Goal: Task Accomplishment & Management: Manage account settings

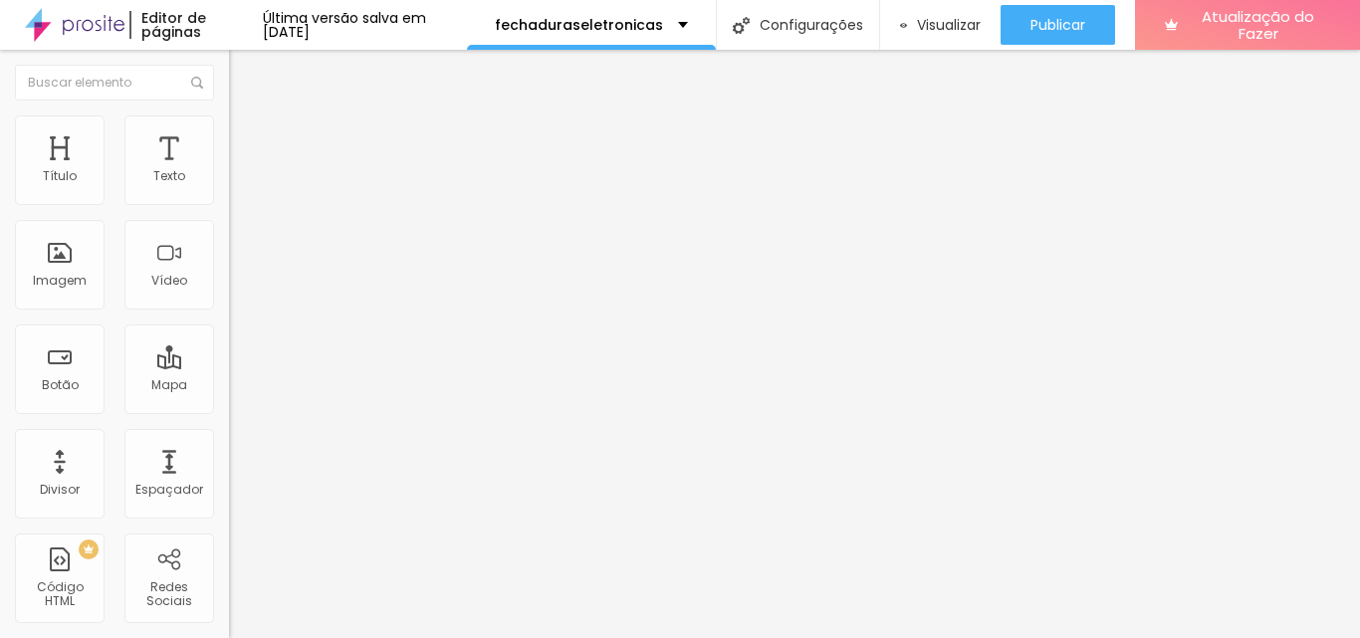
click at [229, 129] on li "Avançado" at bounding box center [343, 126] width 229 height 20
click at [229, 116] on li "Conteúdo" at bounding box center [343, 106] width 229 height 20
click at [229, 529] on div "Editar nulo Conteúdo Avançado Código HTML 3852 caracteres < estilo > #hcg-slide…" at bounding box center [343, 344] width 229 height 589
click at [244, 69] on img "button" at bounding box center [252, 73] width 16 height 16
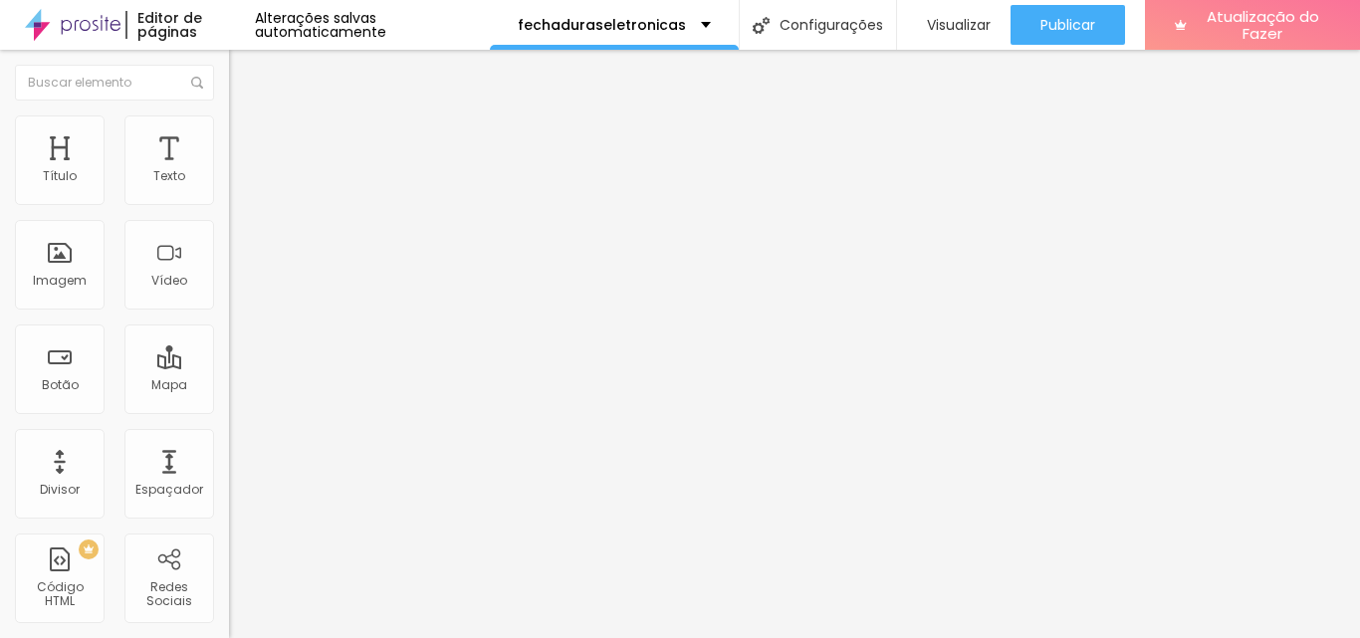
click at [247, 137] on font "Avançado" at bounding box center [280, 129] width 66 height 17
click at [247, 118] on font "Conteúdo" at bounding box center [278, 109] width 62 height 17
click at [229, 249] on div at bounding box center [343, 249] width 229 height 153
drag, startPoint x: 107, startPoint y: 233, endPoint x: 0, endPoint y: 232, distance: 106.6
click at [229, 232] on div "Código HTML 0 caracteres 1 R$ 1.399,90 XXXXXXXXXXXXXXXXXXXXXXXXXXXXXXXXXXXXXXXX…" at bounding box center [343, 184] width 229 height 98
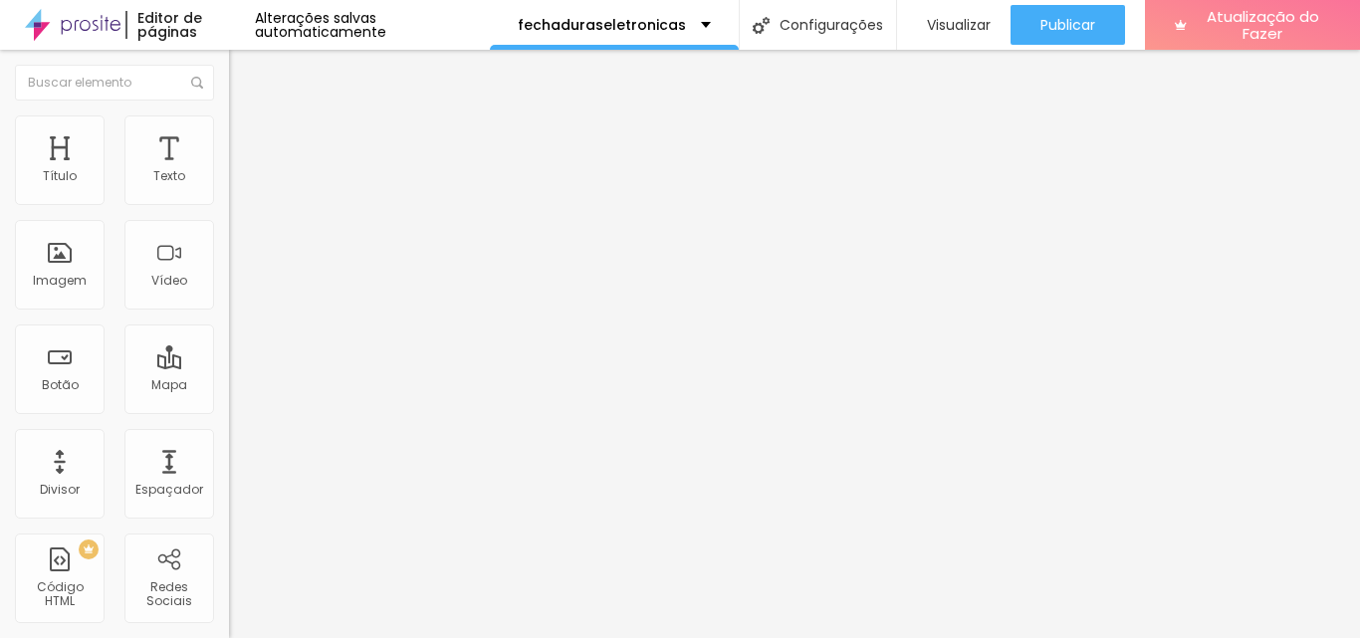
scroll to position [753, 0]
click at [229, 312] on div "opacidade : 1 ; } } .fadeIn { nome-da-animação : fadeIn; } </ estilo >" at bounding box center [377, 242] width 297 height 138
click at [229, 173] on div at bounding box center [319, 163] width 180 height 20
click at [229, 311] on div "} } .fadeIn { nome-da-animação : fadeIn; } </ estilo >" at bounding box center [377, 241] width 297 height 138
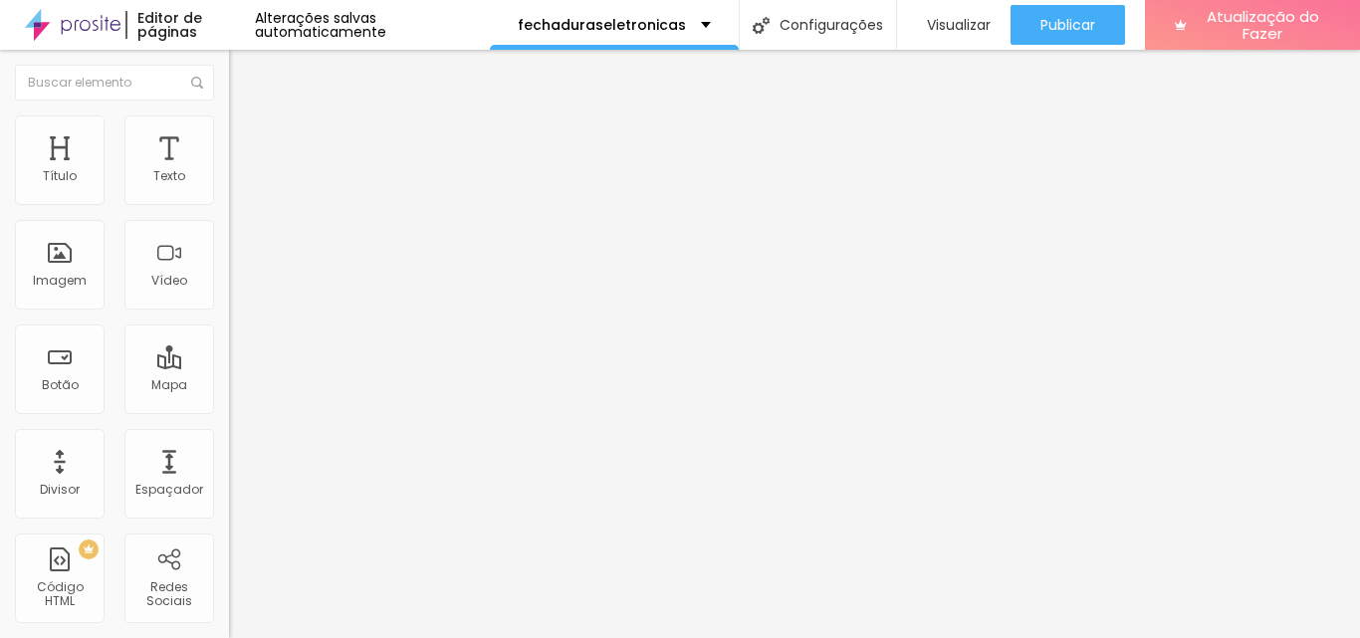
scroll to position [2371, 0]
click at [957, 29] on font "Visualizar" at bounding box center [959, 25] width 64 height 20
click at [229, 311] on div "// reprodução automática setInterval (( ) => { índice_de_slides ++ ; mostrarSli…" at bounding box center [614, 241] width 770 height 138
click at [386, 18] on font "Alterações salvas automaticamente" at bounding box center [320, 25] width 131 height 34
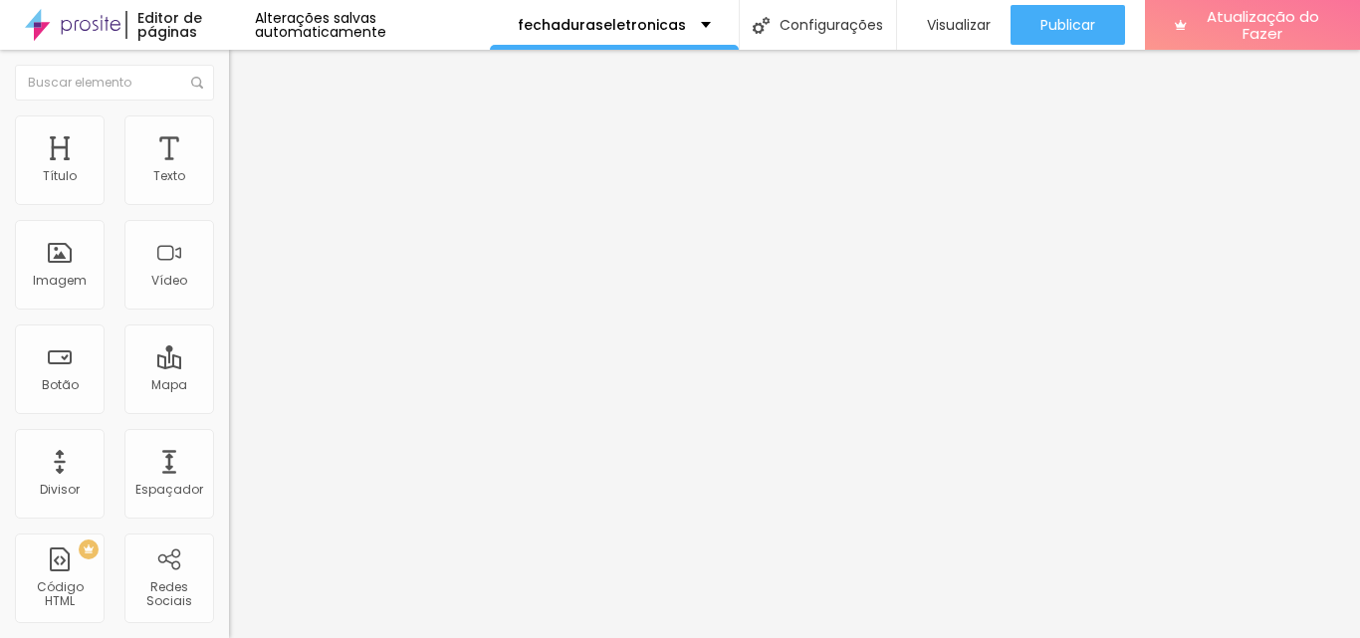
click at [229, 274] on div at bounding box center [343, 249] width 229 height 153
click at [229, 293] on div at bounding box center [343, 249] width 229 height 153
click at [229, 311] on div "} } .fadeIn { nome-da-animação : fadeIn; } </ estilo >" at bounding box center [377, 241] width 297 height 138
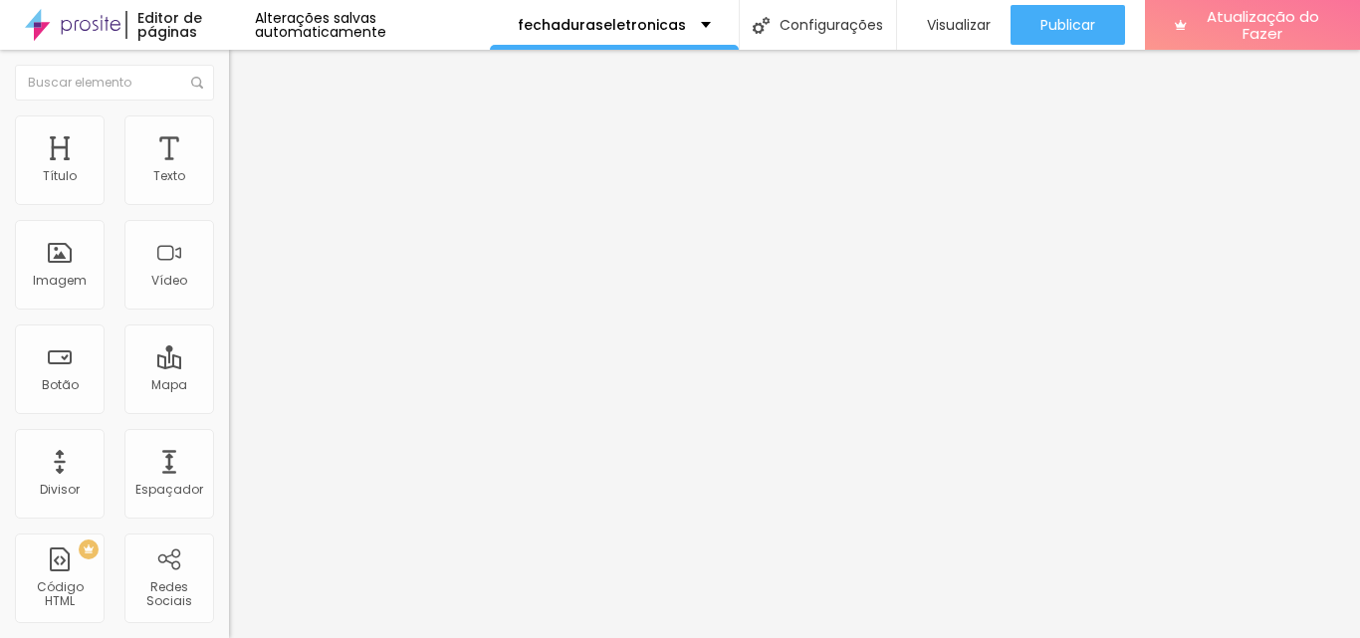
click at [229, 311] on div "} } .fadeIn { nome-da-animação : fadeIn; } </ estilo >" at bounding box center [377, 241] width 297 height 138
click at [229, 299] on div "imagens [ i ] . estilo . display = "nenhum" ; pontos [ i ] . classList . remove…" at bounding box center [614, 229] width 770 height 138
click at [229, 311] on div "// reprodução automática setInterval (( ) => { índice_de_slides ++ ; mostrarSli…" at bounding box center [614, 241] width 770 height 138
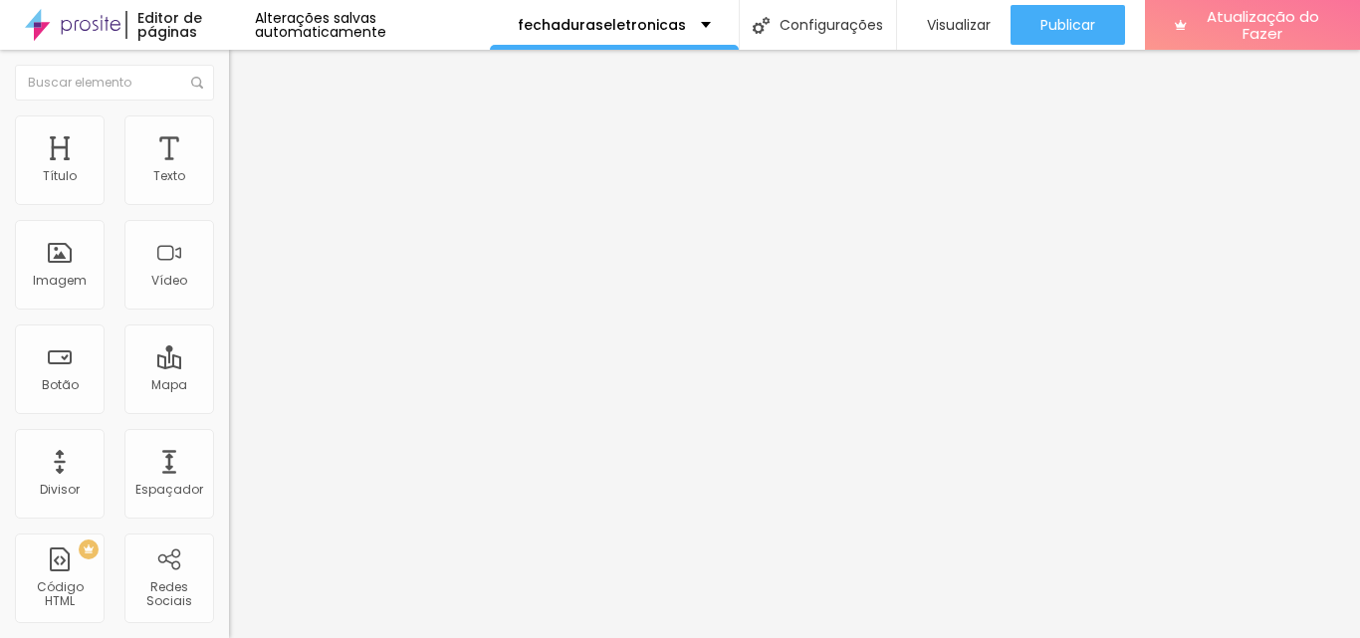
click at [244, 81] on div "Editar nulo" at bounding box center [296, 73] width 104 height 16
click at [386, 28] on font "Alterações salvas automaticamente" at bounding box center [320, 25] width 131 height 34
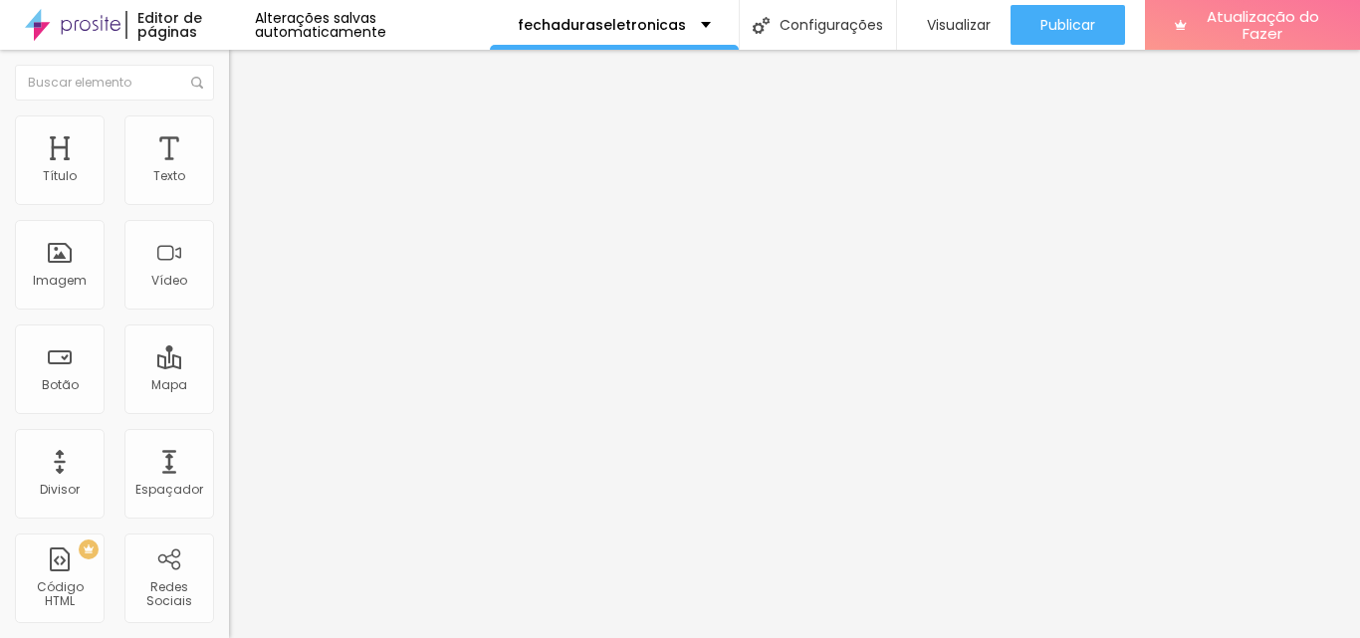
click at [275, 79] on font "Editar nulo" at bounding box center [311, 73] width 73 height 20
click at [229, 265] on div at bounding box center [343, 249] width 229 height 153
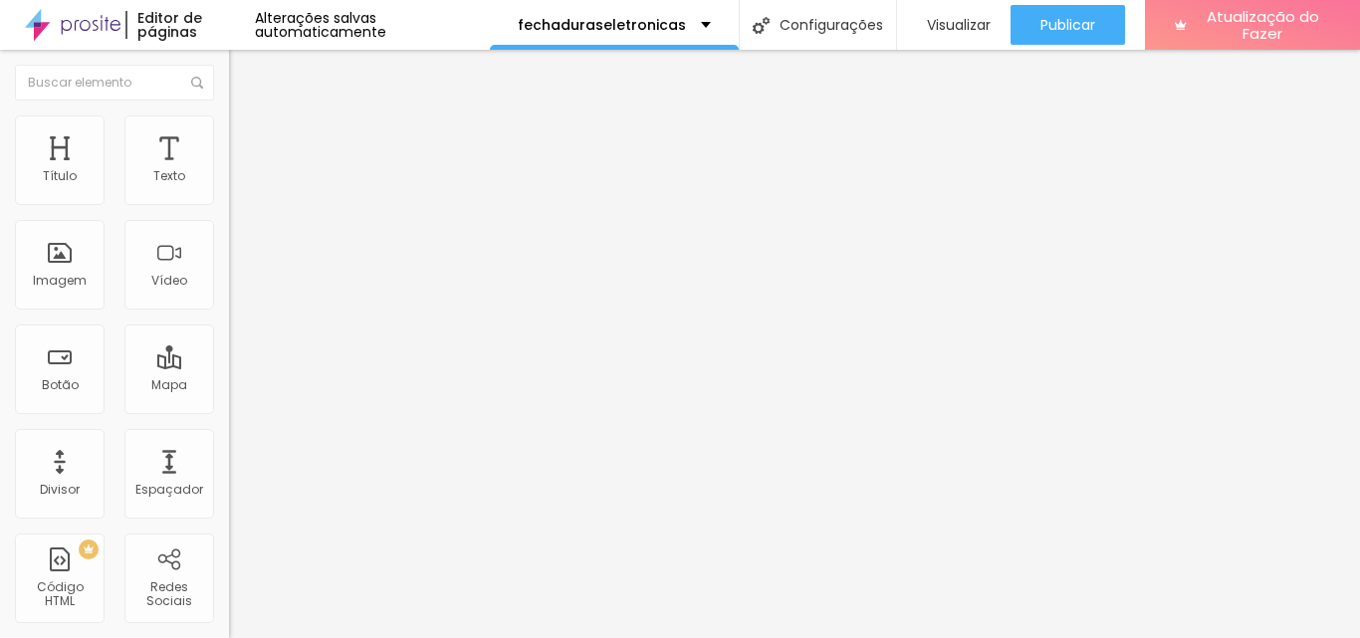
scroll to position [768, 0]
click at [229, 311] on div "} } .fadeIn { nome-da-animação : fadeIn; } </ estilo >" at bounding box center [377, 241] width 297 height 138
click at [229, 311] on div "< img src = "https://html-generator.com/uploads/images/2025/10/08/20281QSMBVXLL…" at bounding box center [614, 241] width 770 height 138
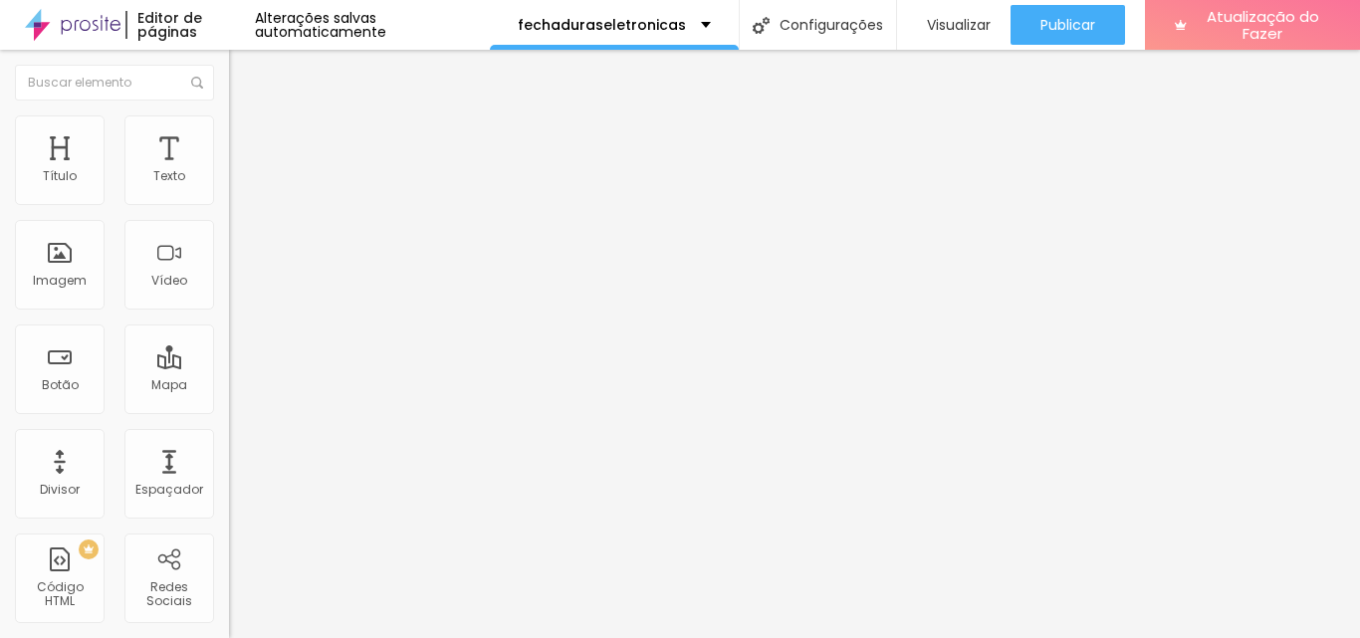
click at [229, 311] on div "< img src = "https://html-generator.com/uploads/images/2025/10/08/20281QSMBVXLL…" at bounding box center [614, 241] width 770 height 138
click at [372, 27] on font "Alterações salvas automaticamente" at bounding box center [320, 25] width 131 height 34
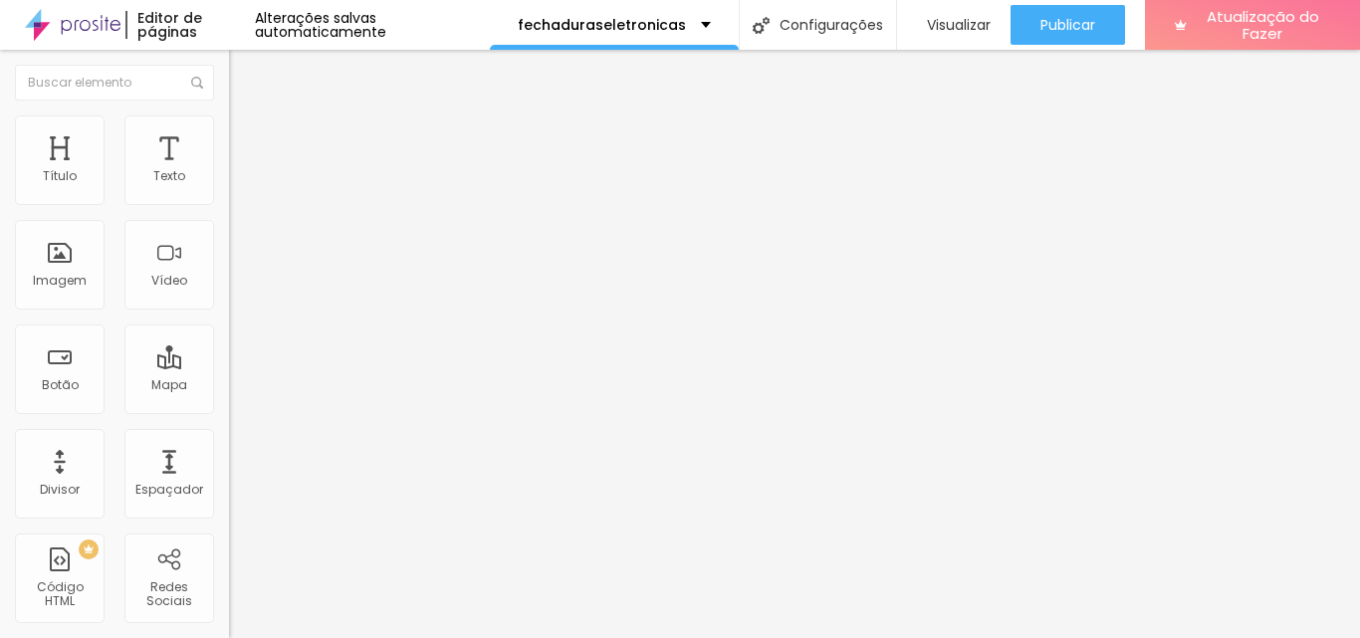
click at [69, 362] on div "Botão" at bounding box center [60, 370] width 90 height 90
click at [244, 76] on div "Editar nulo" at bounding box center [296, 73] width 104 height 16
click at [229, 283] on div at bounding box center [343, 249] width 229 height 153
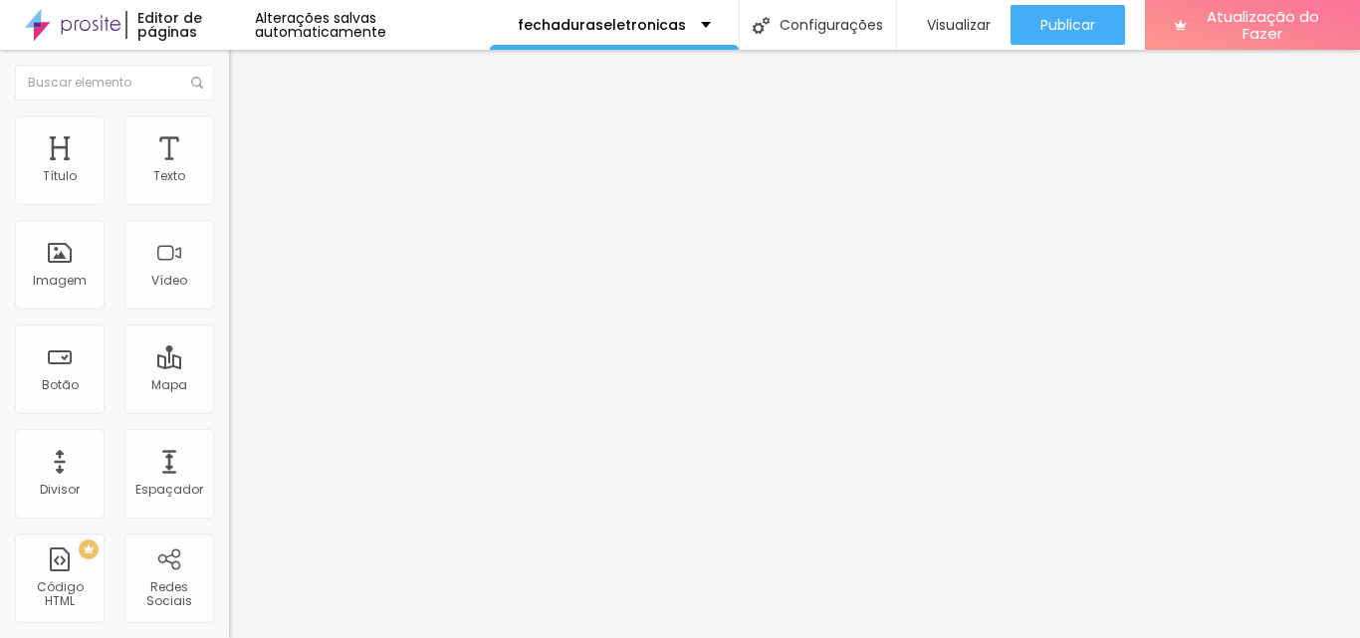
click at [229, 311] on div "} } .fadeIn { nome-da-animação : fadeIn; } </ estilo >" at bounding box center [377, 241] width 297 height 138
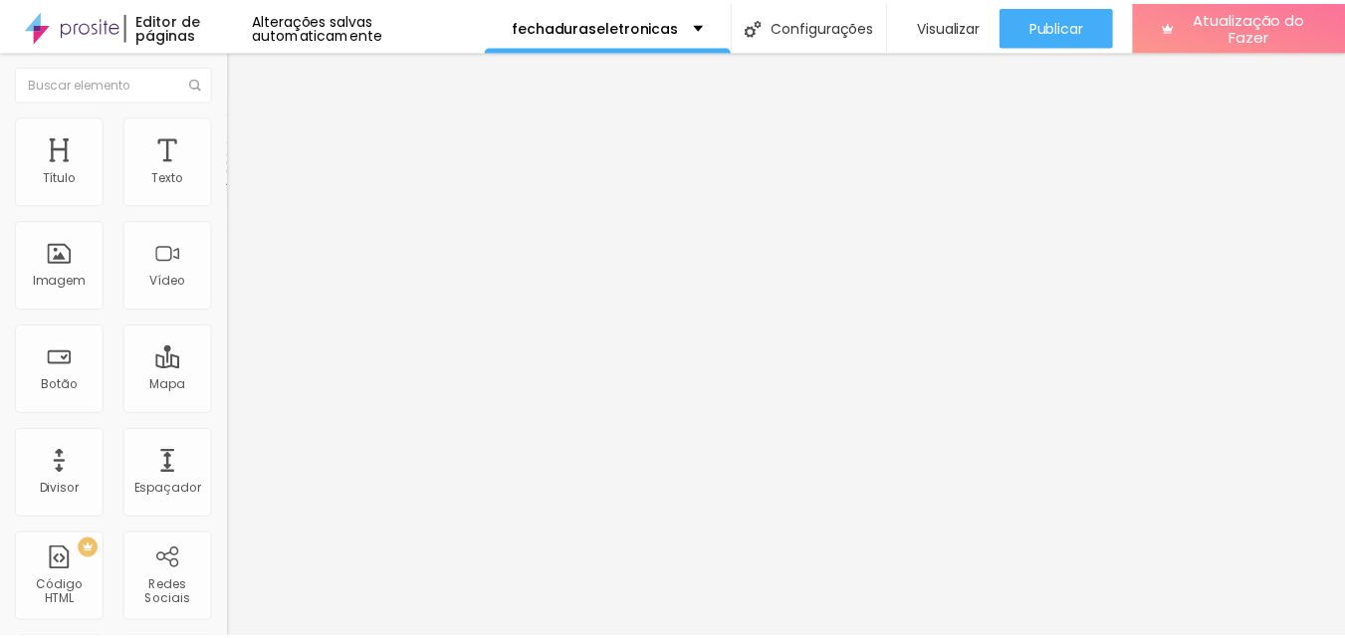
scroll to position [2371, 0]
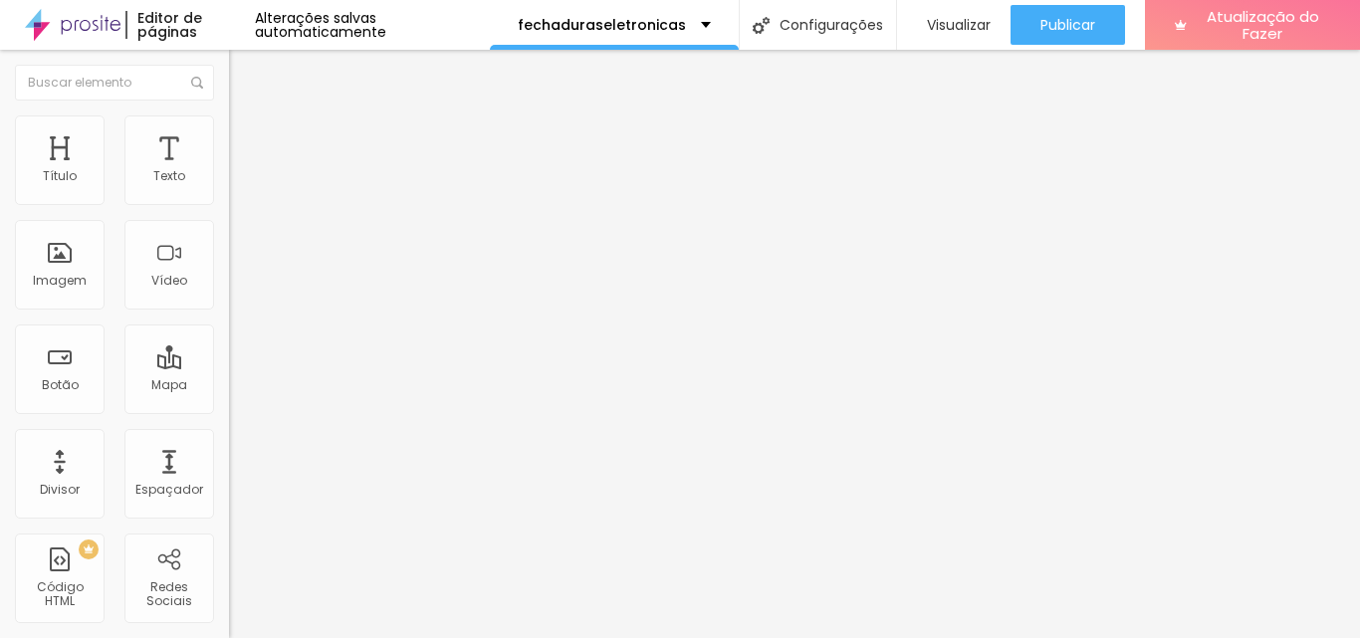
click at [229, 134] on ul "Conteúdo Avançado" at bounding box center [343, 116] width 229 height 40
click at [247, 137] on font "Avançado" at bounding box center [280, 129] width 66 height 17
click at [247, 118] on font "Conteúdo" at bounding box center [278, 109] width 62 height 17
click at [935, 13] on div "Visualizar" at bounding box center [954, 25] width 74 height 40
click at [229, 132] on li "Avançado" at bounding box center [343, 126] width 229 height 20
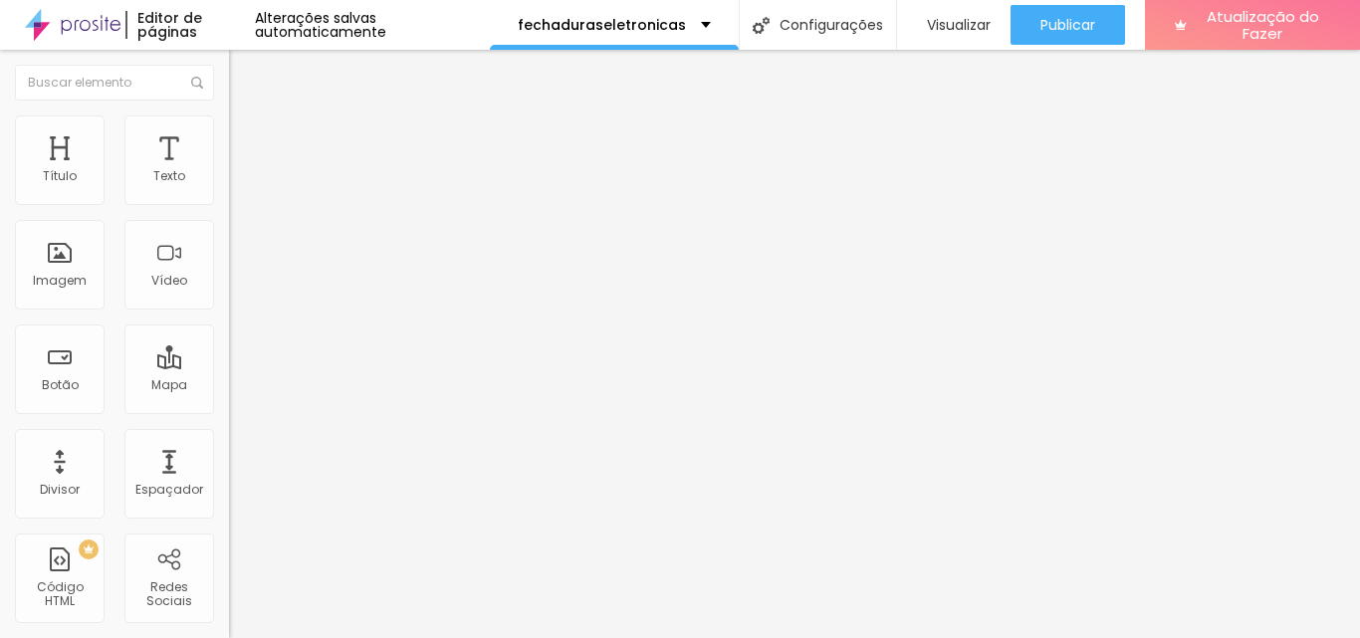
click at [247, 118] on font "Conteúdo" at bounding box center [278, 109] width 62 height 17
click at [244, 77] on div "Editar nulo" at bounding box center [296, 73] width 104 height 16
click at [153, 172] on font "Texto" at bounding box center [169, 175] width 32 height 17
click at [55, 182] on font "Título" at bounding box center [60, 175] width 34 height 17
click at [246, 171] on font "Título 1" at bounding box center [279, 157] width 67 height 28
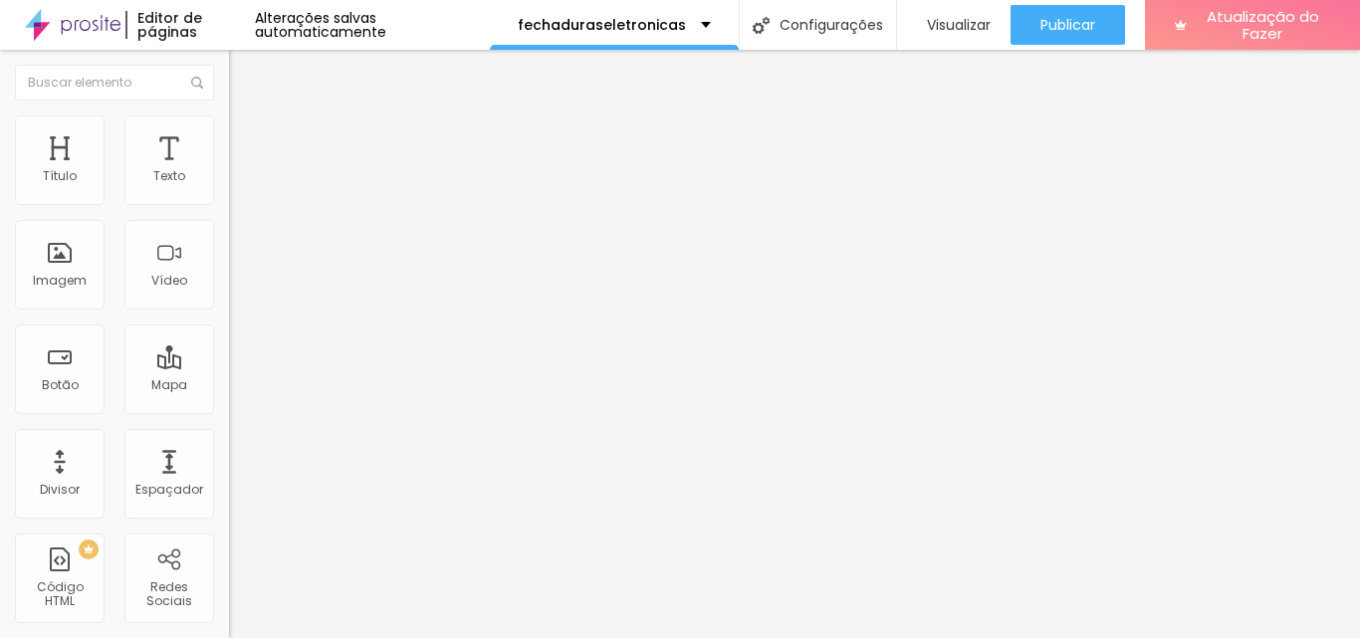
click at [247, 135] on font "Avançado" at bounding box center [280, 129] width 66 height 17
click at [247, 118] on font "Estilo" at bounding box center [262, 109] width 31 height 17
click at [229, 126] on li "Avançado" at bounding box center [343, 126] width 229 height 20
type input "11"
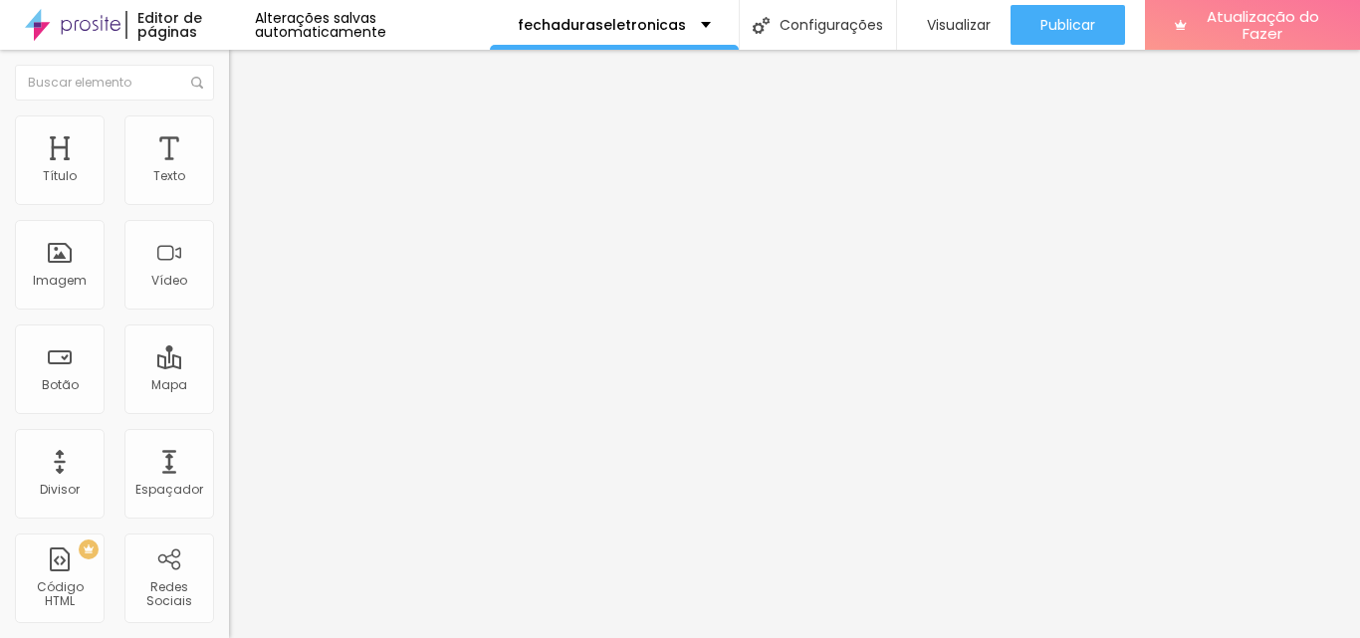
type input "13"
type input "16"
type input "17"
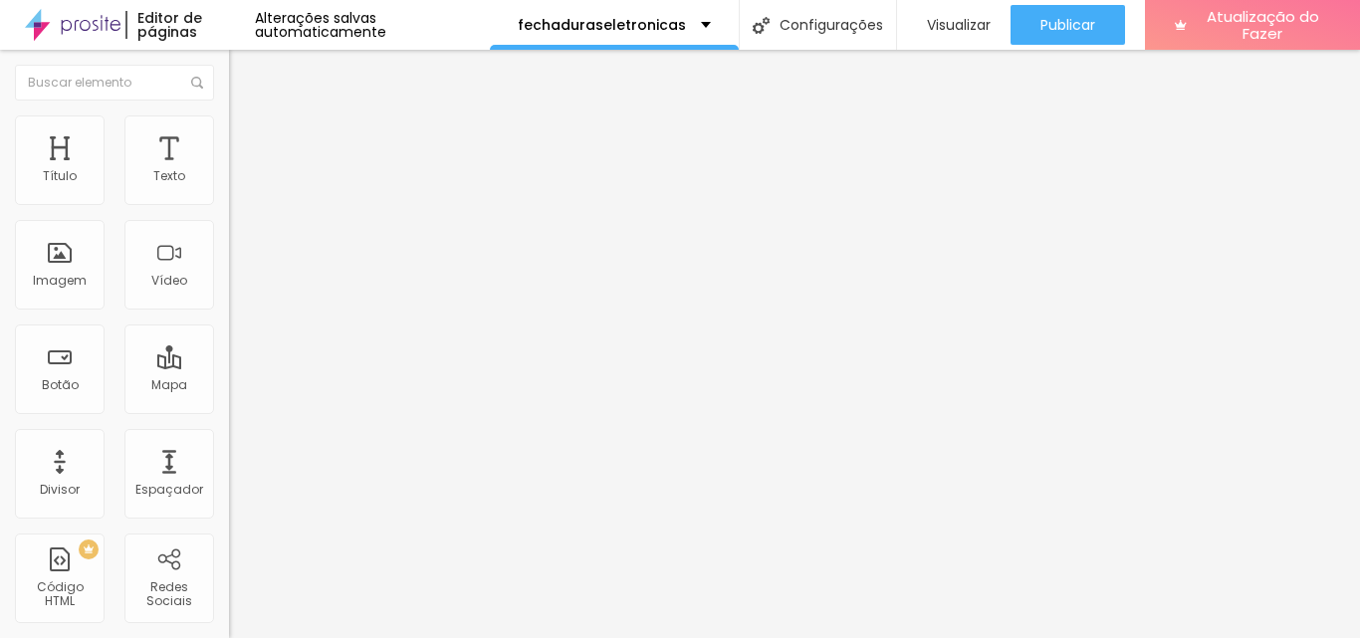
type input "17"
type input "18"
type input "19"
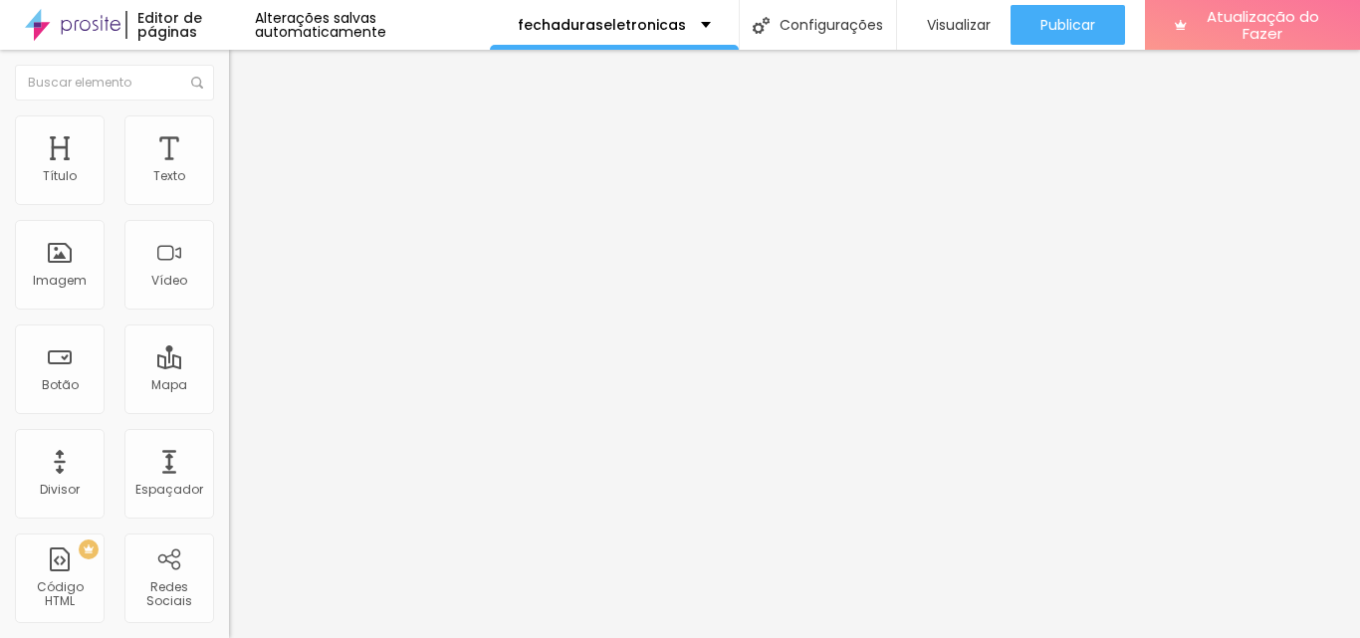
type input "20"
drag, startPoint x: 57, startPoint y: 197, endPoint x: 68, endPoint y: 197, distance: 11.0
type input "20"
click at [229, 366] on input "range" at bounding box center [293, 374] width 128 height 16
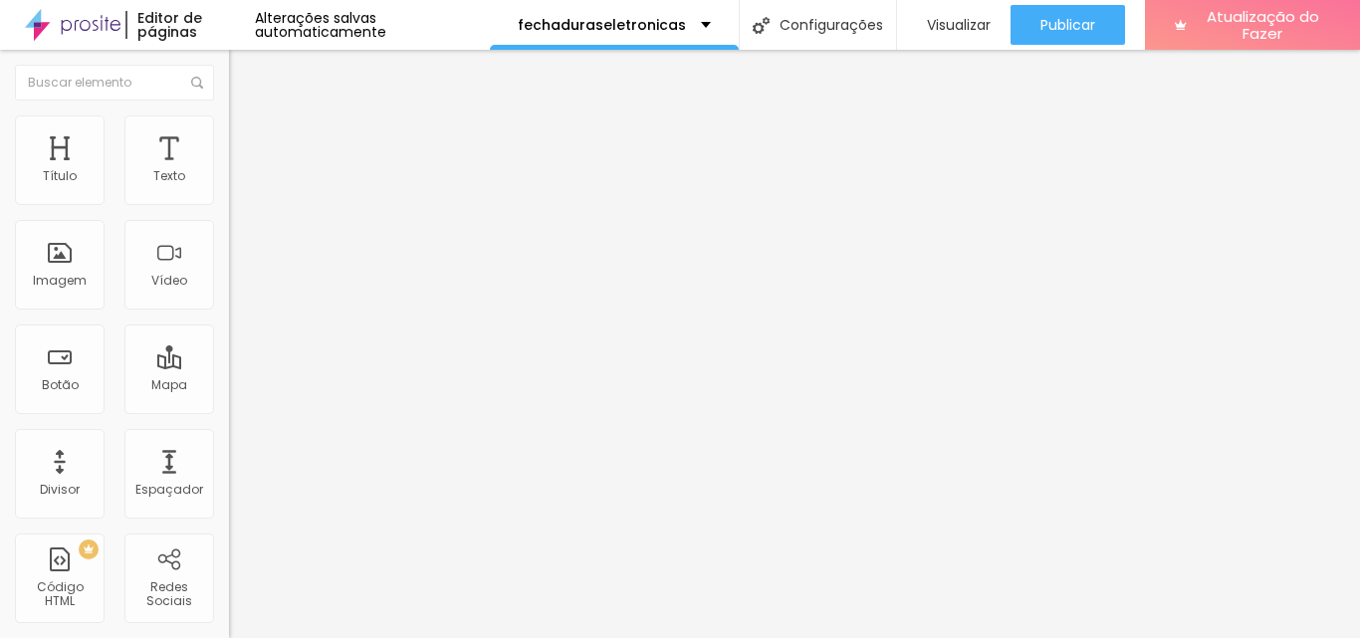
type input "6"
type input "9"
type input "10"
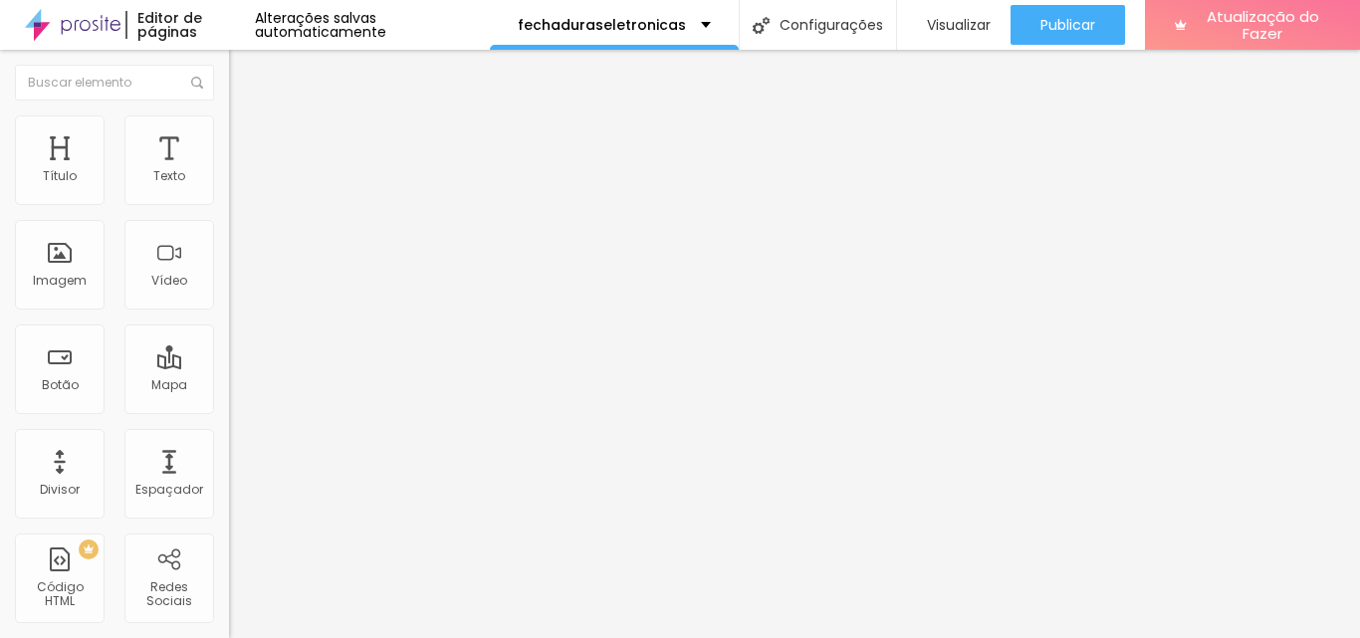
type input "10"
type input "11"
type input "12"
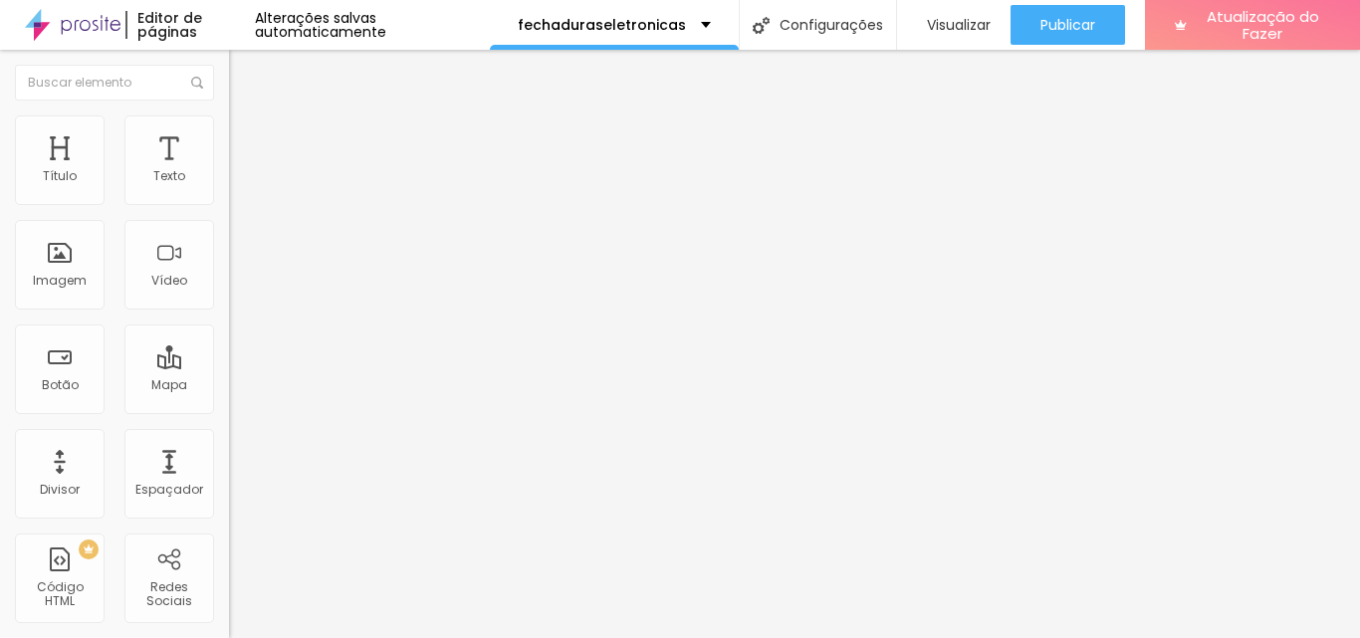
type input "13"
type input "14"
type input "15"
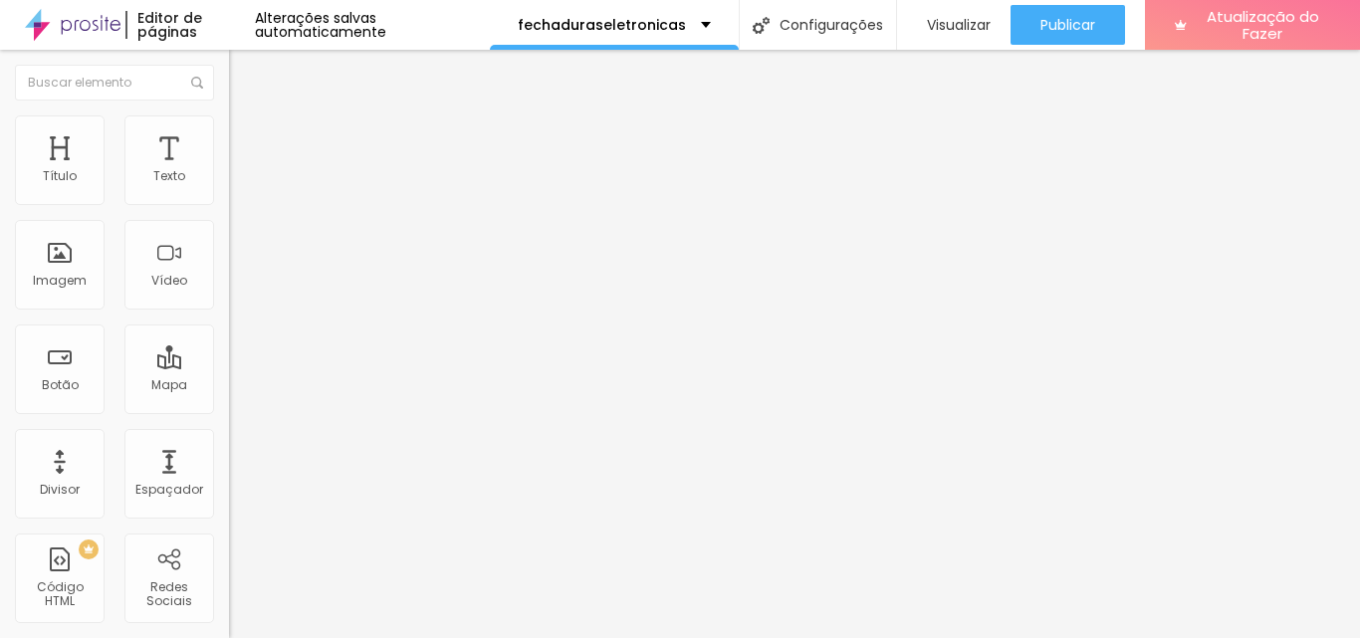
type input "15"
type input "16"
type input "17"
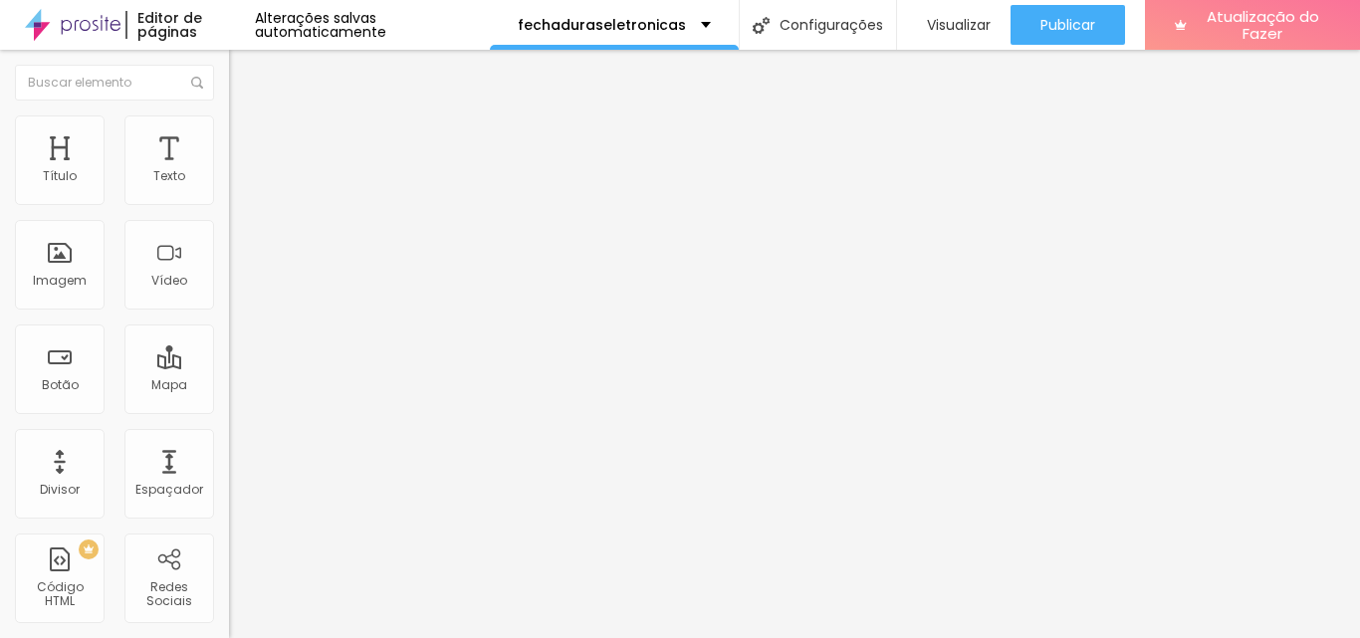
type input "18"
drag, startPoint x: 52, startPoint y: 232, endPoint x: 66, endPoint y: 233, distance: 14.0
type input "18"
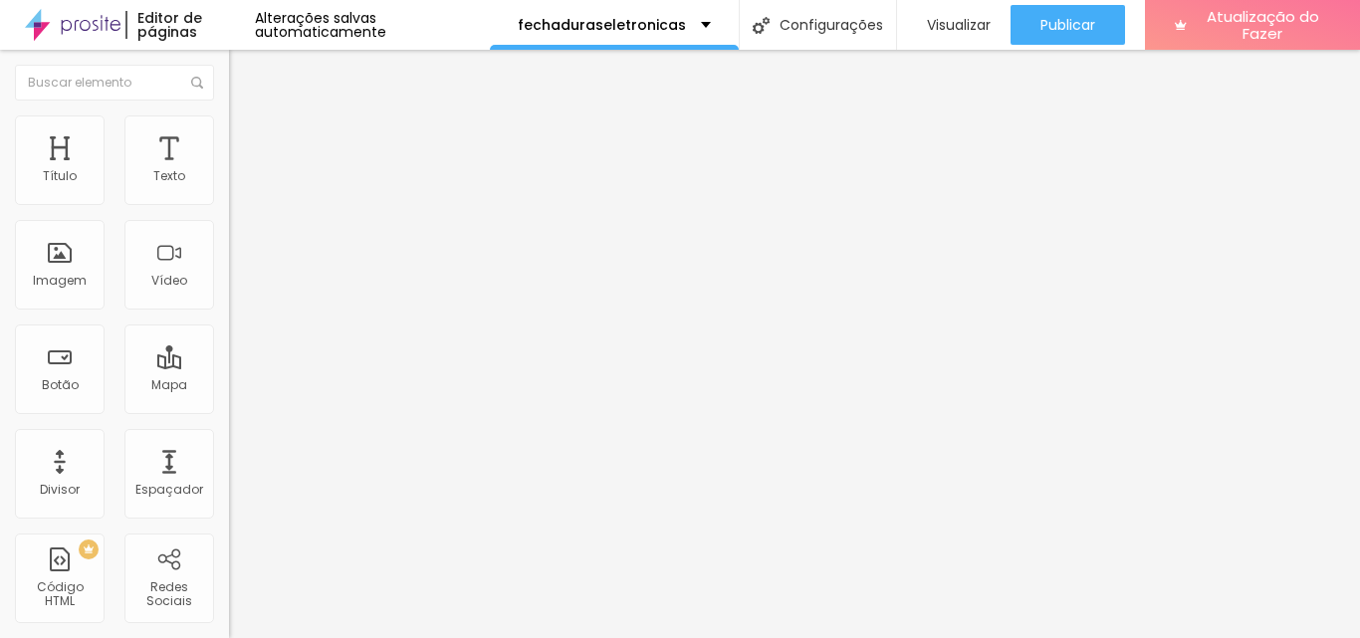
click at [247, 118] on font "Estilo" at bounding box center [262, 109] width 31 height 17
click at [229, 188] on font "Título 2" at bounding box center [262, 175] width 66 height 25
click at [229, 208] on div "Título 1 H1 Título 2 H2 Título 3 H3 Título 4 H4 Título 5 H5 Título 6 H6" at bounding box center [343, 194] width 229 height 94
click at [229, 171] on font "Título 1" at bounding box center [262, 157] width 67 height 28
click at [229, 241] on font "Título 6" at bounding box center [248, 233] width 38 height 15
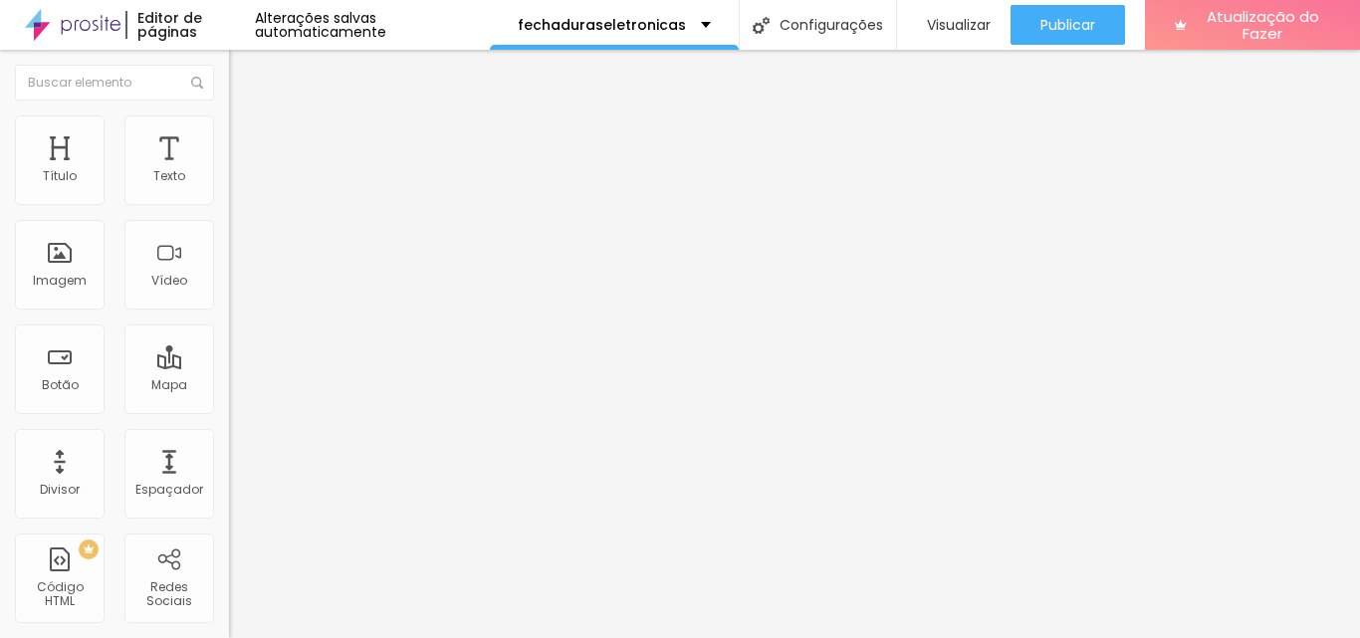
click at [229, 229] on font "Título 5" at bounding box center [251, 220] width 45 height 17
click at [229, 218] on font "Título 4" at bounding box center [256, 208] width 54 height 20
click at [229, 185] on div "Título 2 H2" at bounding box center [343, 176] width 229 height 18
click at [229, 187] on div "Título 2 H2" at bounding box center [343, 177] width 229 height 20
click at [229, 171] on font "Título 1" at bounding box center [262, 157] width 67 height 28
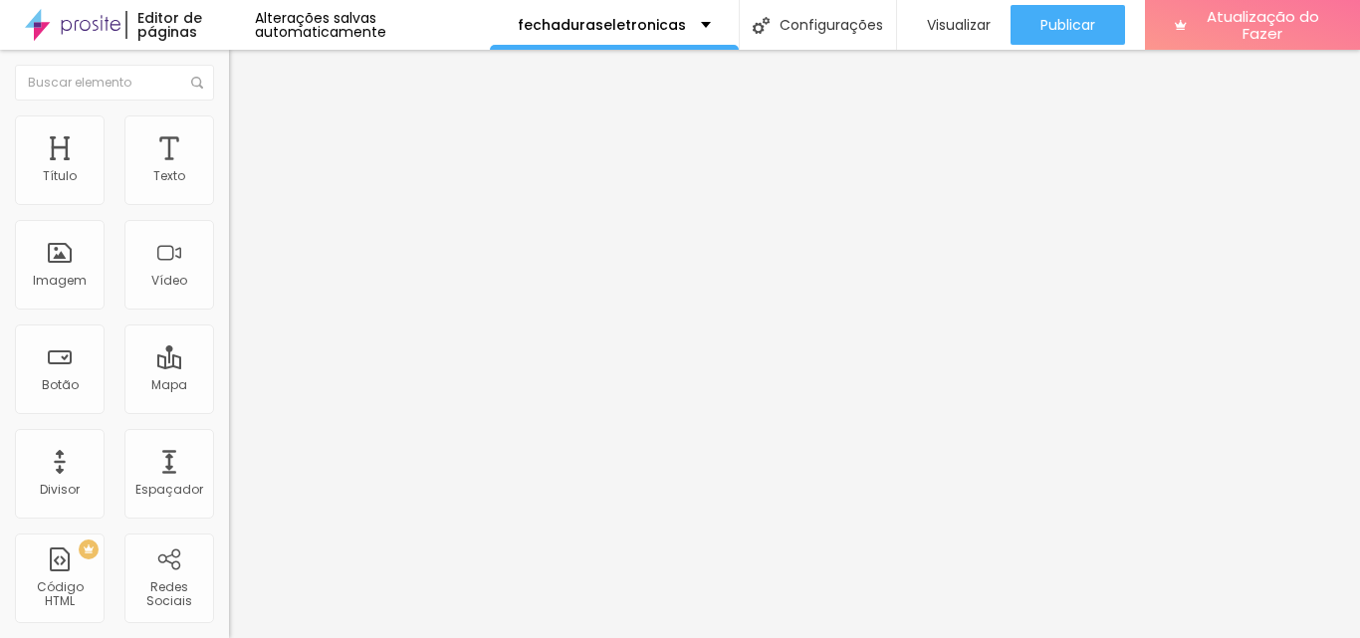
click at [229, 295] on button "button" at bounding box center [243, 284] width 28 height 21
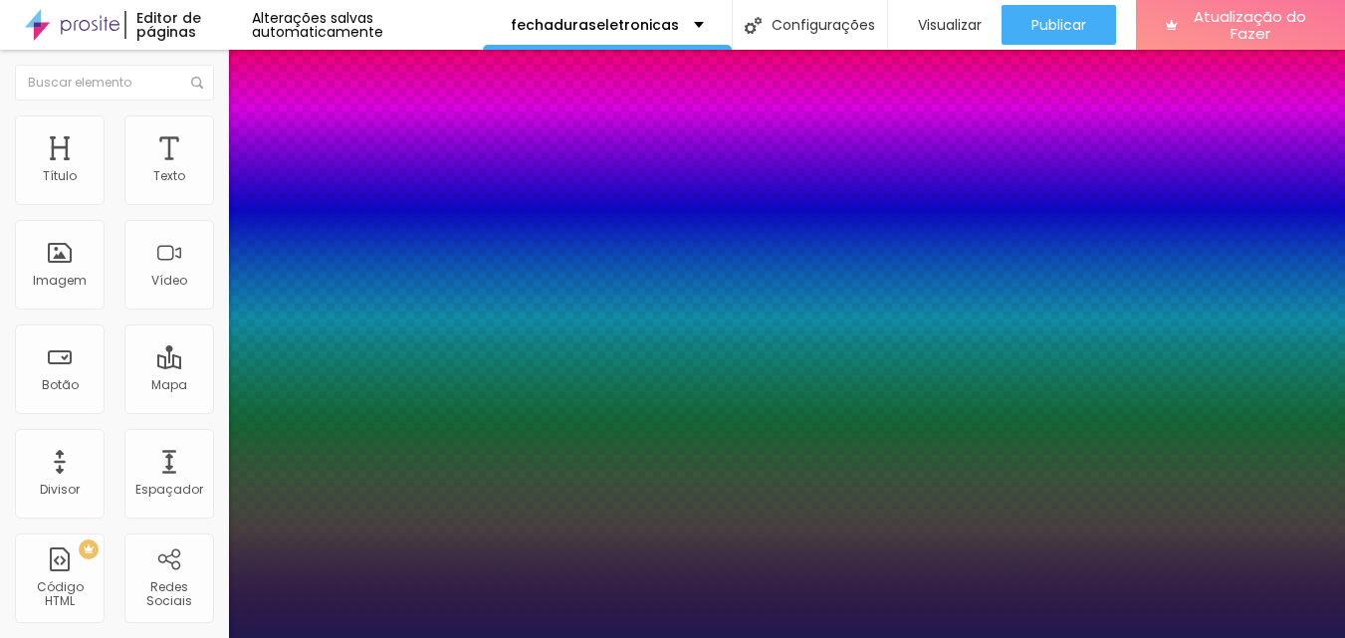
type input "1"
type input "18"
type input "1"
type input "20"
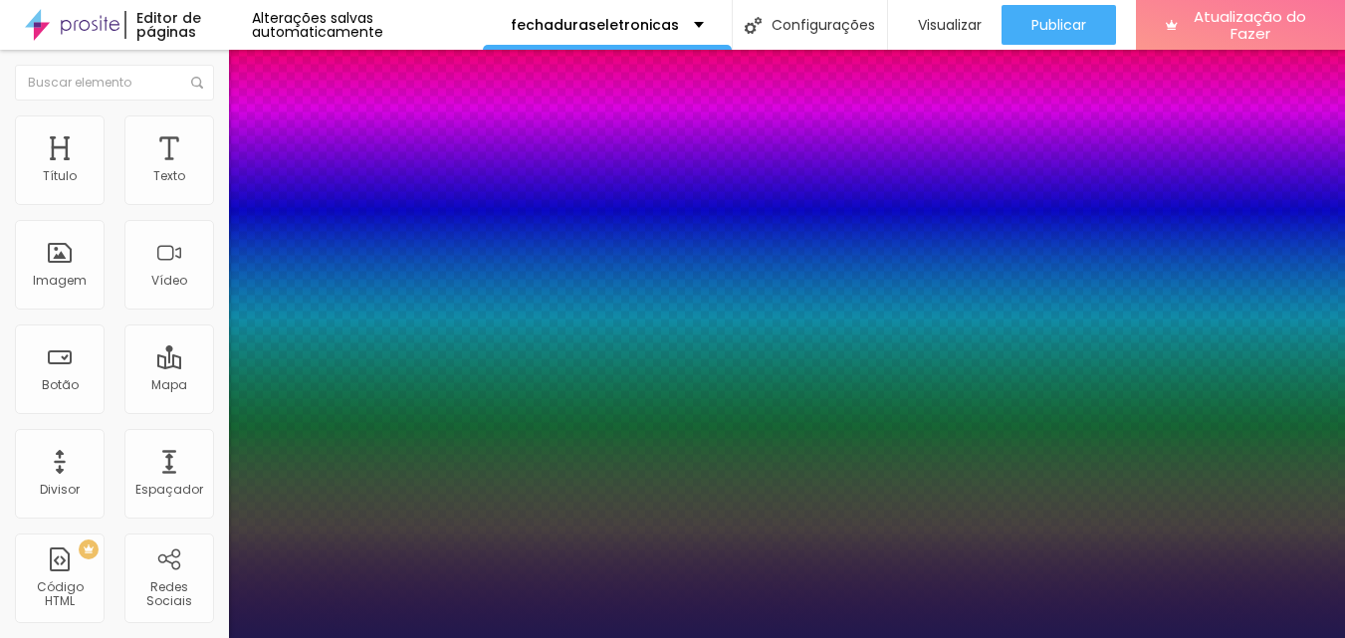
type input "20"
type input "1"
type input "21"
type input "1"
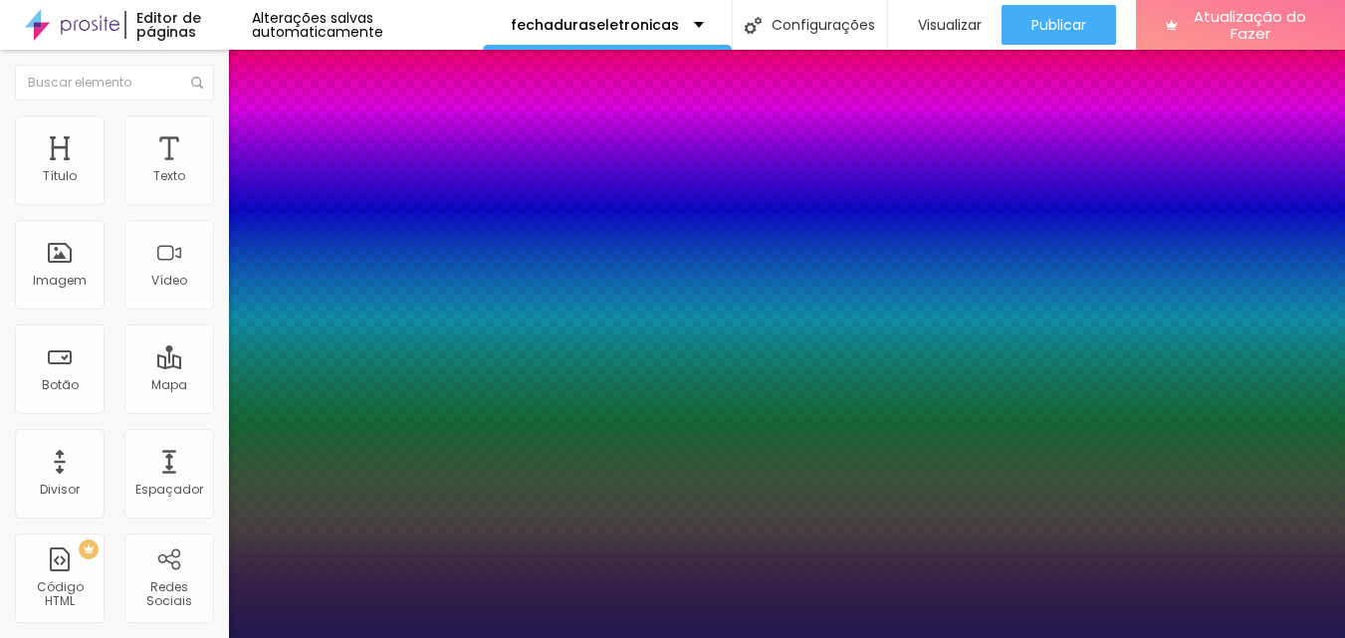
type input "22"
type input "1"
type input "23"
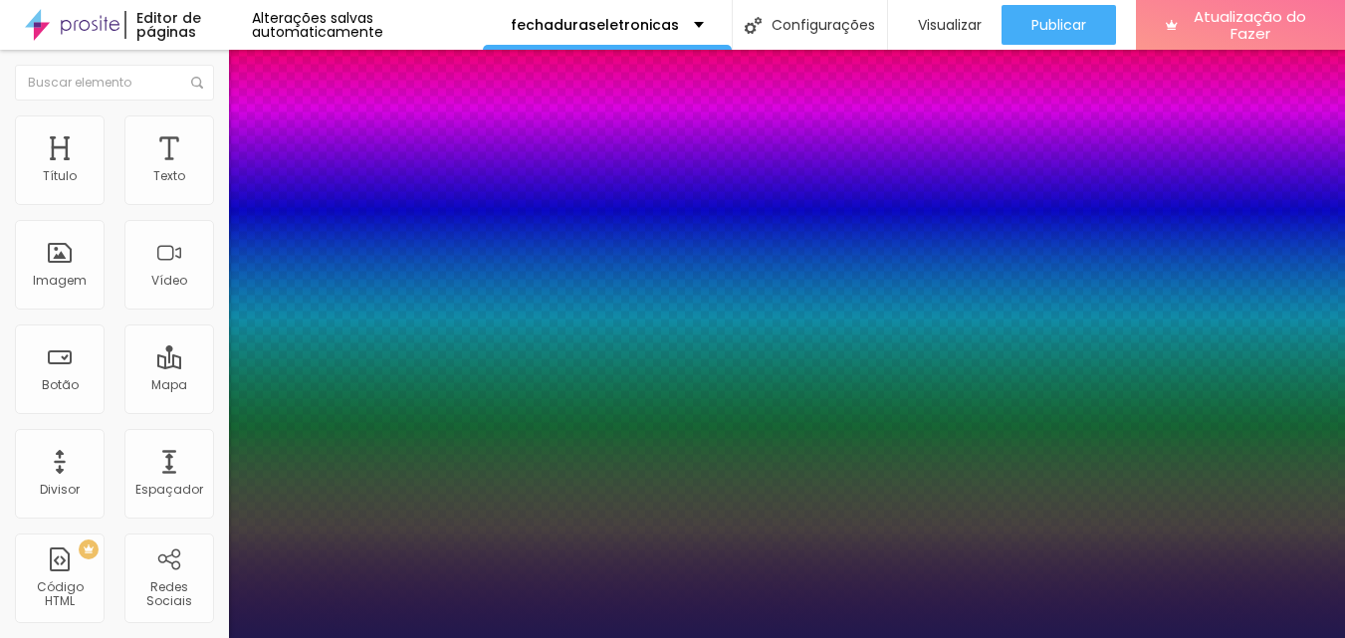
type input "1"
type input "25"
type input "1"
drag, startPoint x: 268, startPoint y: 564, endPoint x: 283, endPoint y: 566, distance: 15.1
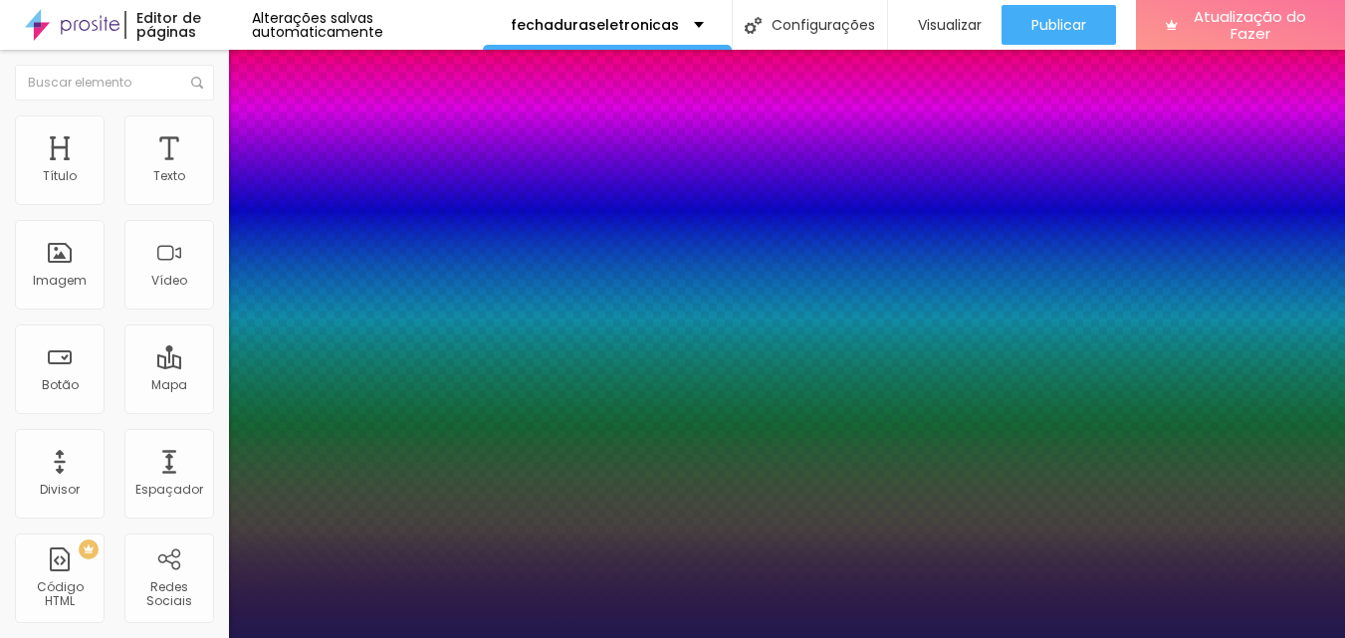
type input "25"
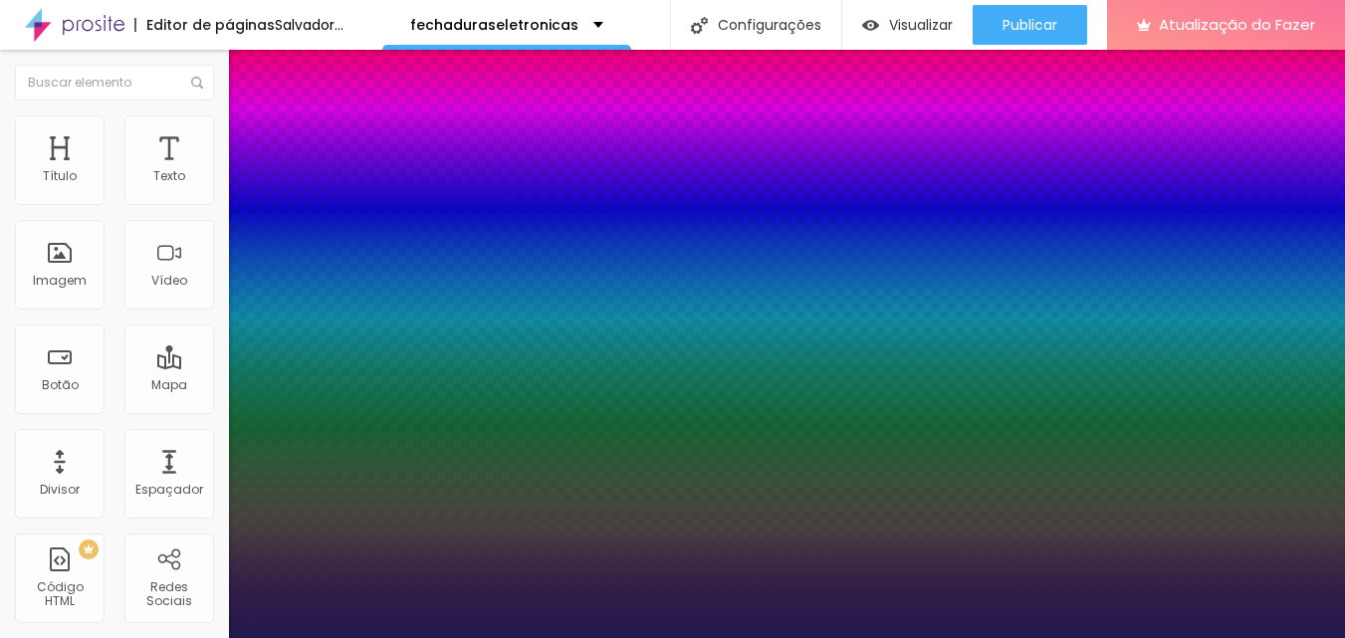
type input "1"
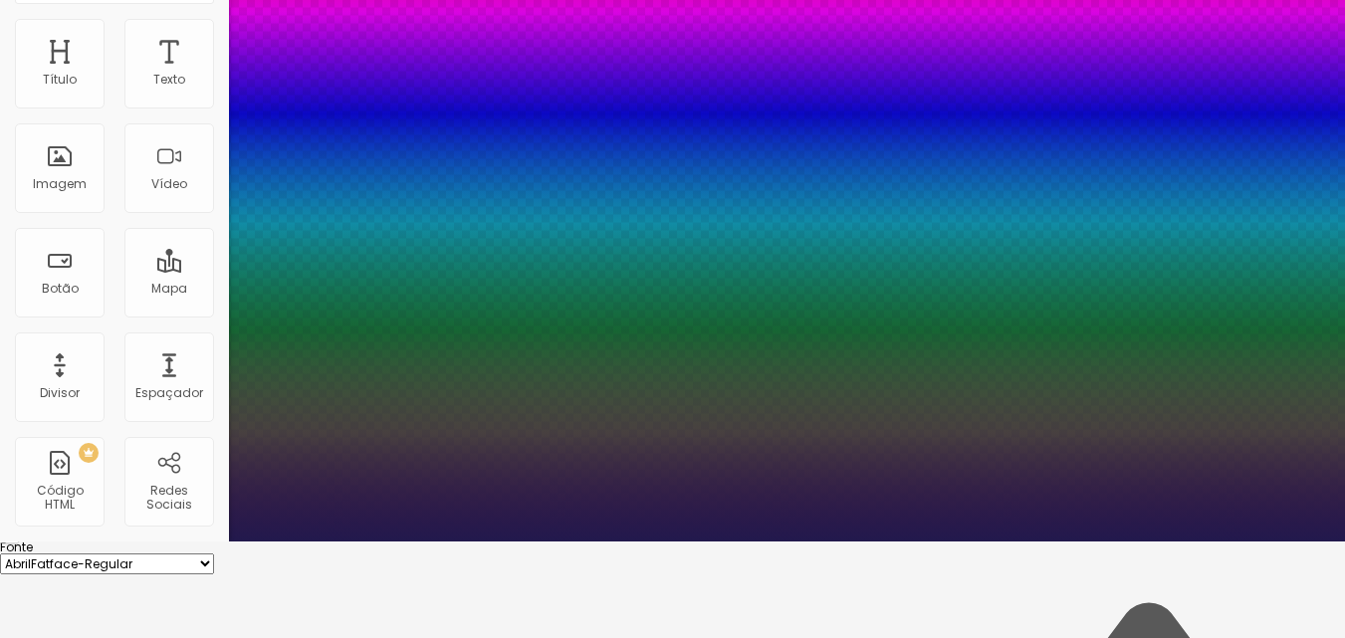
scroll to position [199, 0]
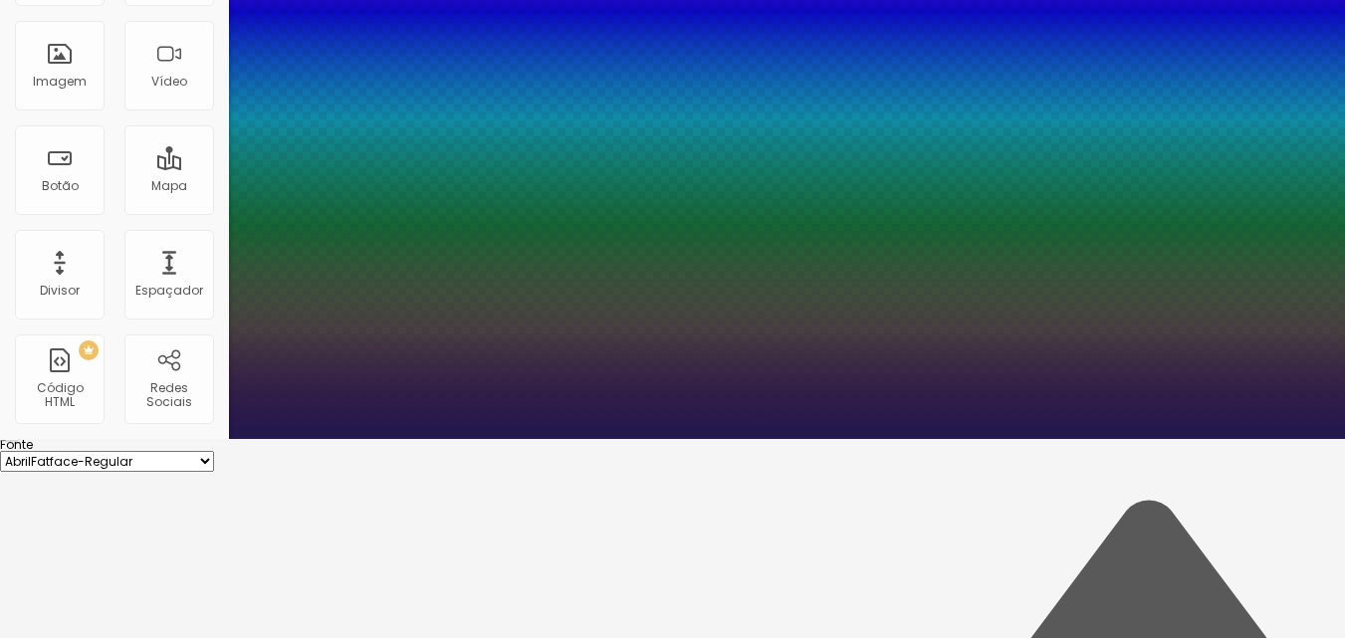
type input "0.3"
type input "1"
type input "0.4"
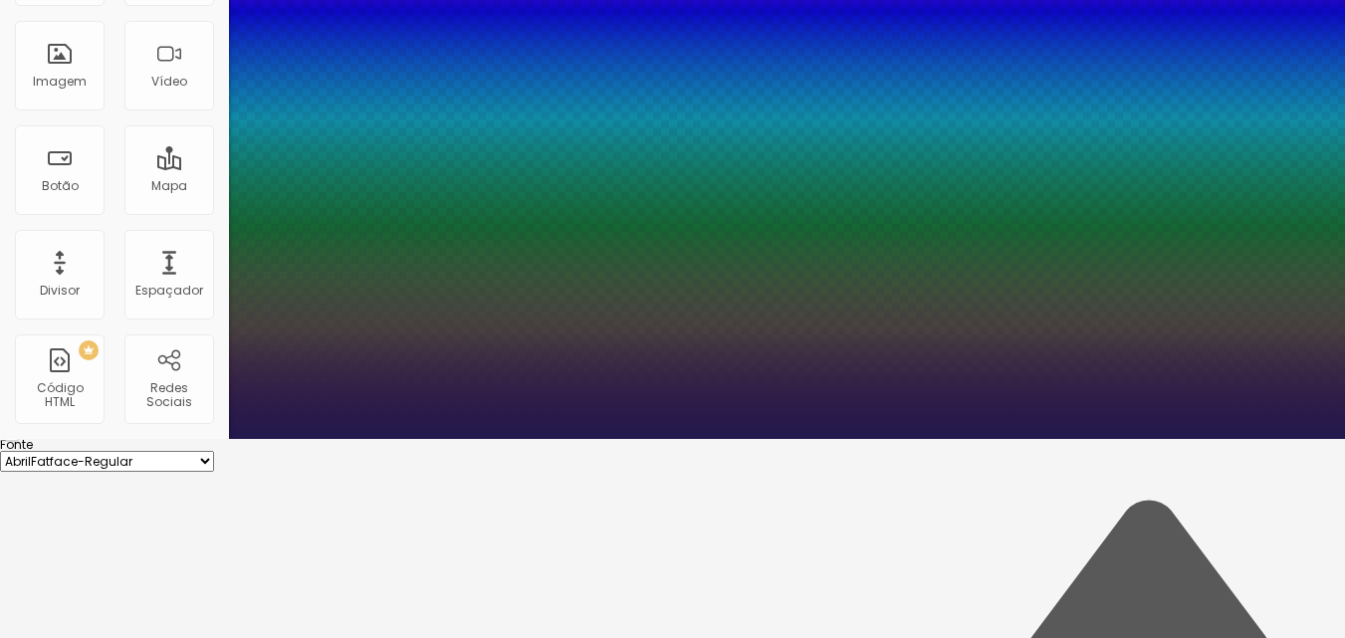
type input "1"
type input "0.5"
type input "1"
type input "0.6"
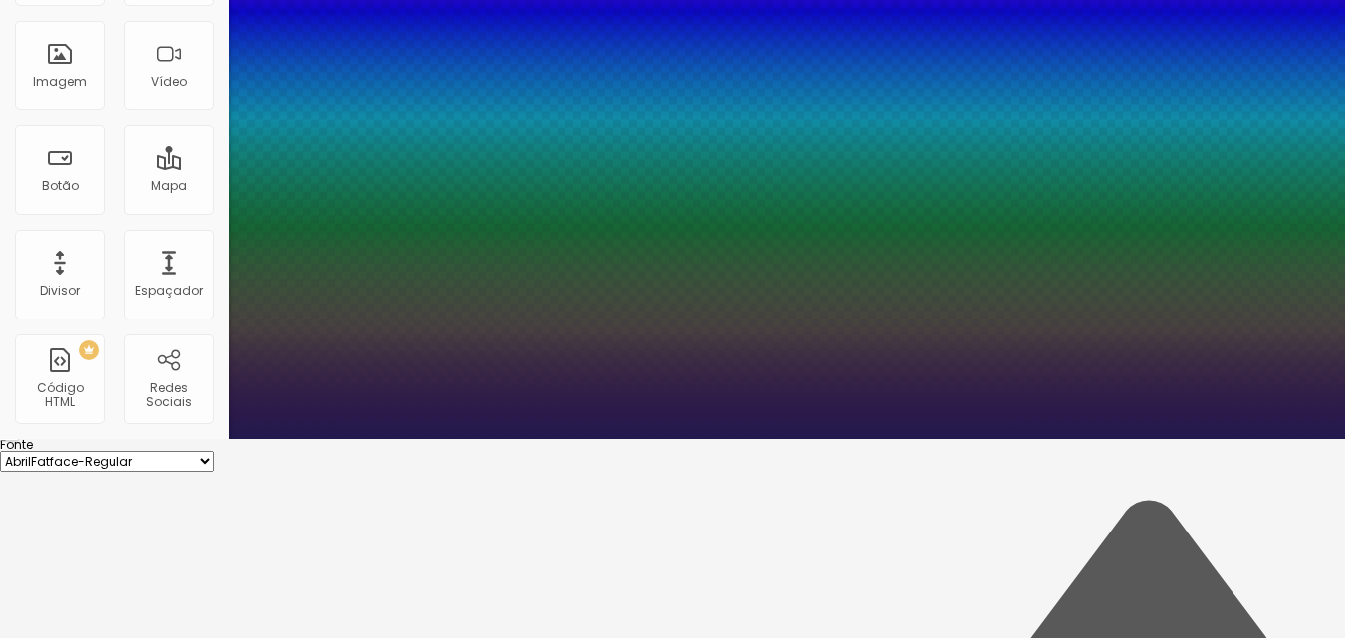
type input "0.6"
type input "1"
type input "0.7"
type input "1"
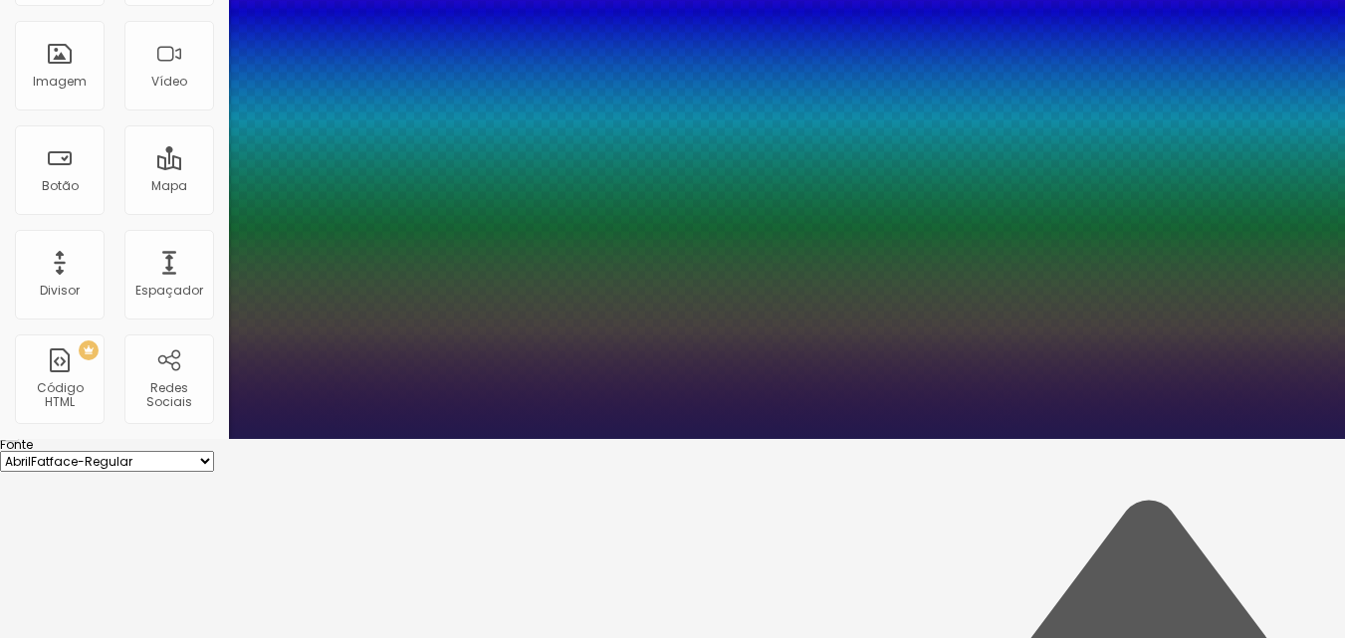
type input "0.8"
type input "1"
type input "0.9"
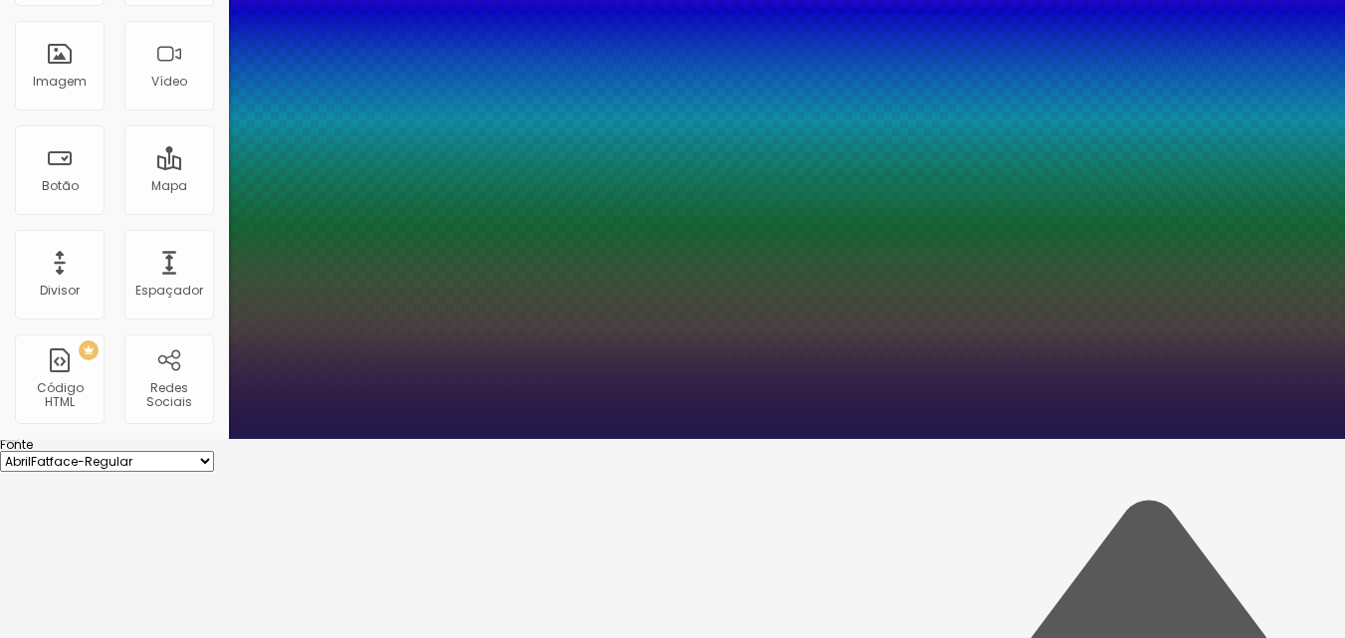
type input "1"
drag, startPoint x: 258, startPoint y: 407, endPoint x: 271, endPoint y: 411, distance: 13.5
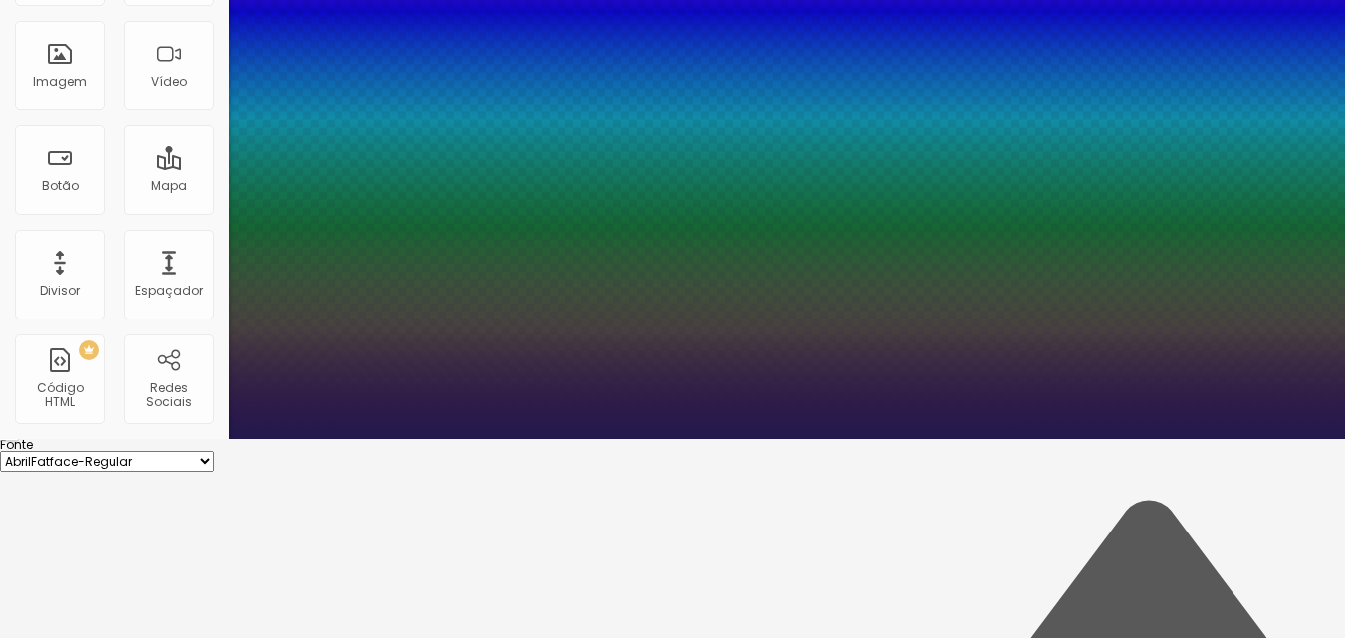
type input "1"
type input "3"
type input "10"
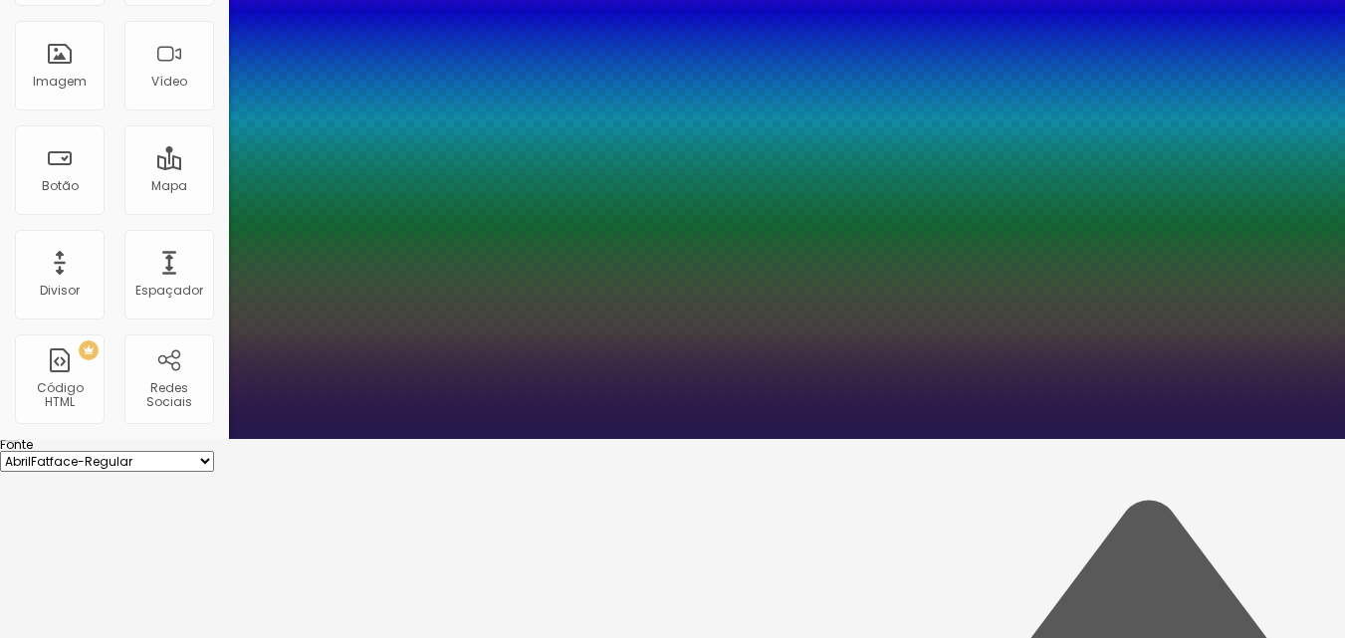
type input "10"
type input "13"
type input "17"
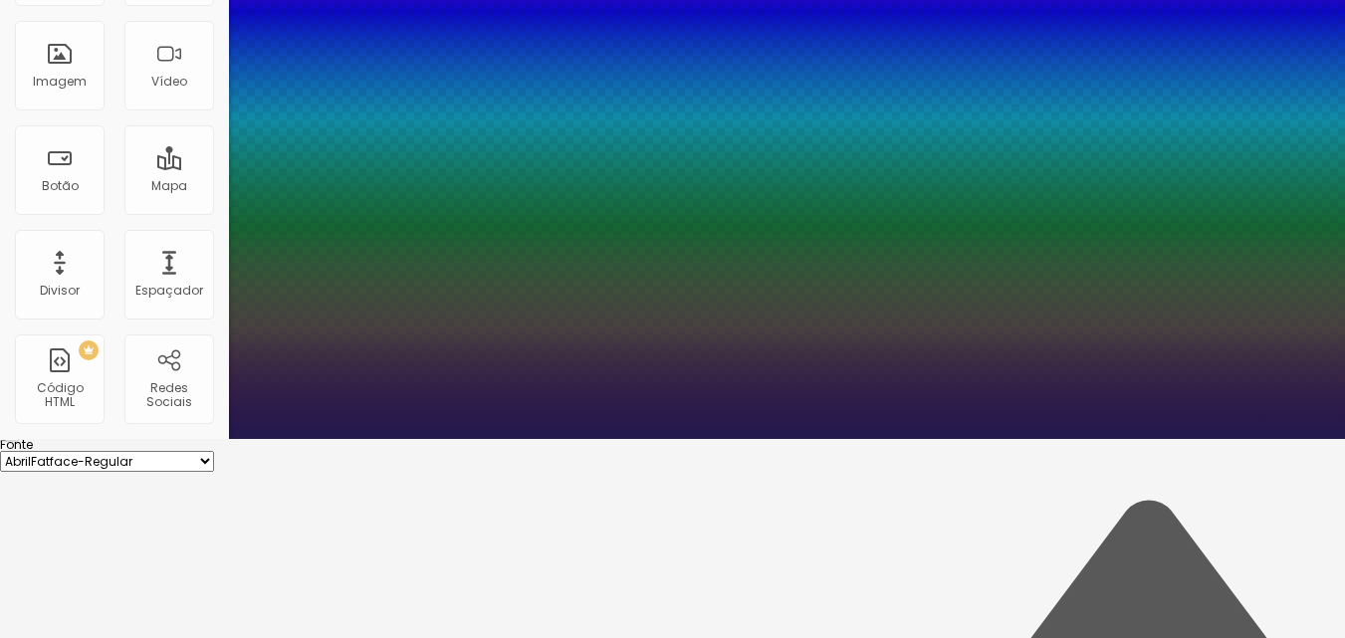
type input "18"
type input "20"
type input "14"
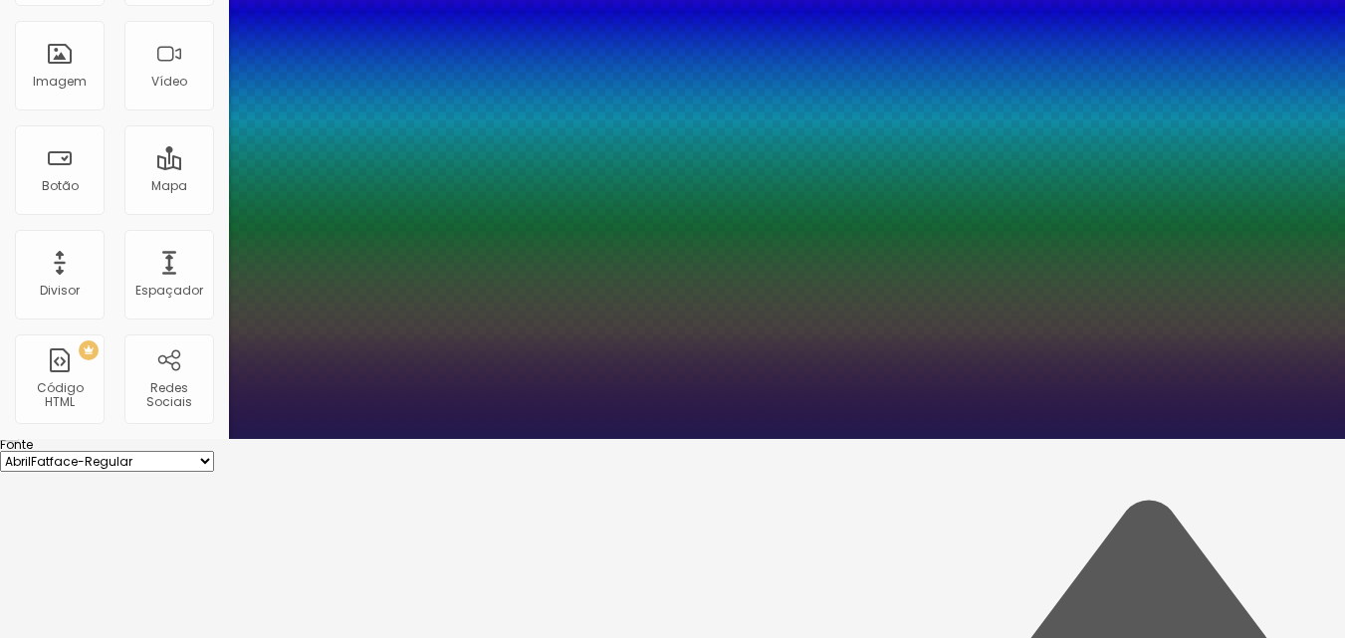
type input "14"
type input "9"
type input "8"
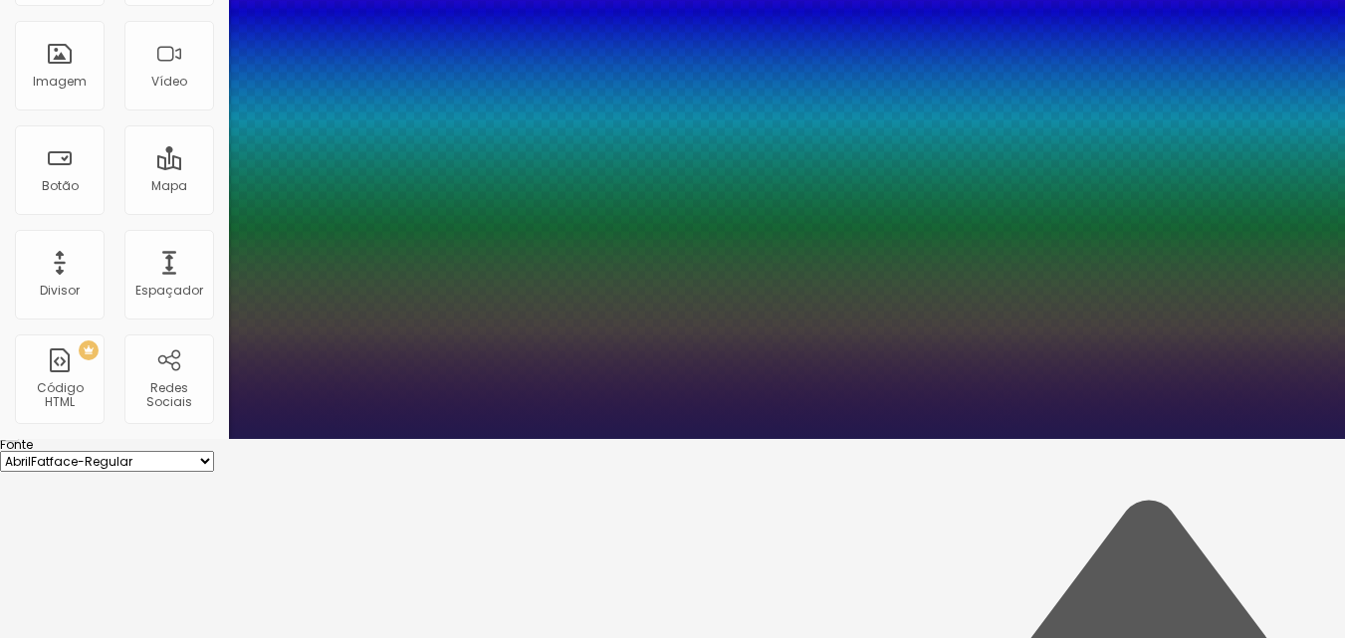
type input "6"
type input "3"
type input "2"
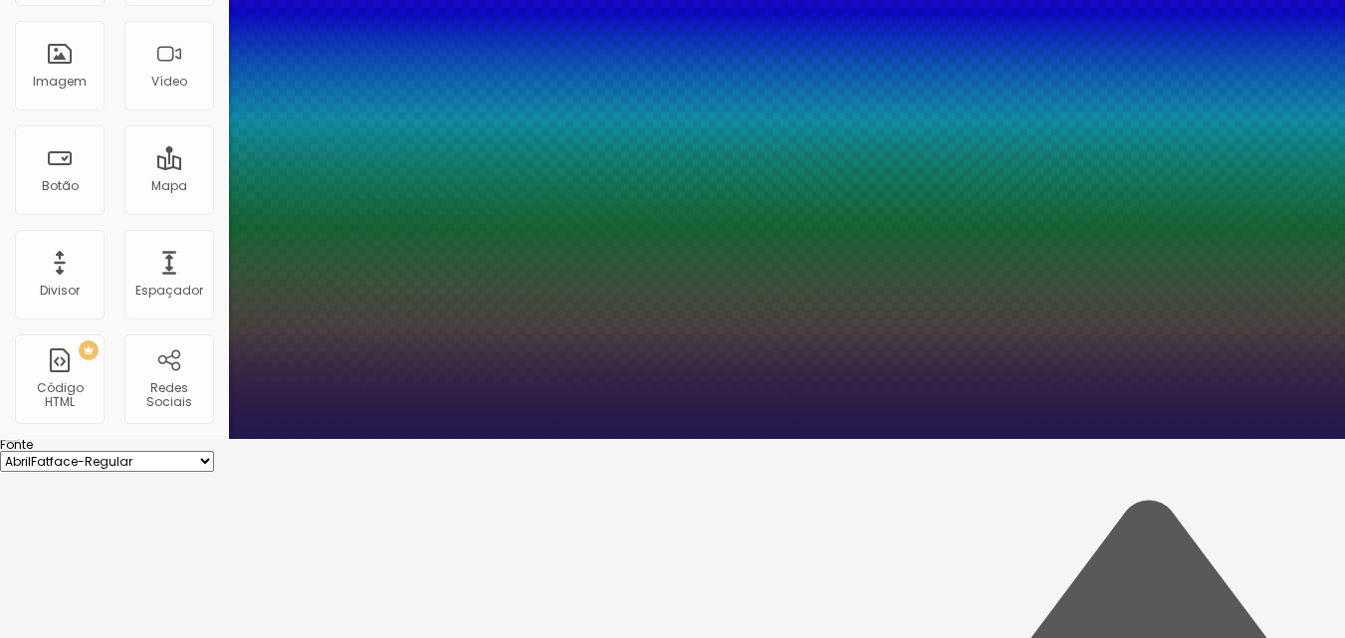
type input "2"
type input "1"
type input "0"
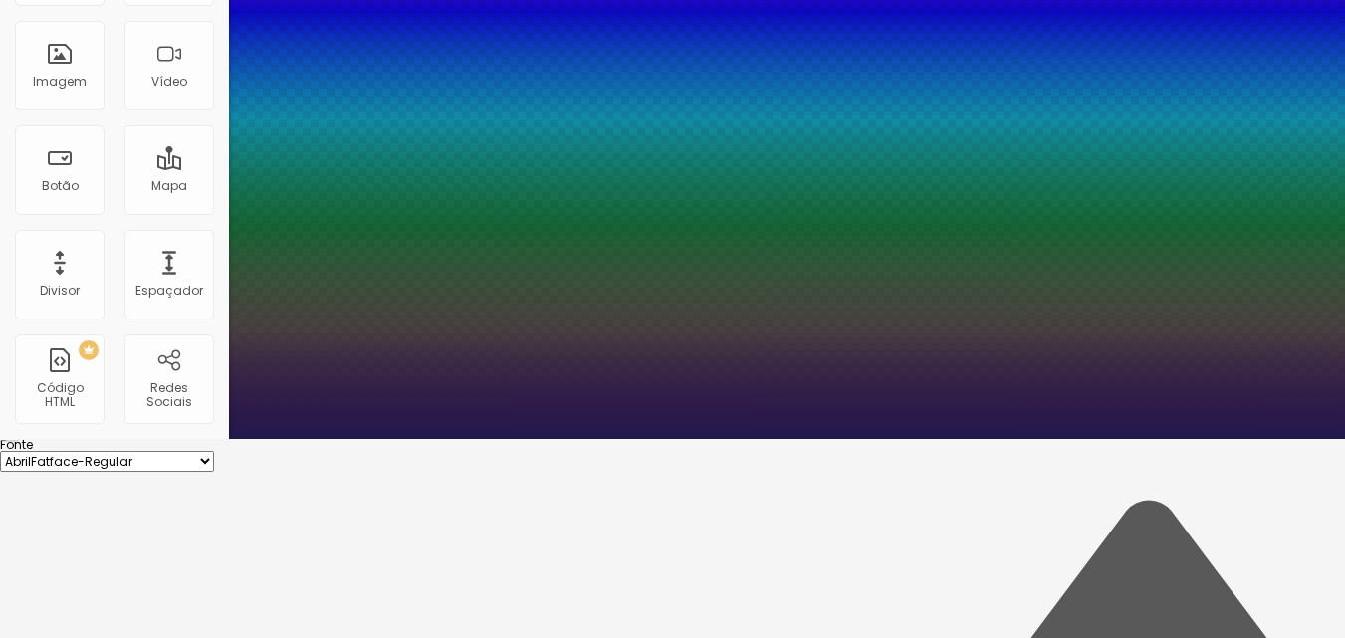
drag, startPoint x: 259, startPoint y: 454, endPoint x: 219, endPoint y: 456, distance: 39.9
type input "0"
type input "1.4"
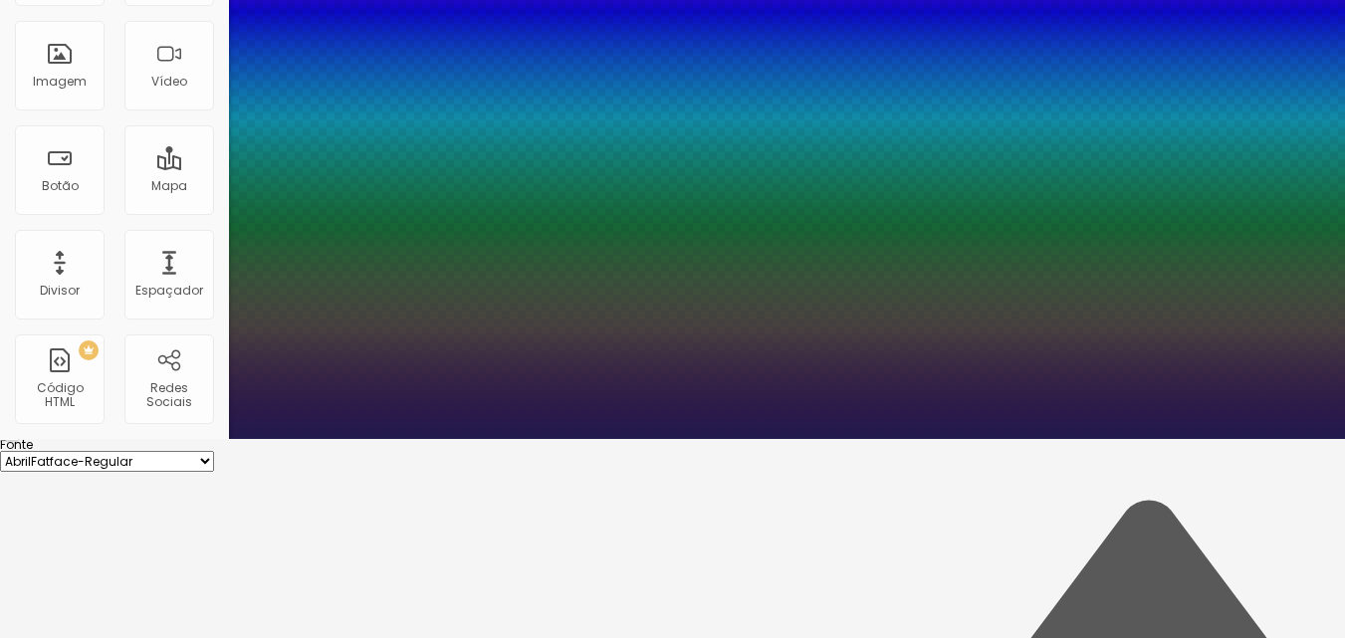
type input "1.5"
type input "1.6"
type input "1.7"
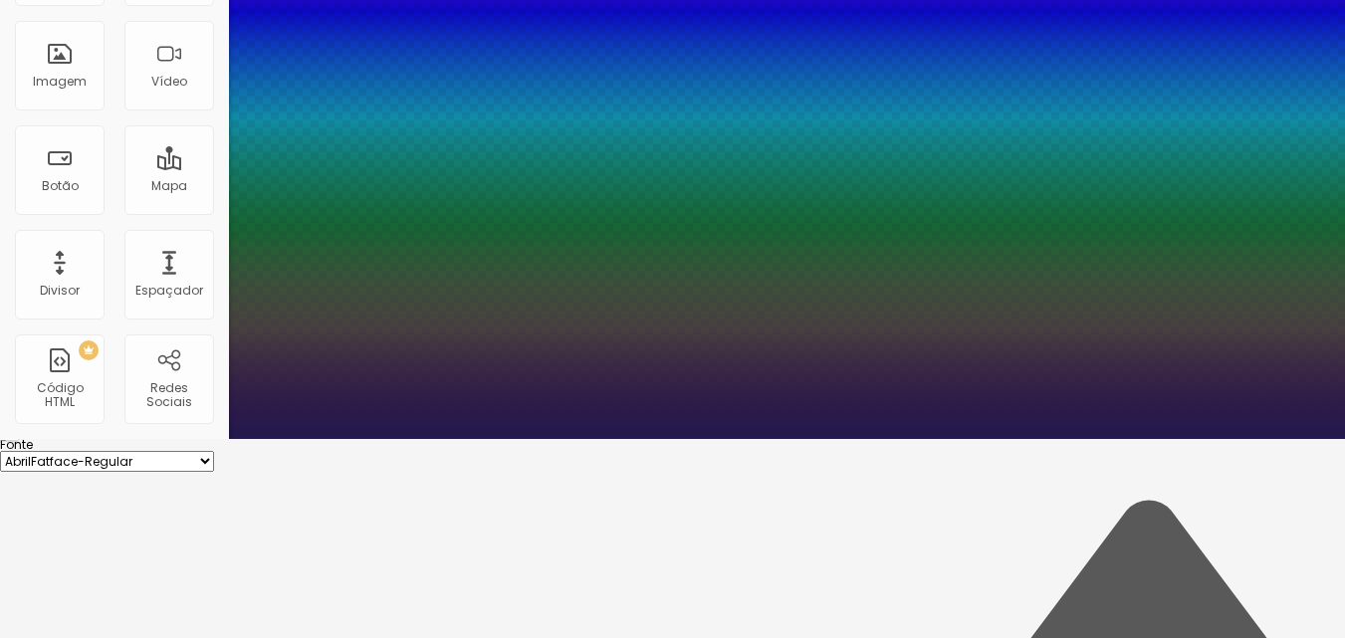
type input "1.7"
type input "1.8"
type input "1.7"
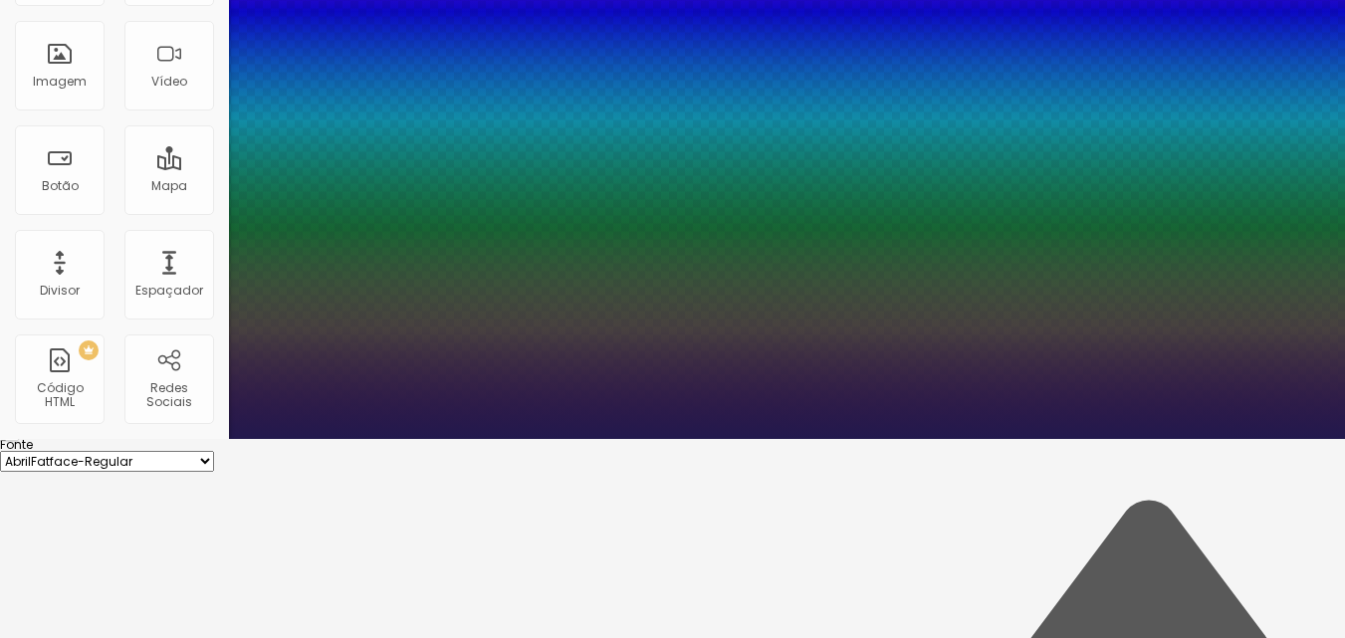
type input "1.6"
type input "1.5"
type input "1.4"
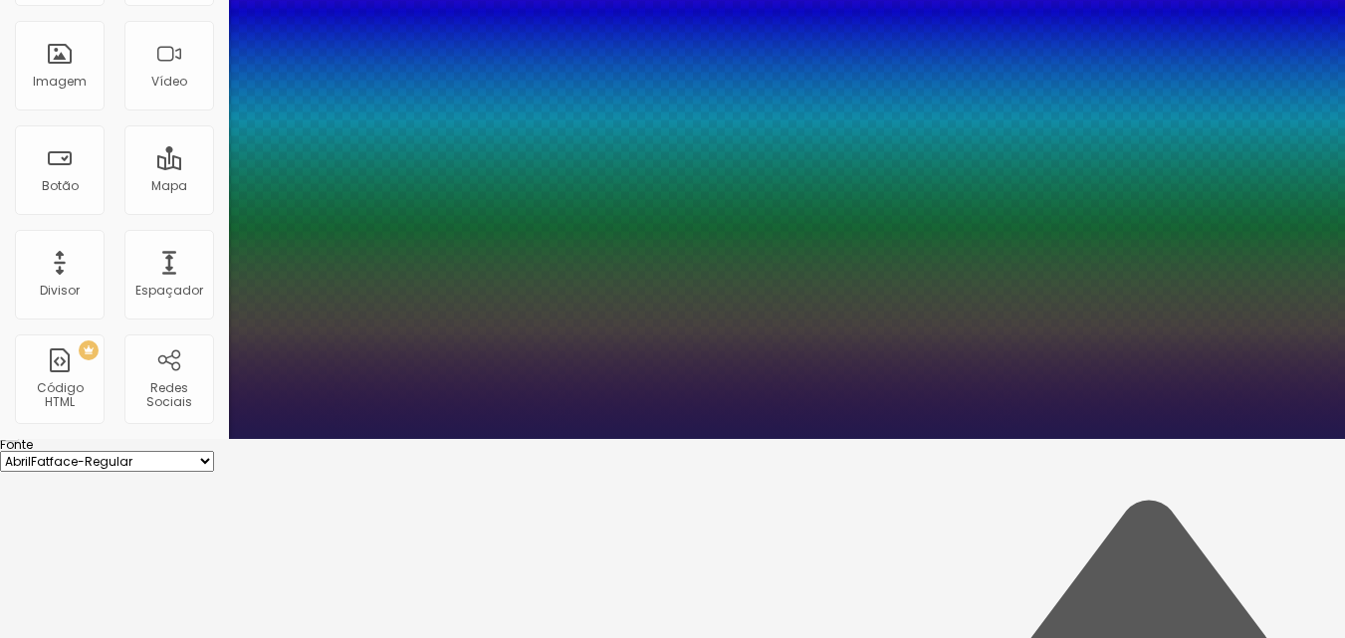
type input "1.4"
drag, startPoint x: 329, startPoint y: 505, endPoint x: 342, endPoint y: 497, distance: 15.2
type input "1.4"
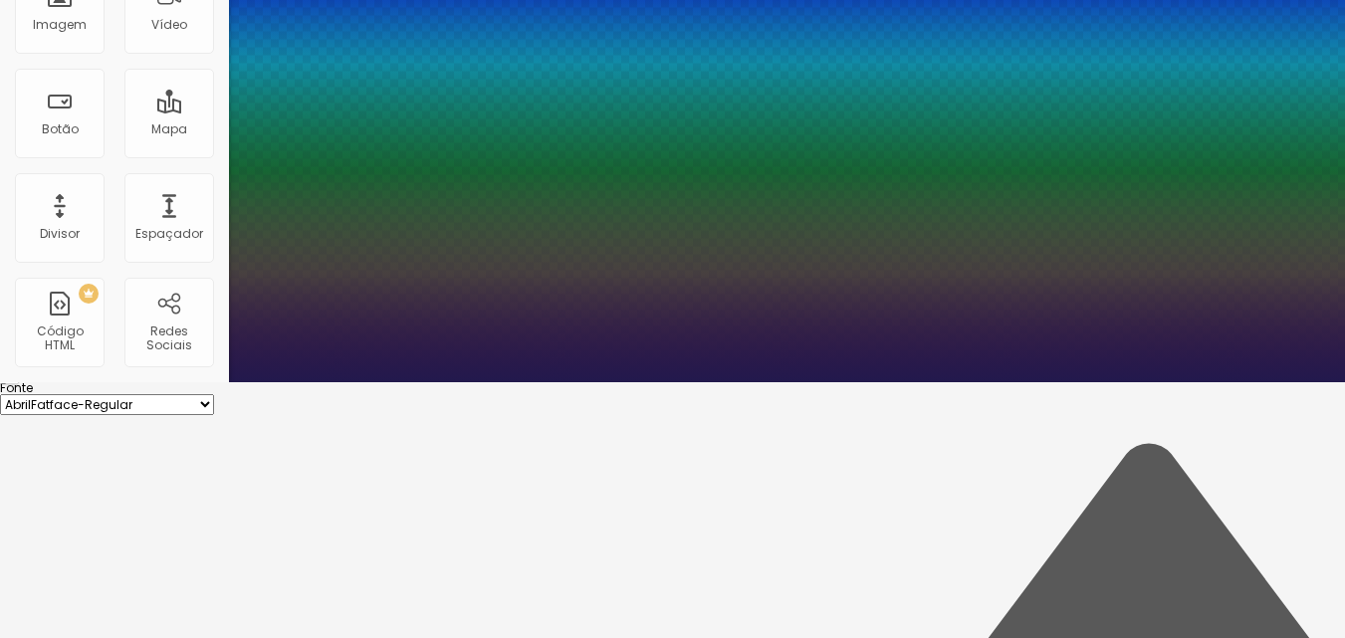
scroll to position [286, 0]
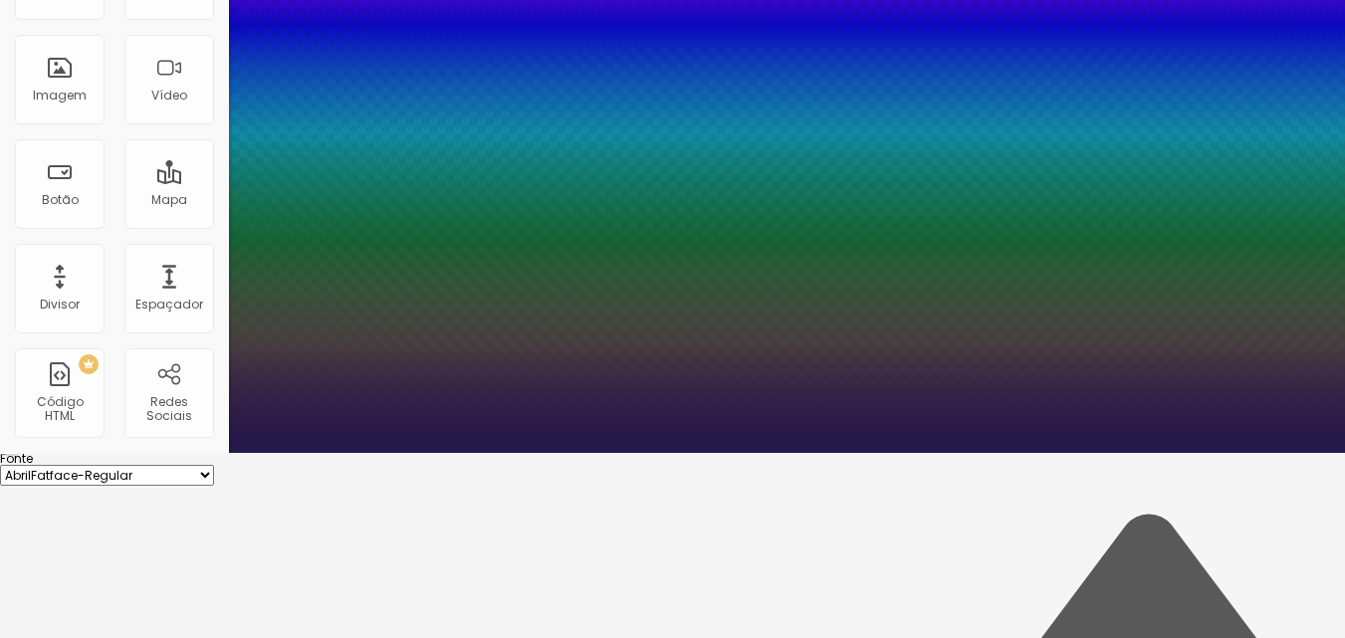
scroll to position [199, 0]
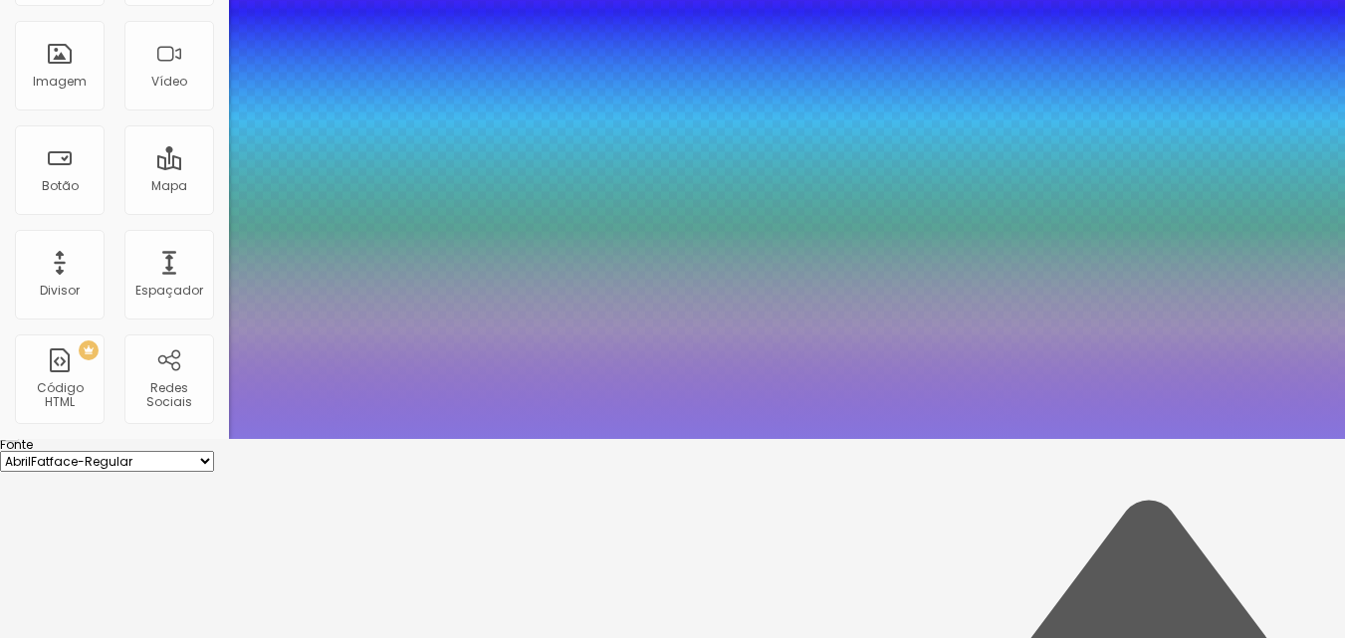
click at [331, 439] on div at bounding box center [672, 120] width 1345 height 638
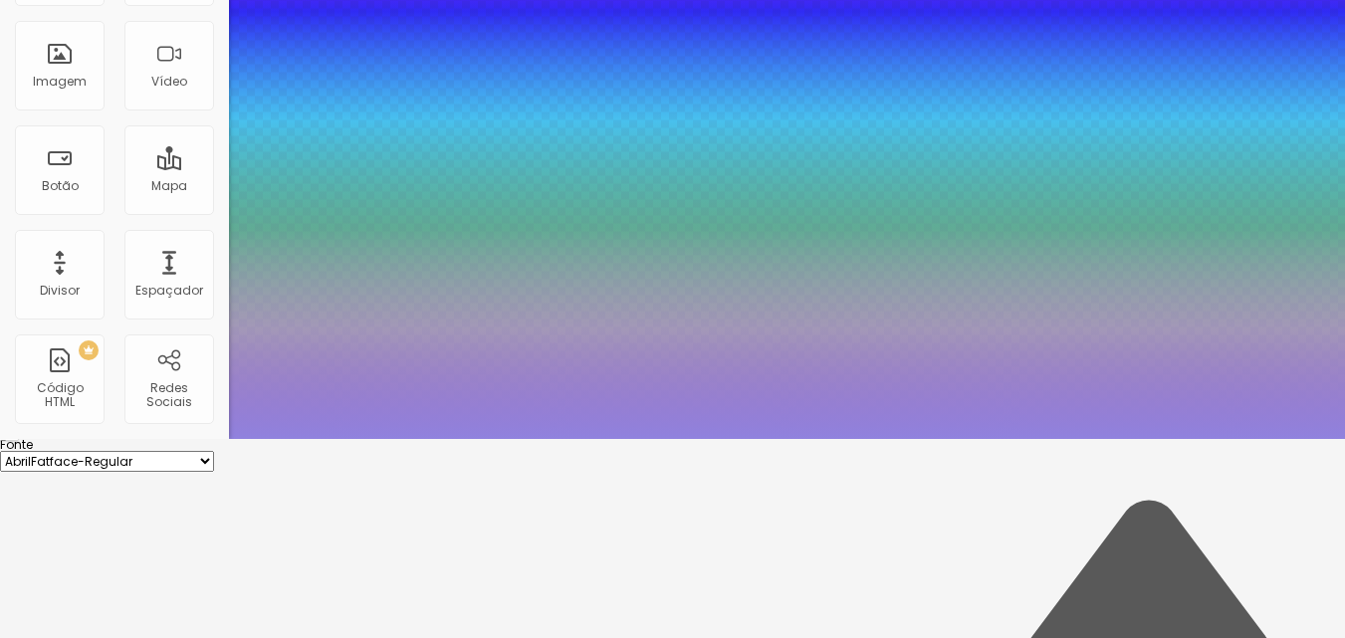
click at [330, 439] on div at bounding box center [672, 120] width 1345 height 638
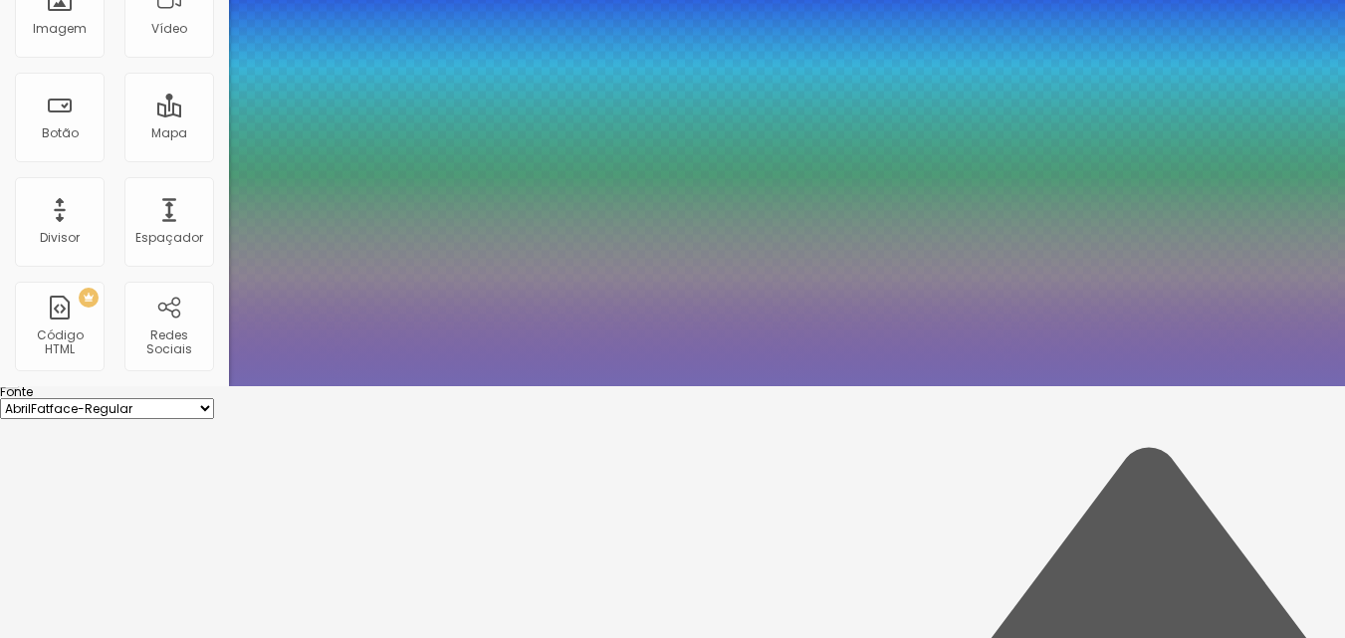
scroll to position [280, 0]
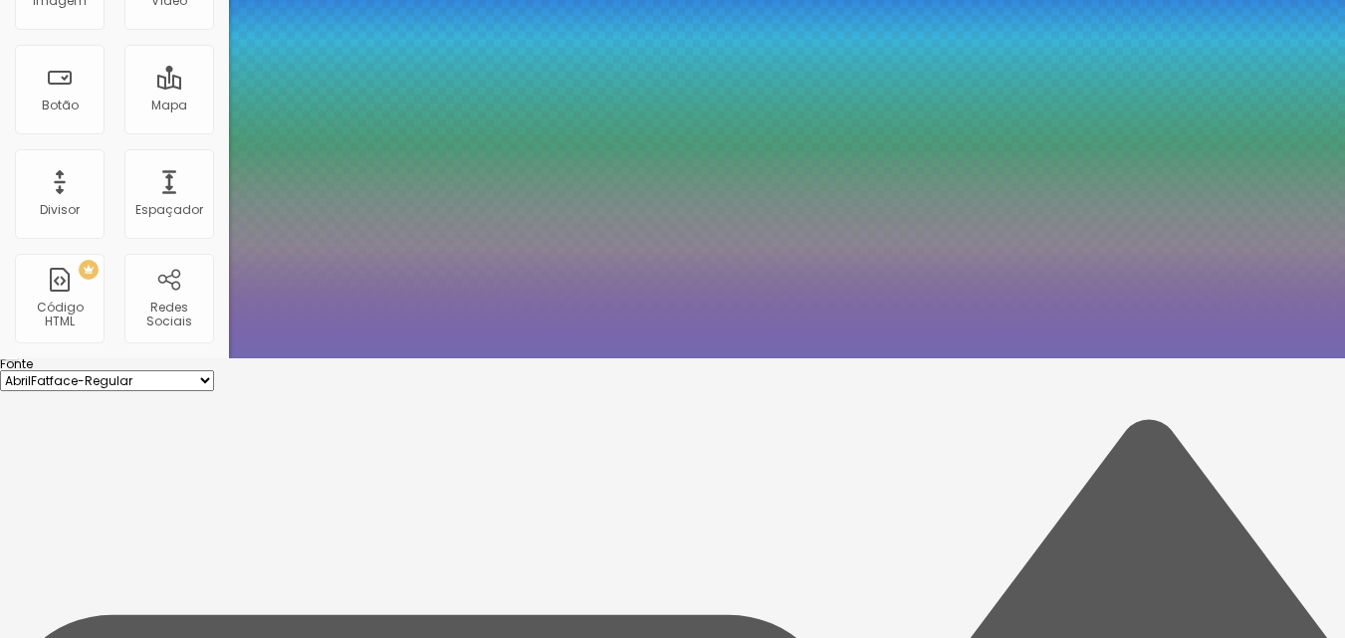
click at [427, 359] on div at bounding box center [672, 39] width 1345 height 638
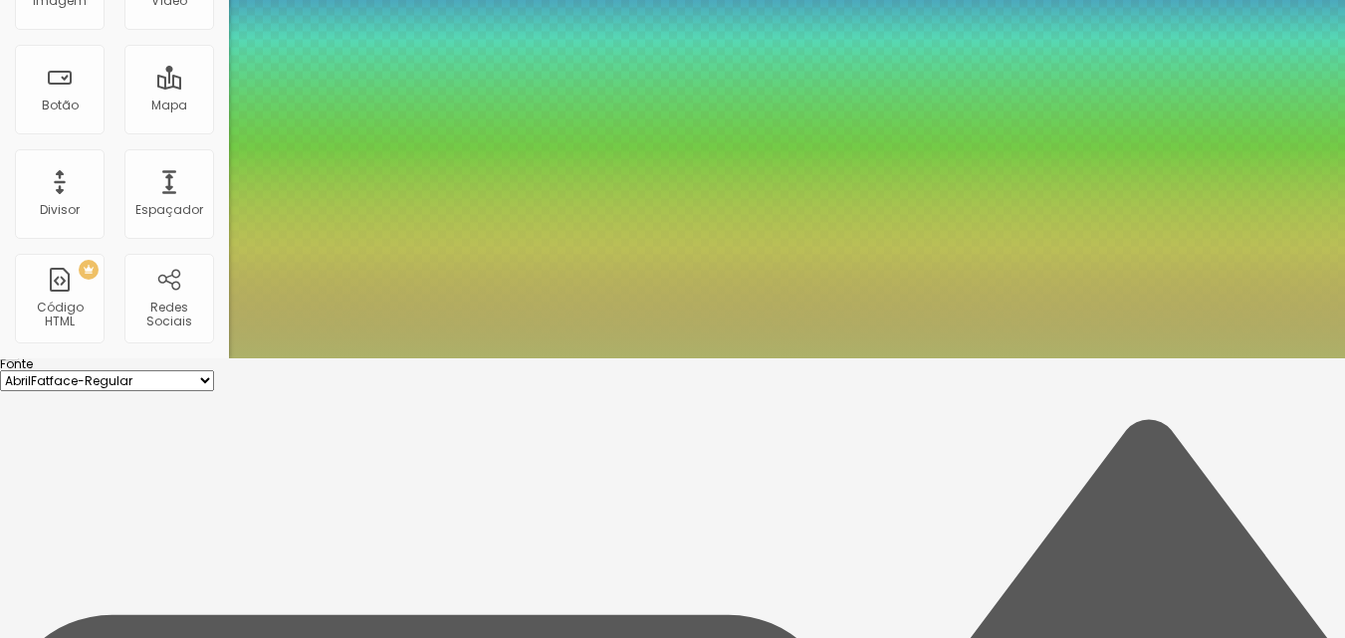
click at [353, 359] on div at bounding box center [672, 39] width 1345 height 638
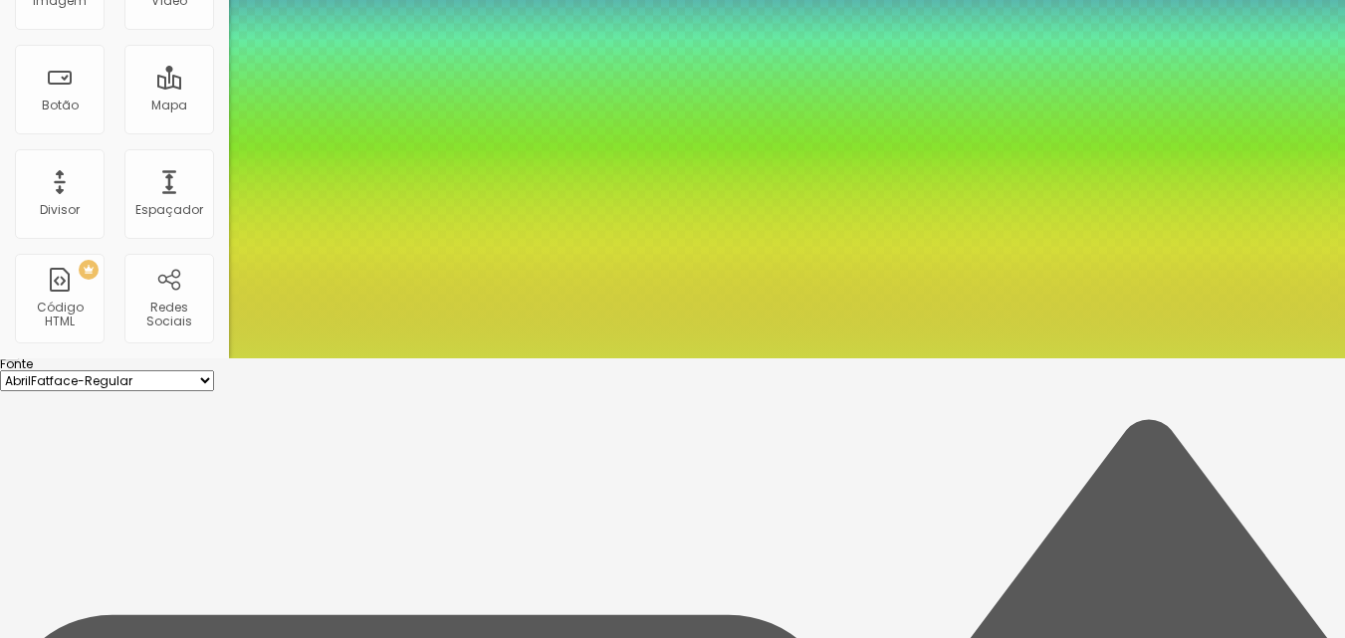
click at [365, 359] on div at bounding box center [672, 39] width 1345 height 638
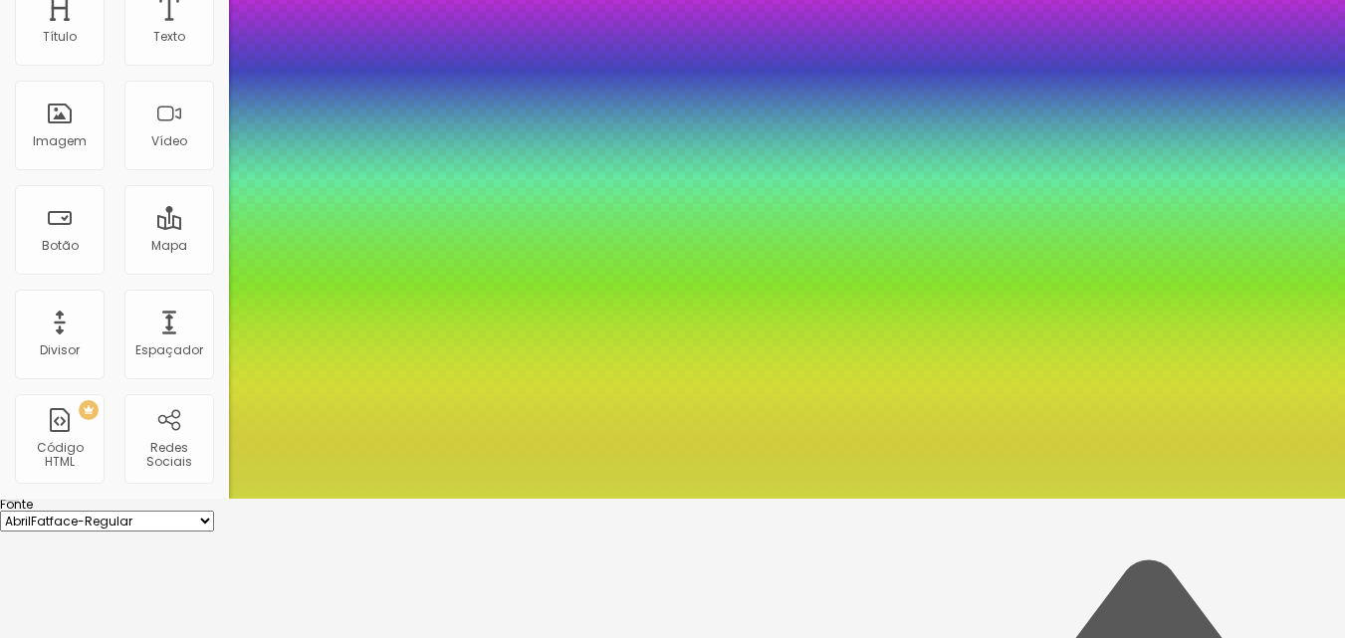
scroll to position [199, 0]
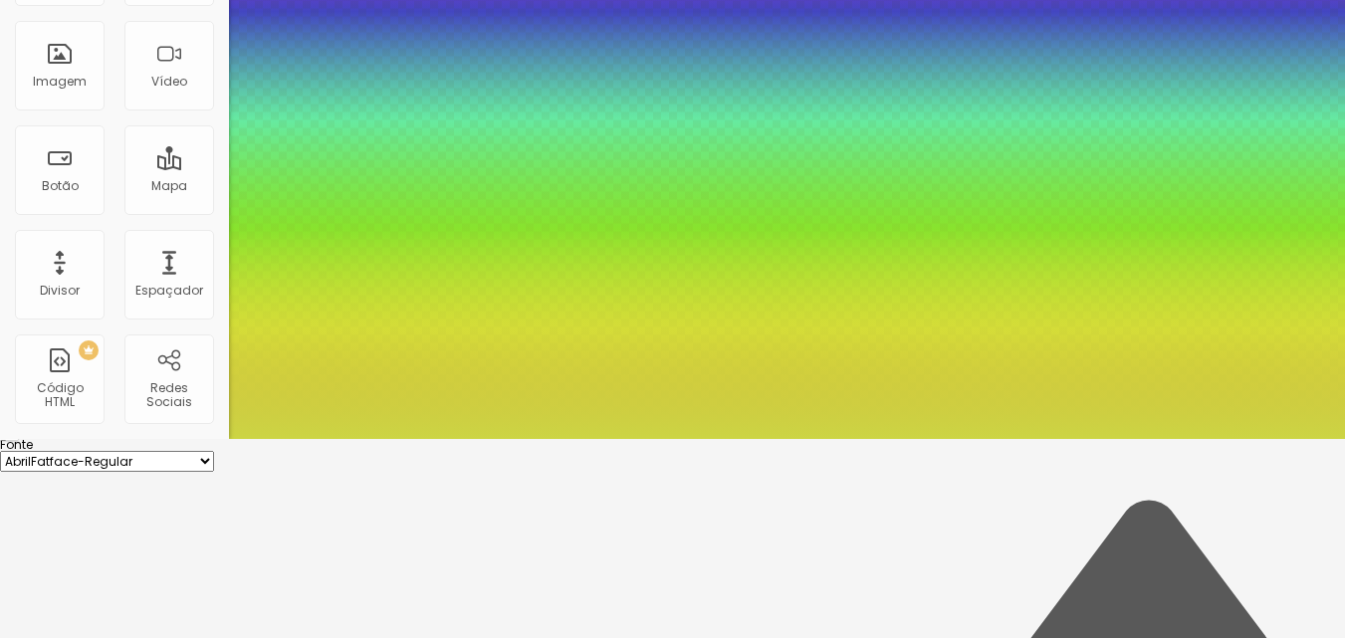
click at [357, 439] on div at bounding box center [672, 120] width 1345 height 638
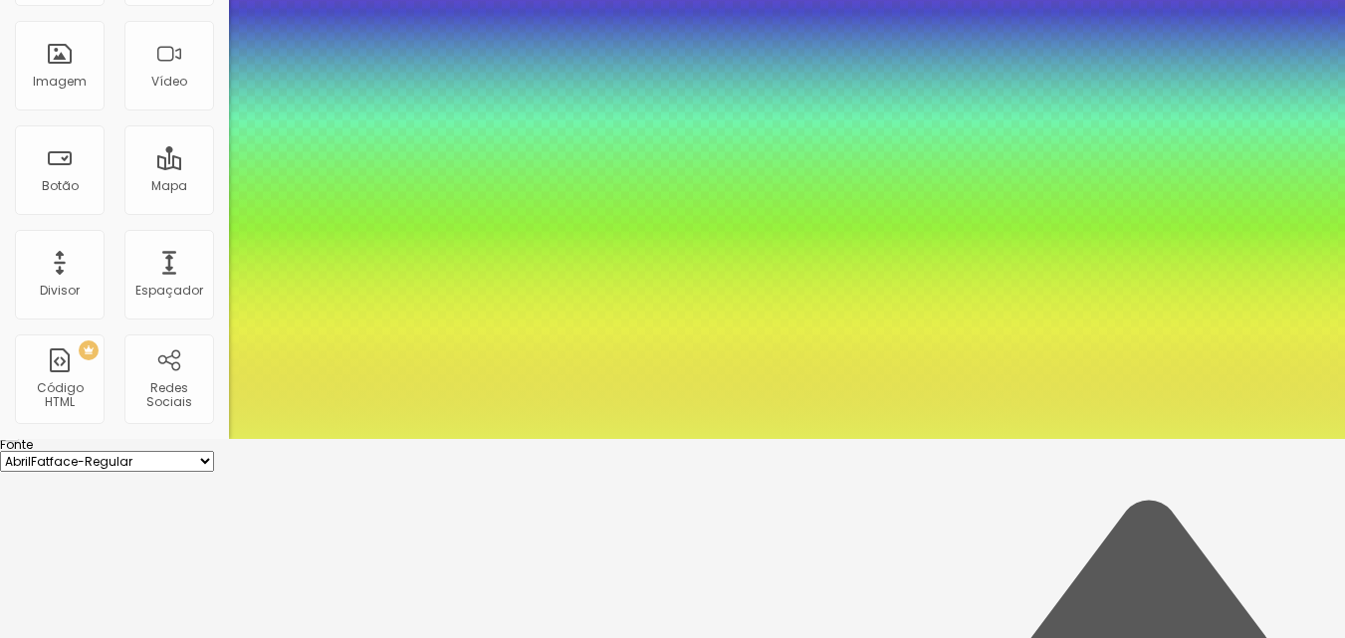
click at [366, 439] on div at bounding box center [672, 120] width 1345 height 638
type input "#C4CD41"
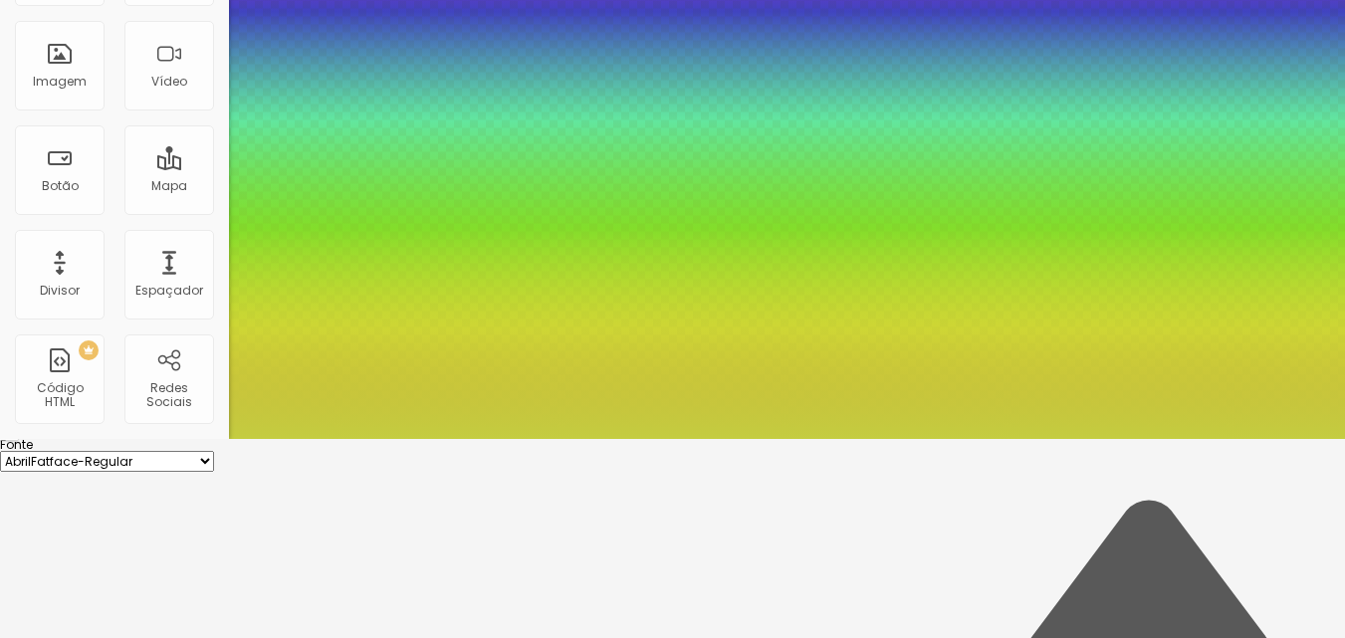
scroll to position [100, 0]
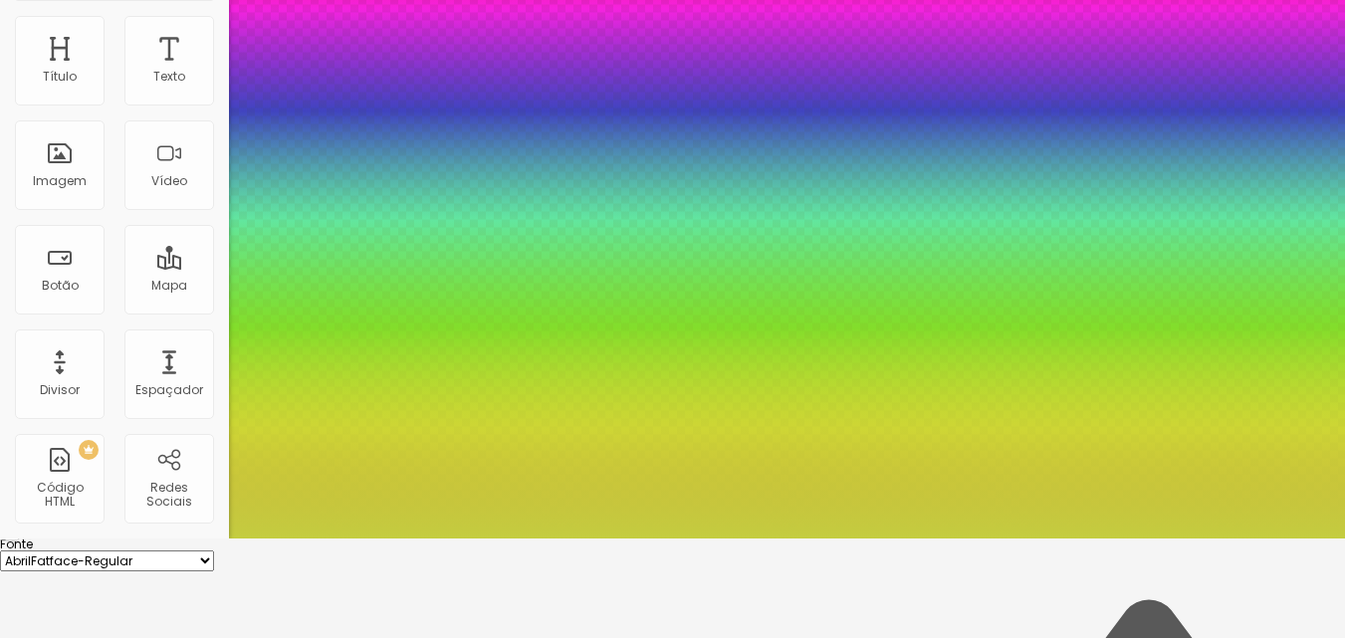
click at [214, 551] on select "AbrilFatface-Regular Actor-Regular Alegreya AlegreyaBlack Alice Allan-Bold Alla…" at bounding box center [107, 561] width 214 height 21
click at [570, 539] on div at bounding box center [672, 539] width 1345 height 0
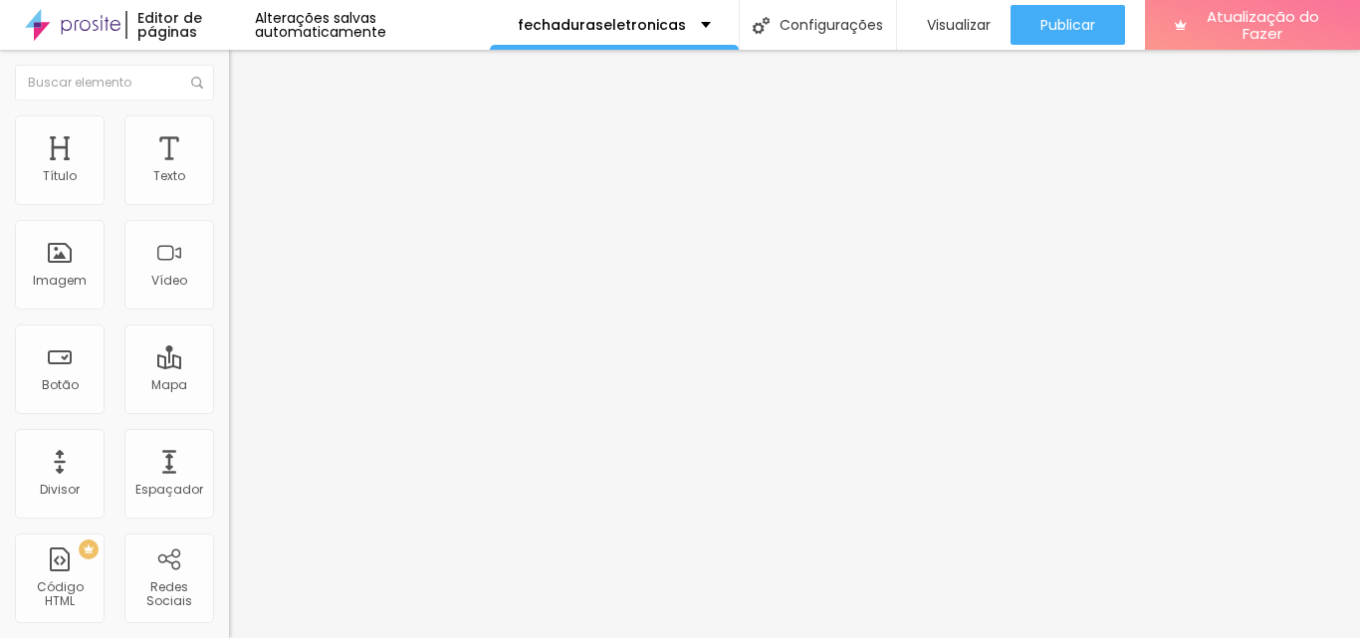
click at [239, 287] on icon "button" at bounding box center [243, 283] width 8 height 8
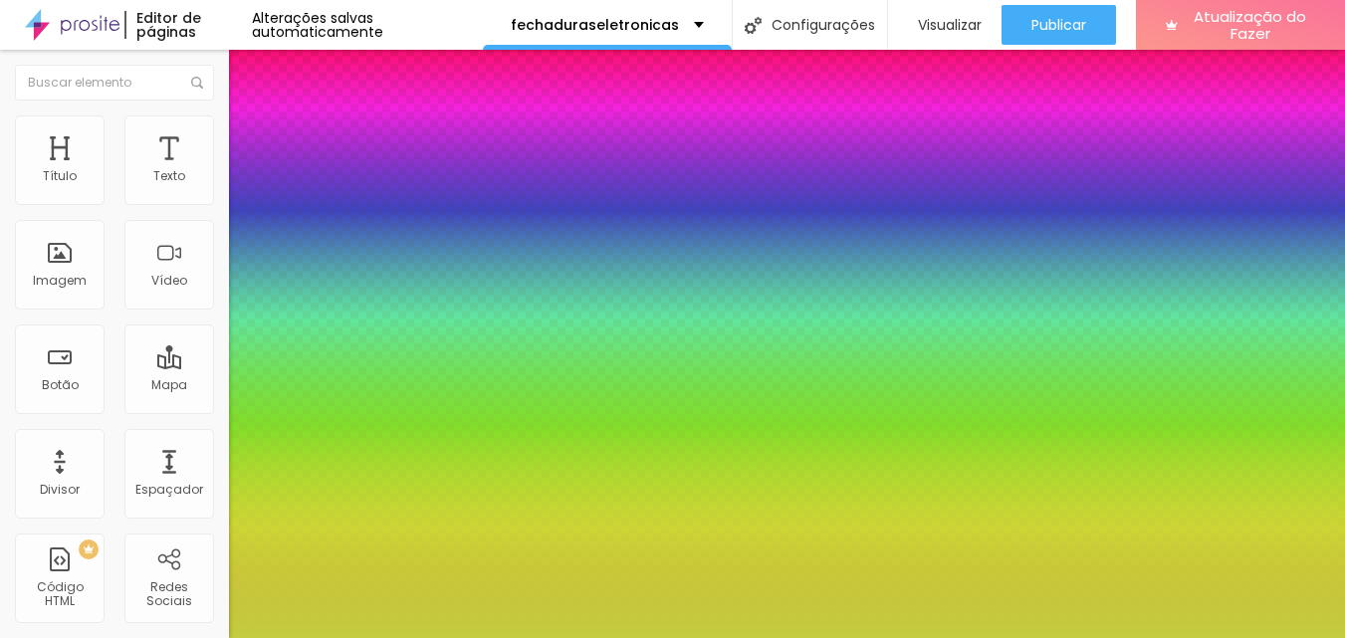
type input "19"
type input "18"
type input "17"
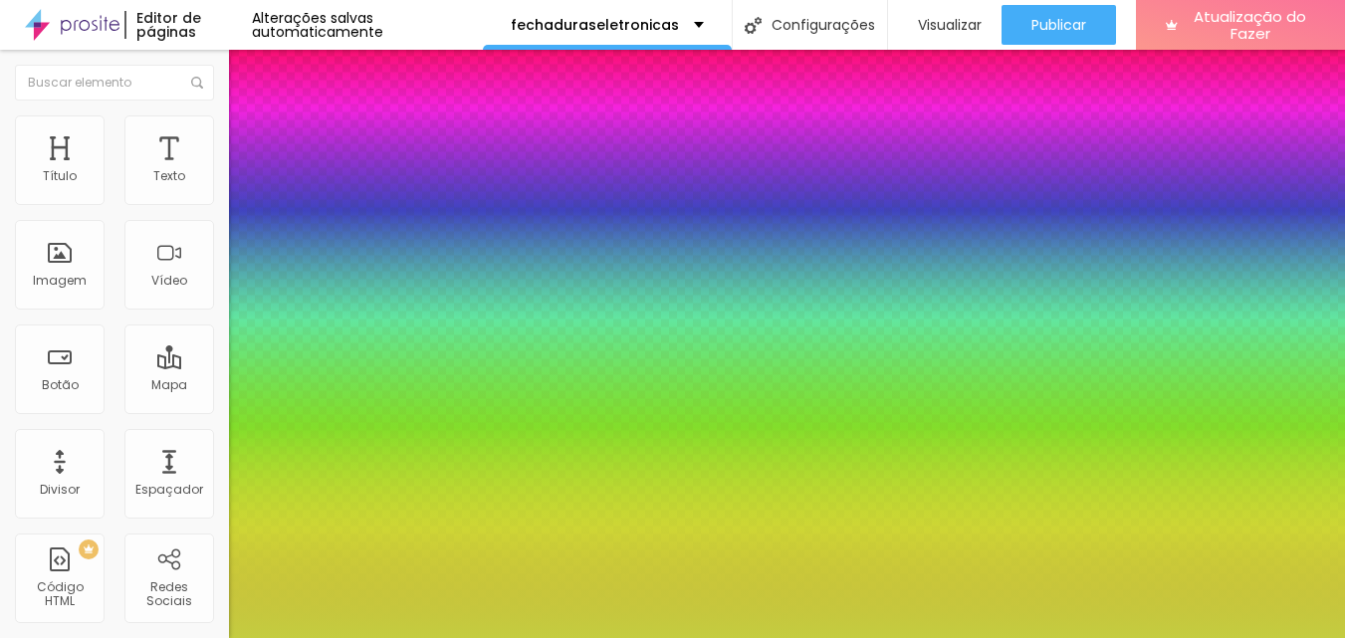
type input "17"
type input "16"
type input "18"
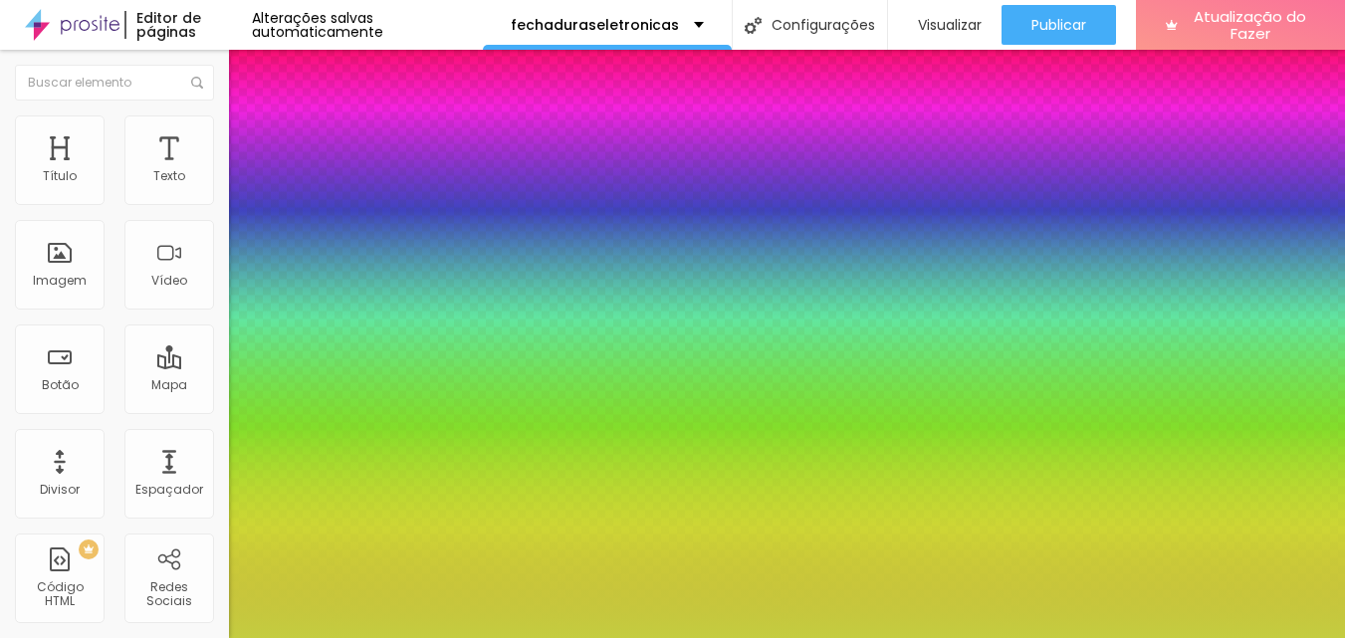
type input "19"
type input "20"
type input "21"
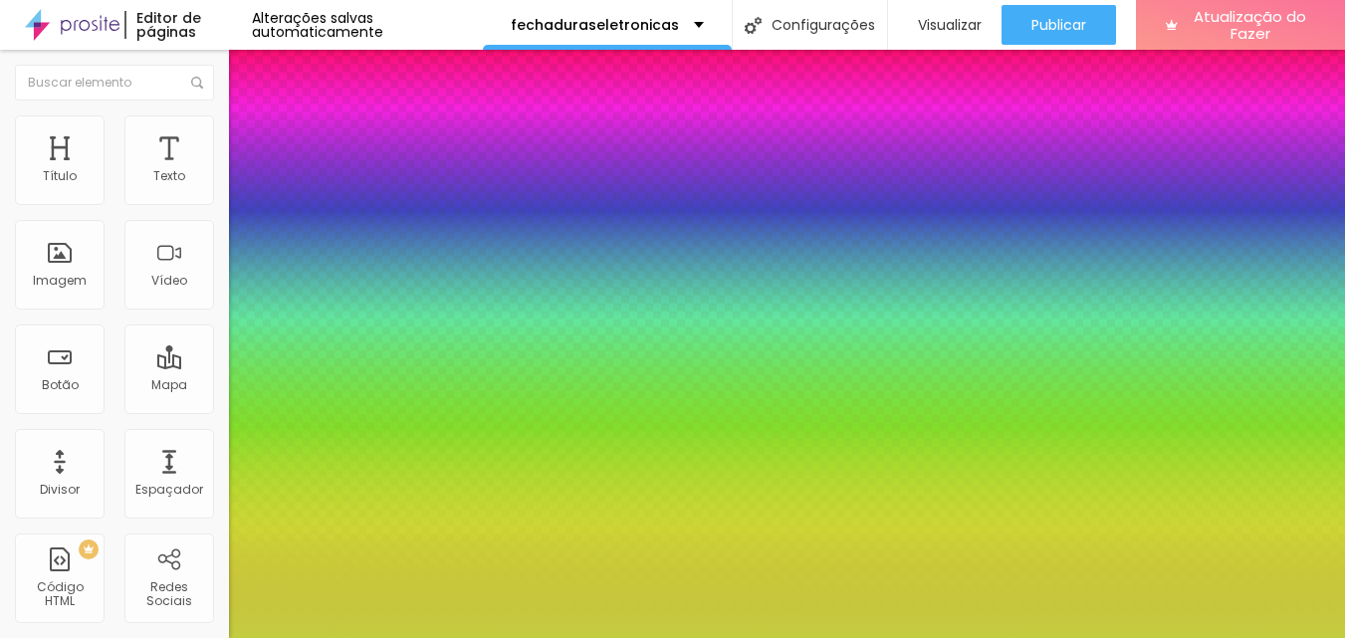
type input "21"
click at [107, 637] on div at bounding box center [672, 638] width 1345 height 0
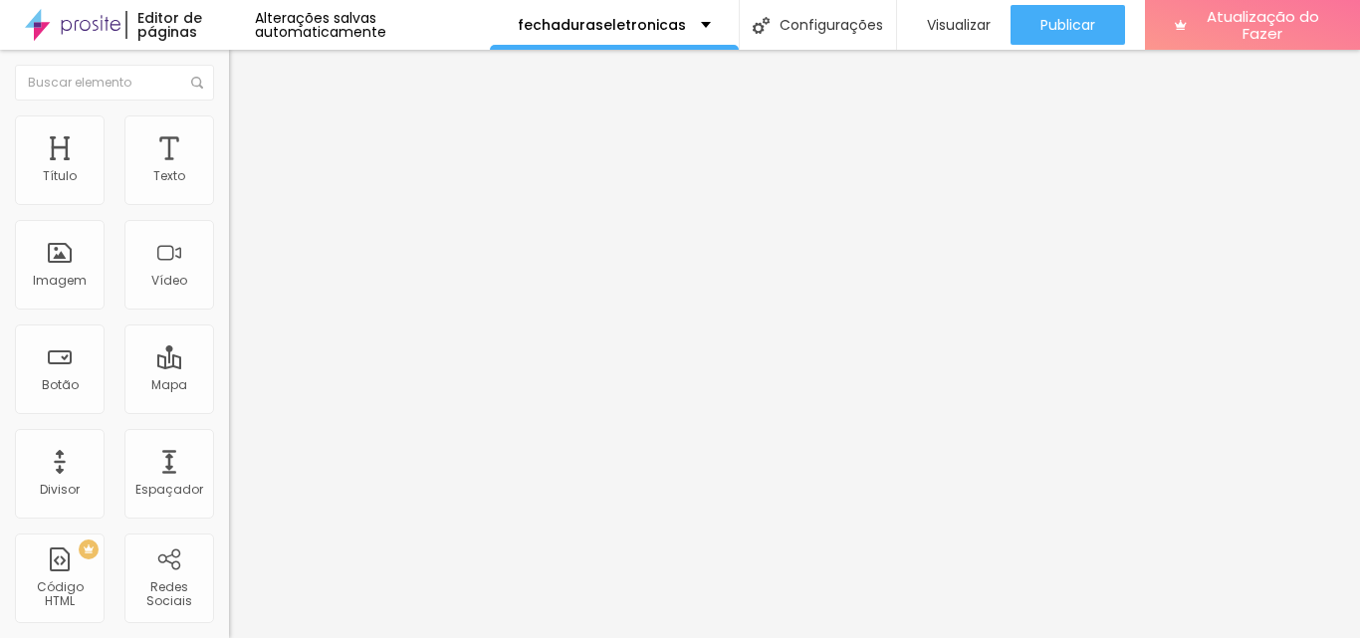
click at [237, 336] on icon "button" at bounding box center [244, 329] width 14 height 14
click at [239, 354] on icon "button" at bounding box center [243, 350] width 8 height 8
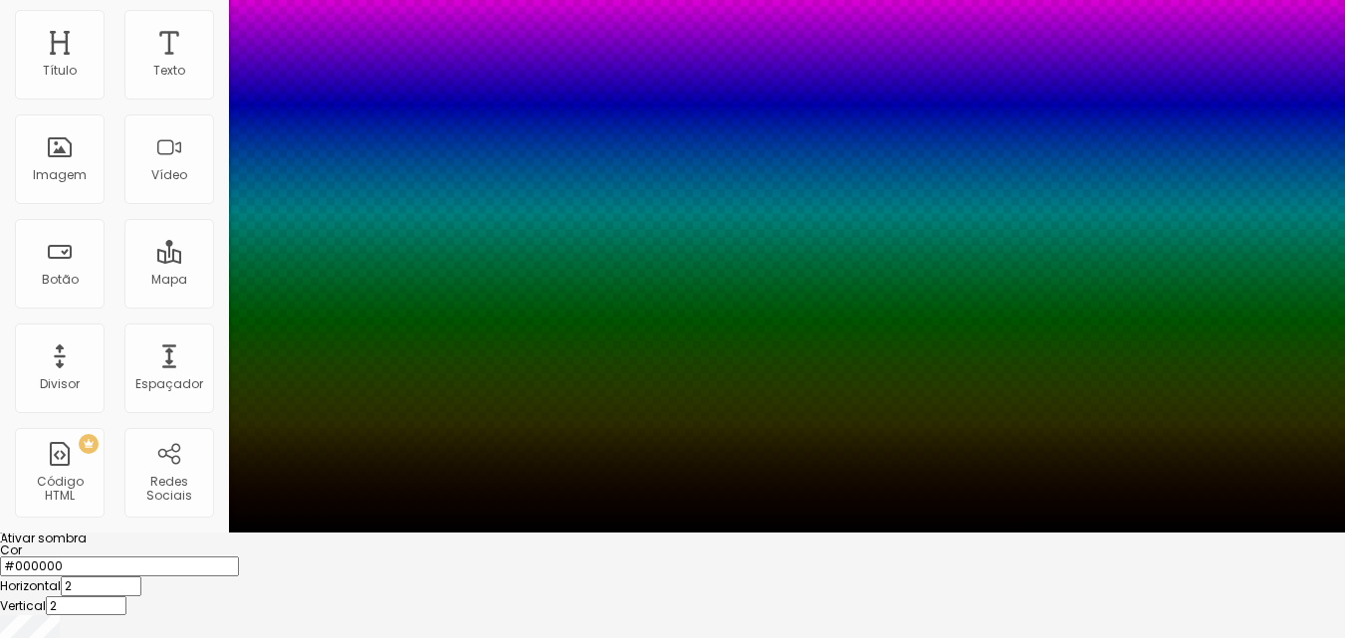
scroll to position [110, 0]
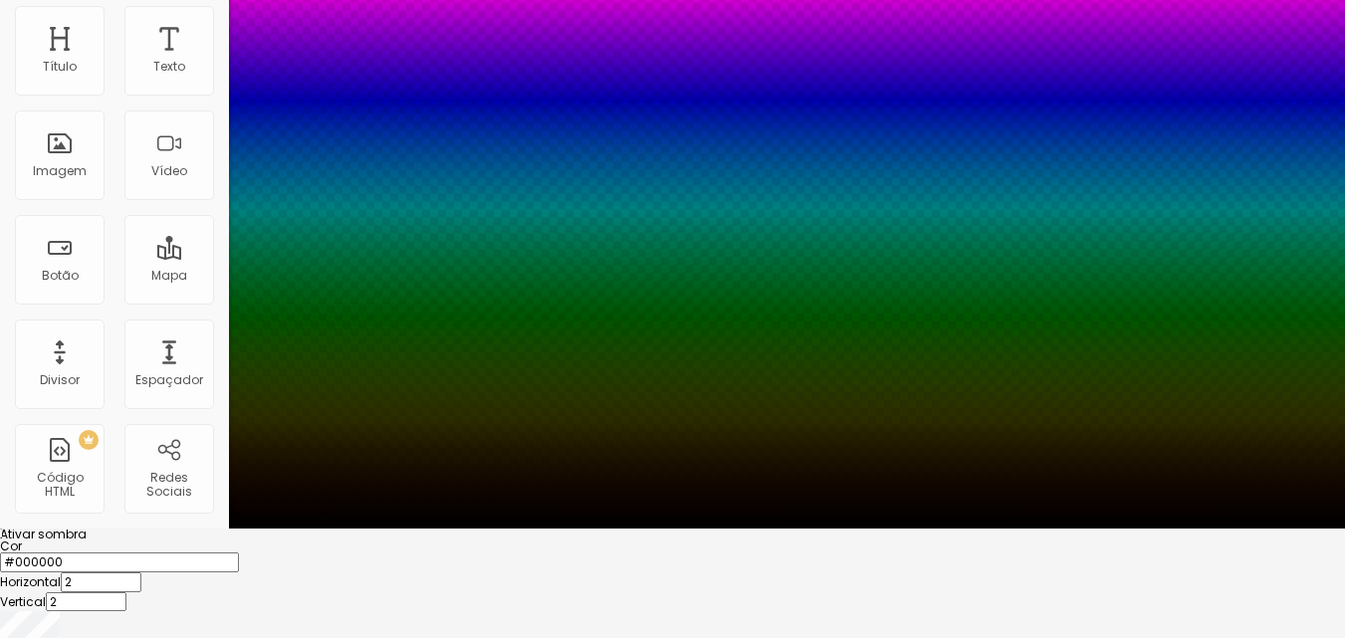
click at [311, 553] on div at bounding box center [672, 553] width 1345 height 0
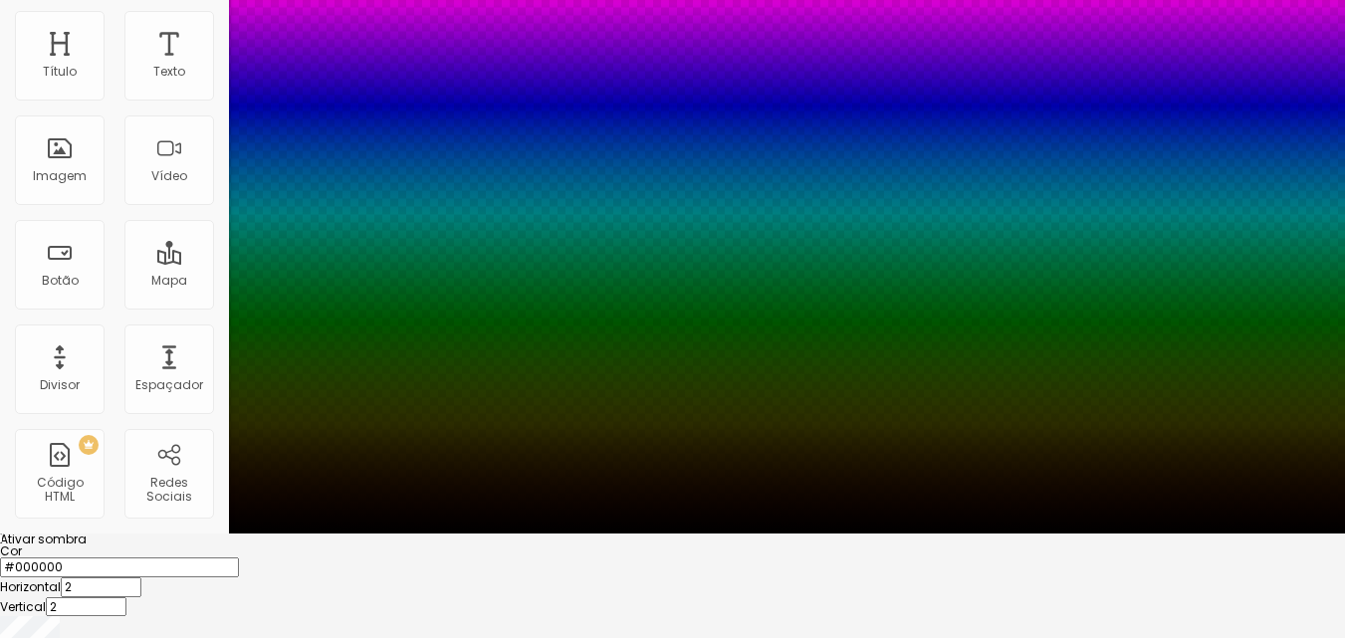
scroll to position [104, 0]
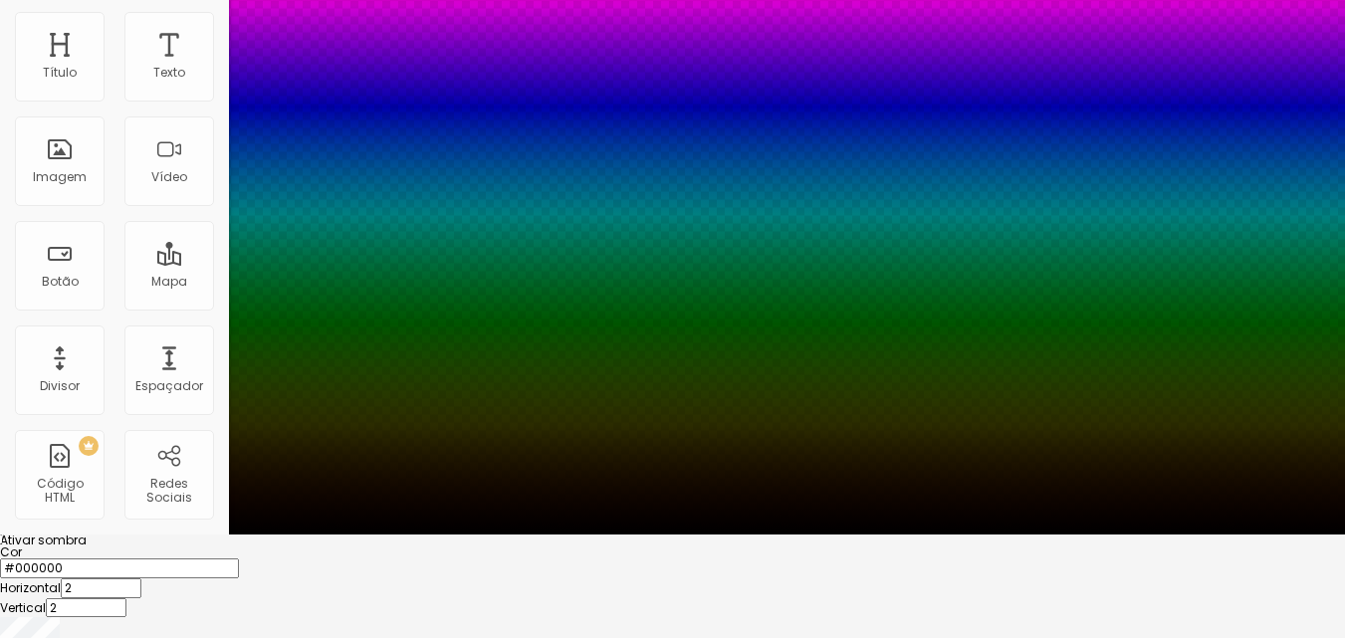
click at [344, 535] on div at bounding box center [672, 215] width 1345 height 638
click at [277, 494] on div at bounding box center [672, 215] width 1345 height 638
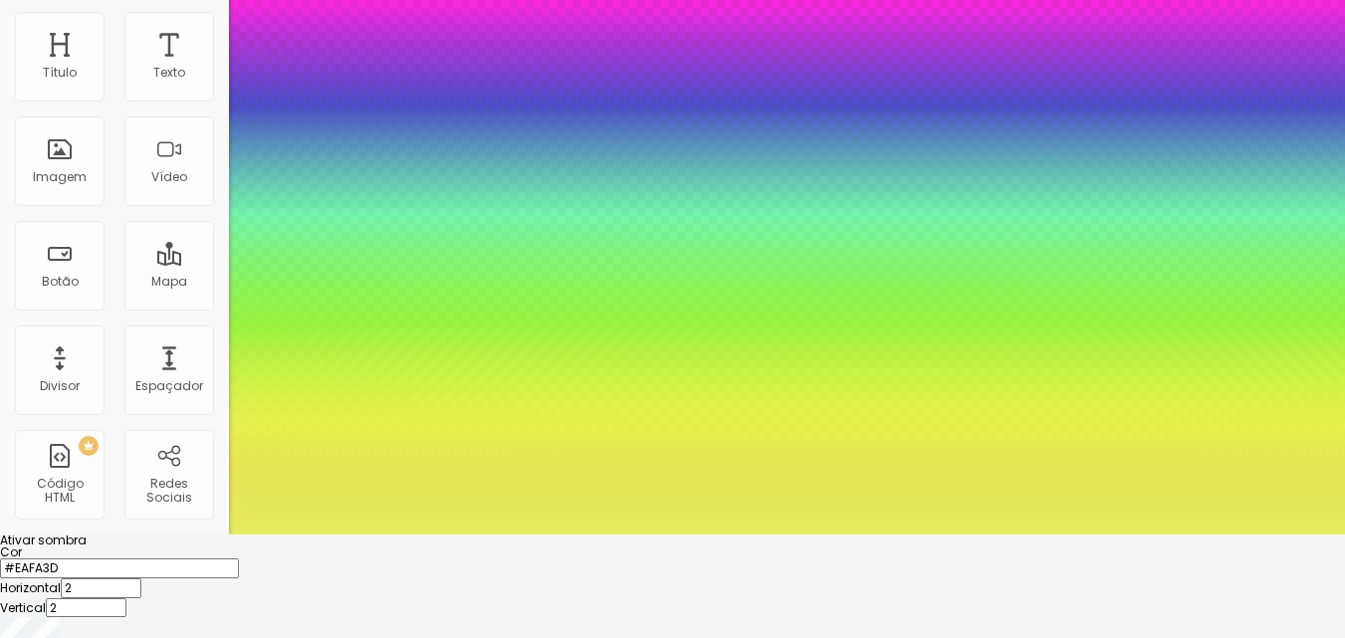
click at [298, 488] on div at bounding box center [672, 215] width 1345 height 638
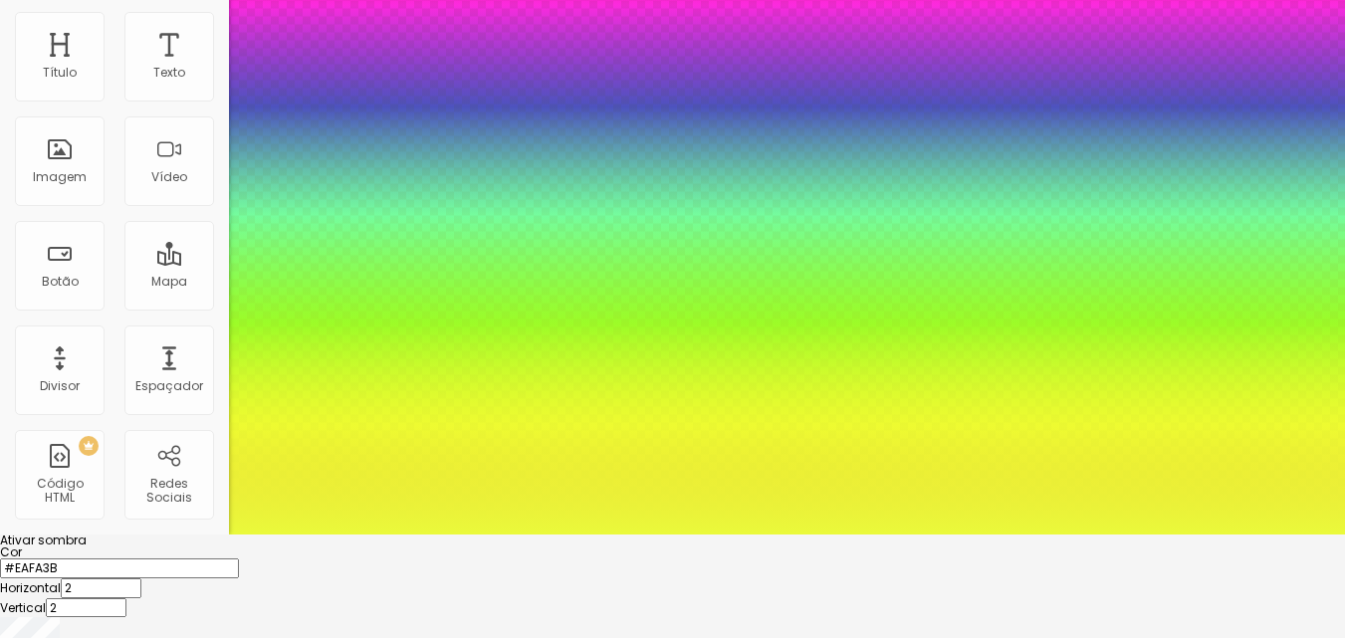
click at [305, 502] on div at bounding box center [672, 215] width 1345 height 638
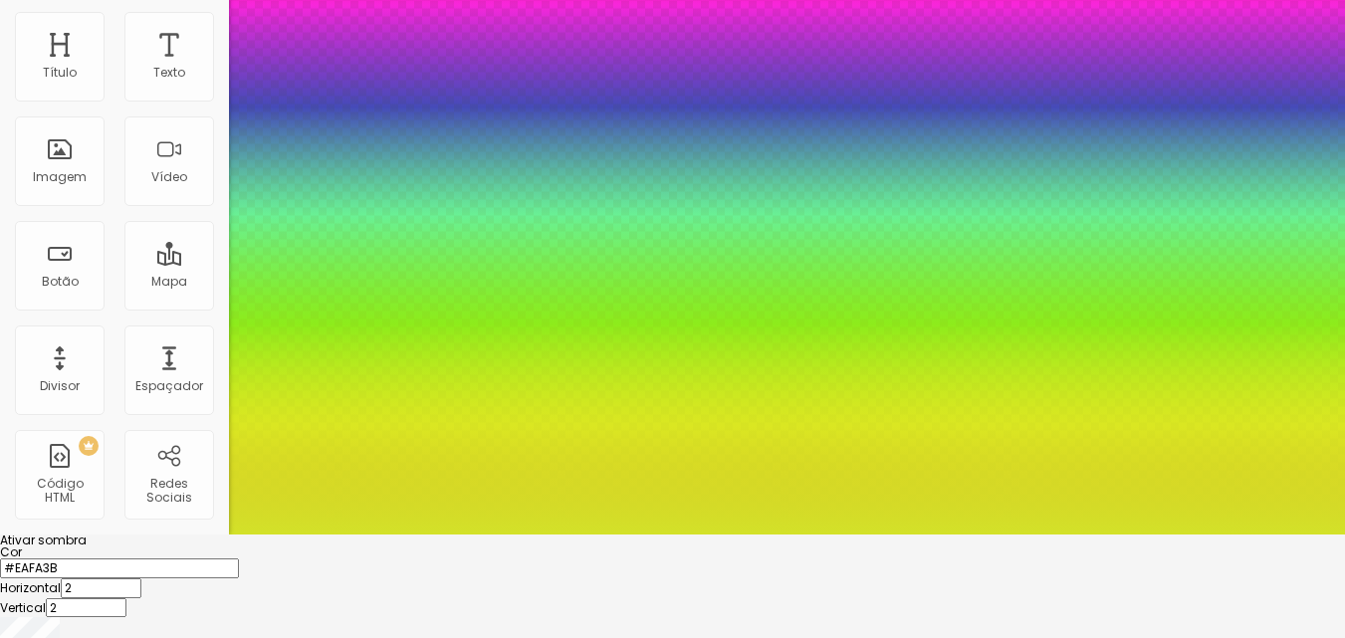
type input "#D3E229"
click at [371, 535] on div at bounding box center [672, 215] width 1345 height 638
click at [363, 535] on div at bounding box center [672, 215] width 1345 height 638
click at [367, 535] on div at bounding box center [672, 215] width 1345 height 638
click at [368, 547] on div at bounding box center [672, 547] width 1345 height 0
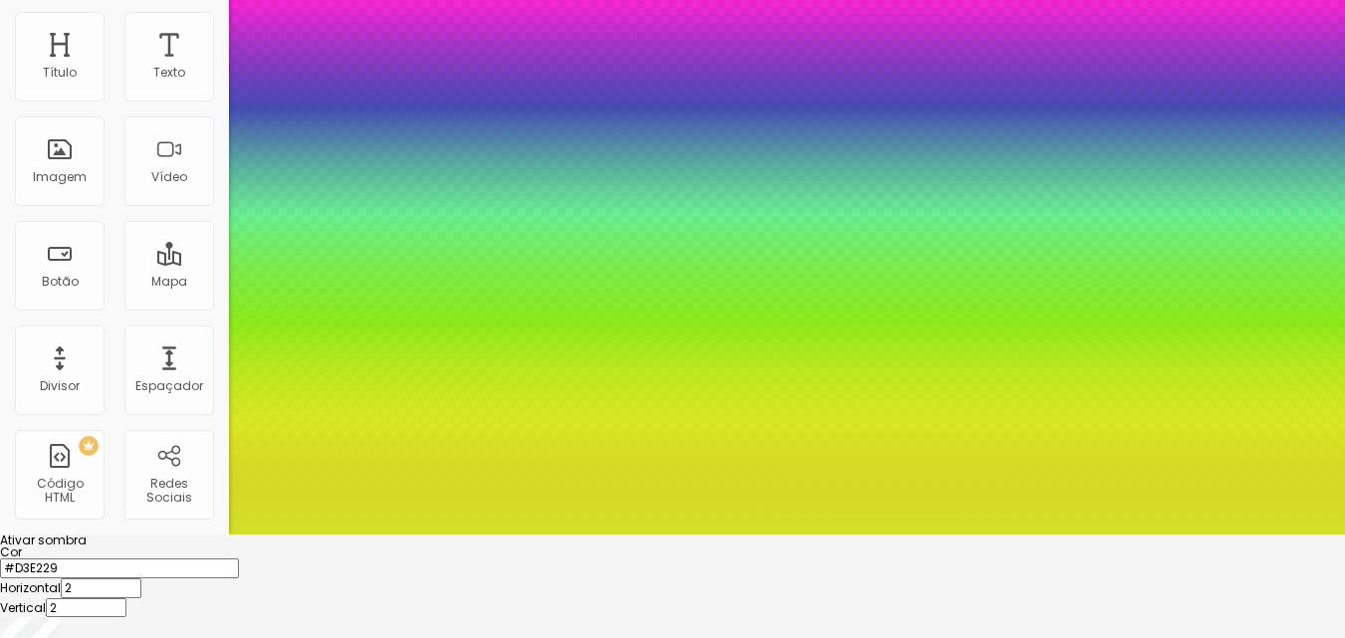
scroll to position [110, 0]
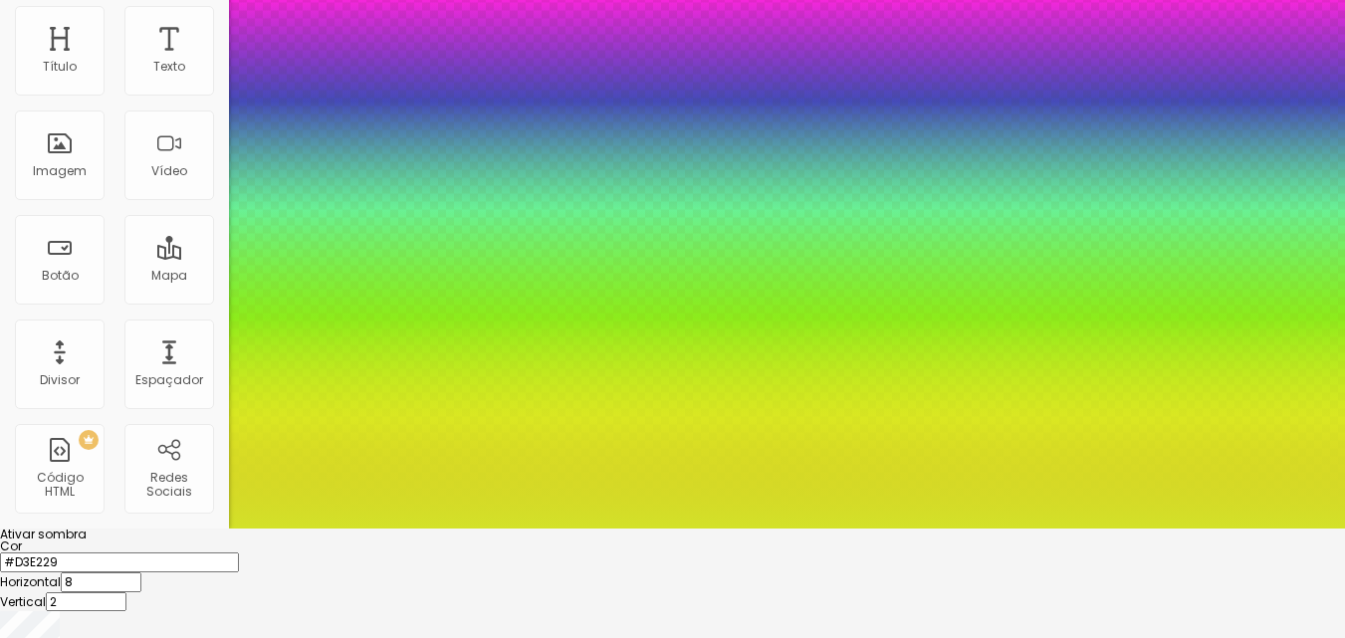
type input "9"
type input "3"
type input "9"
type input "4"
type input "12"
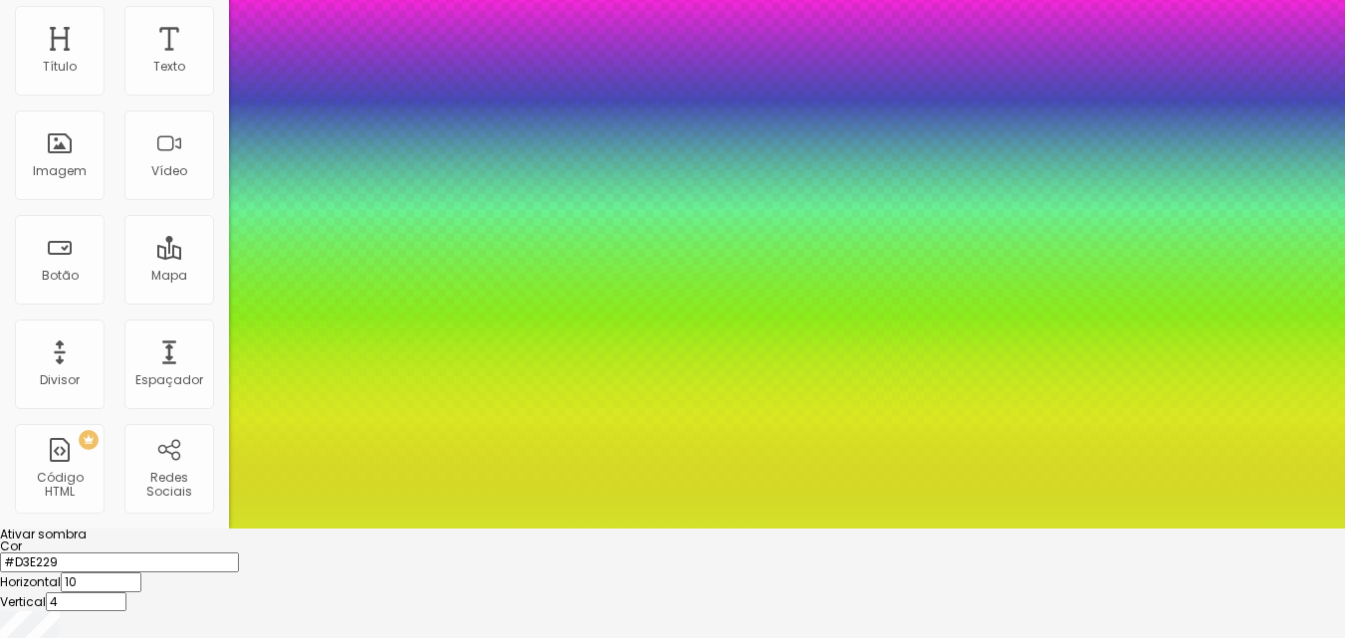
type input "5"
type input "1"
type input "8"
type input "12"
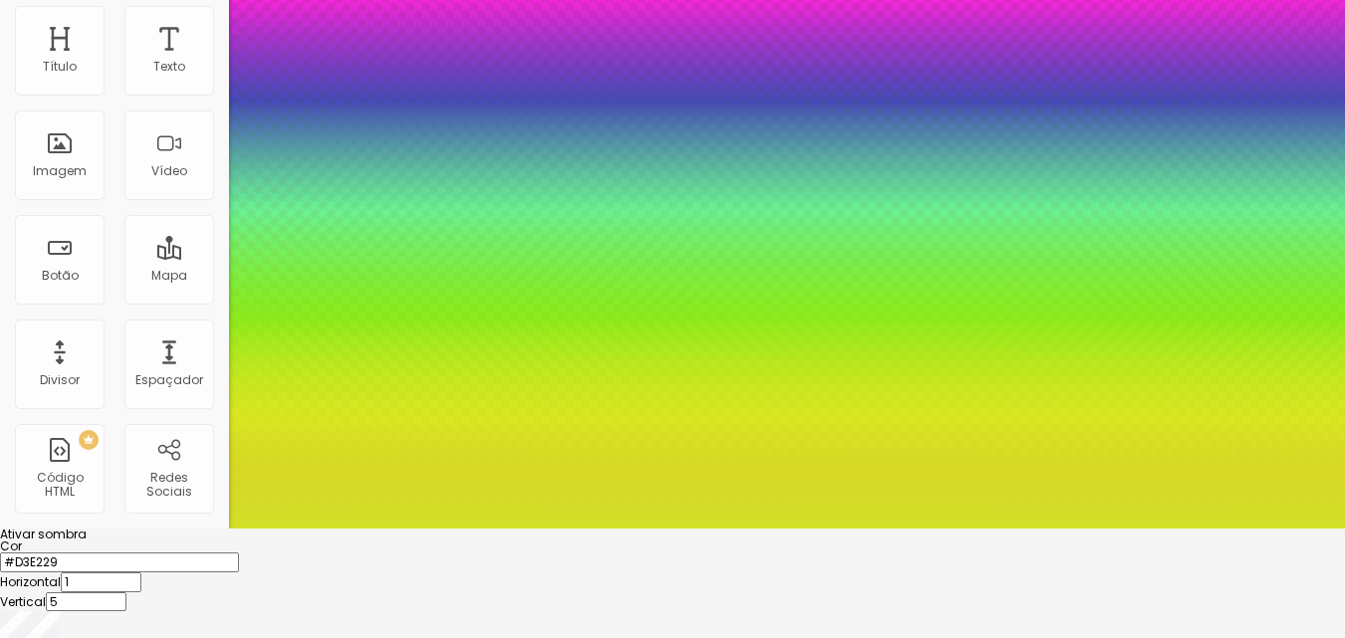
type input "12"
type input "14"
type input "17"
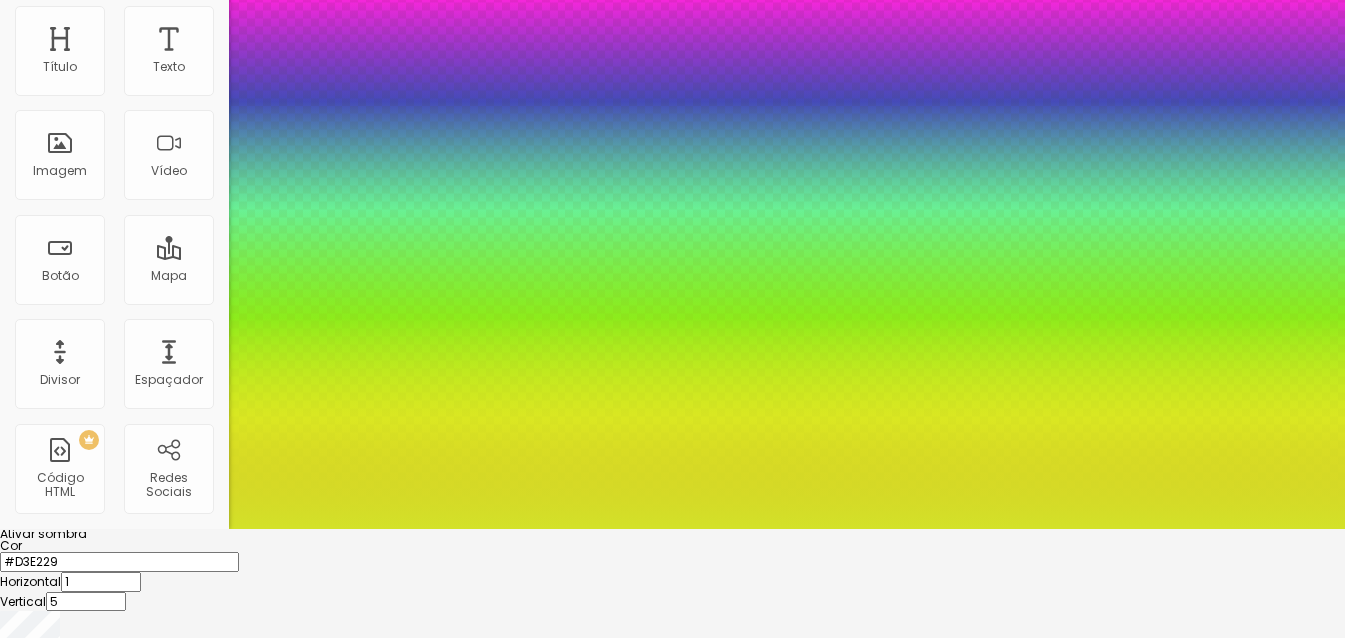
type input "19"
type input "21"
type input "23"
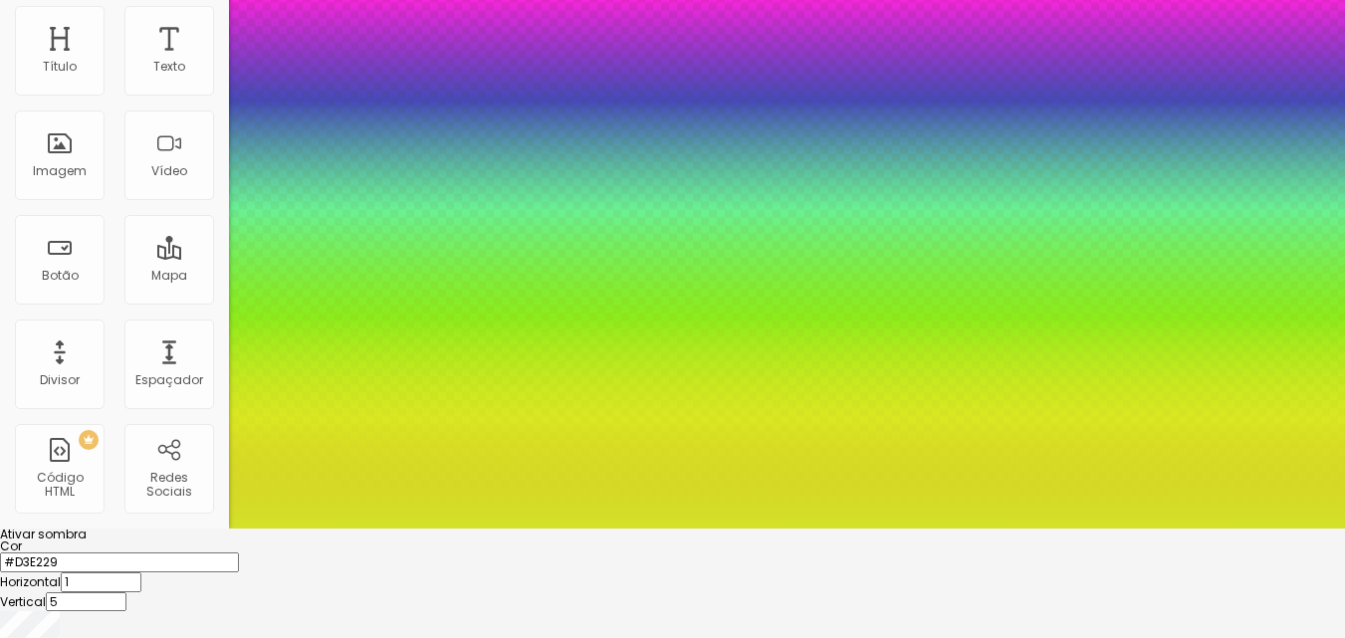
type input "23"
type input "26"
type input "28"
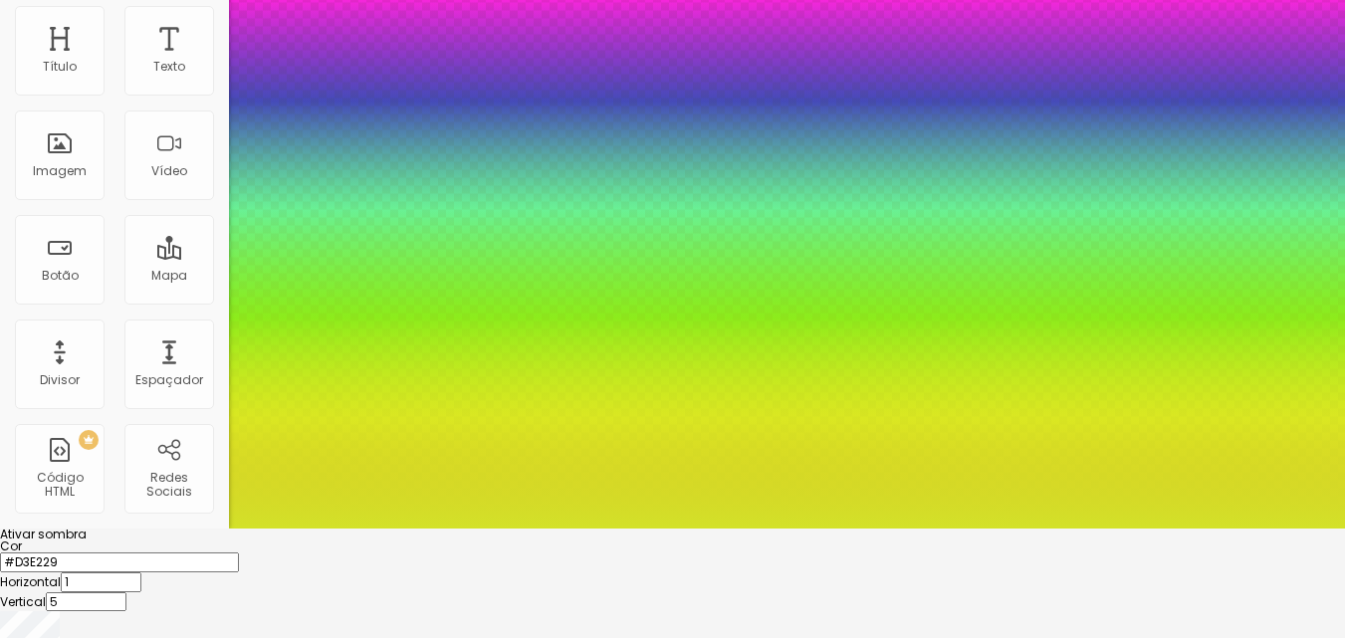
type input "30"
type input "32"
type input "34"
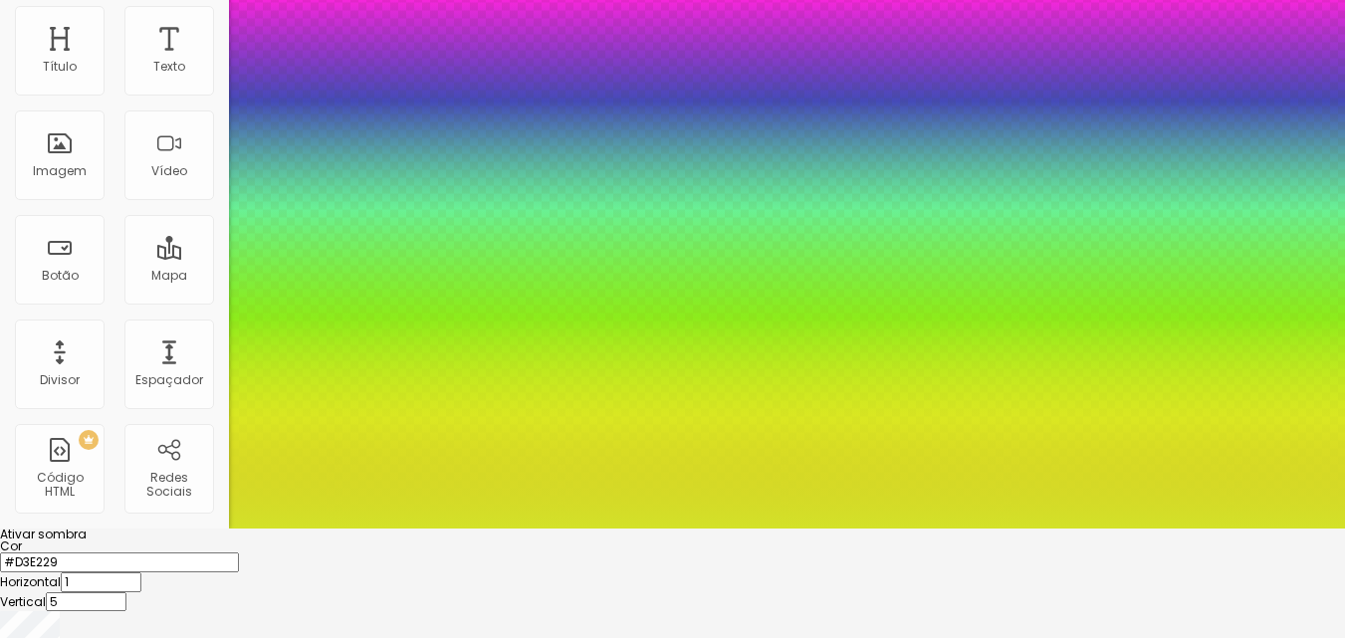
type input "34"
type input "32"
type input "23"
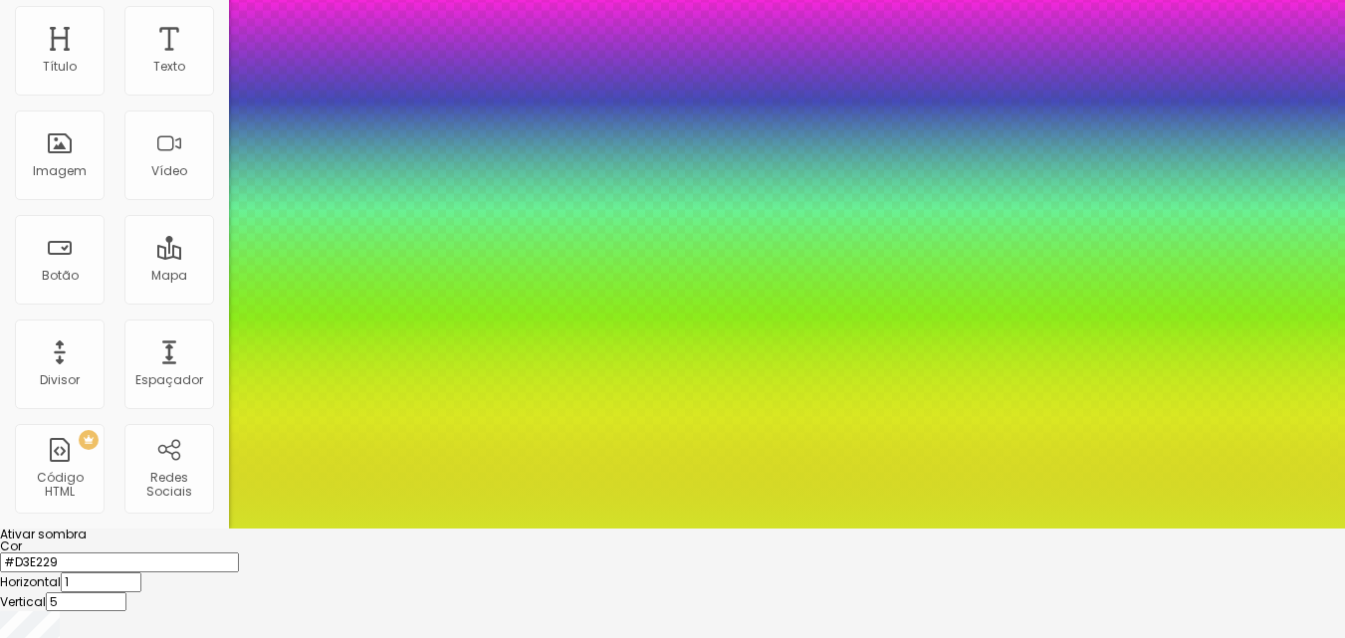
type input "6"
type input "0"
type input "8"
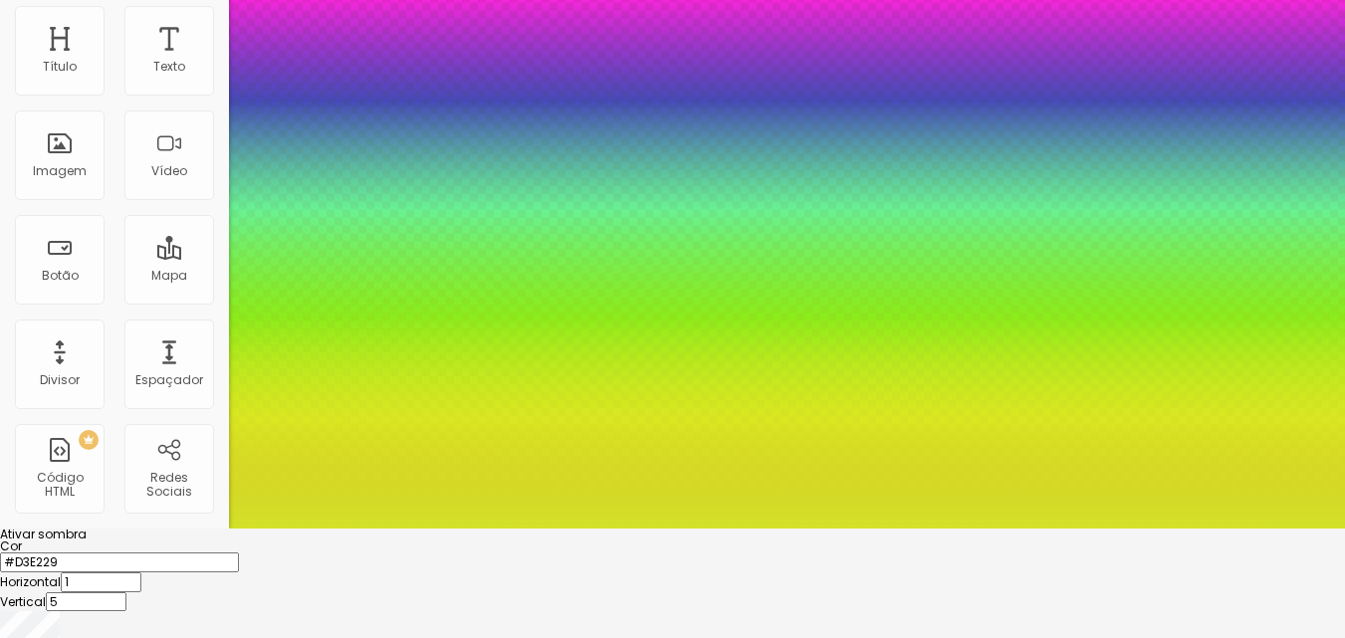
type input "8"
type input "19"
type input "23"
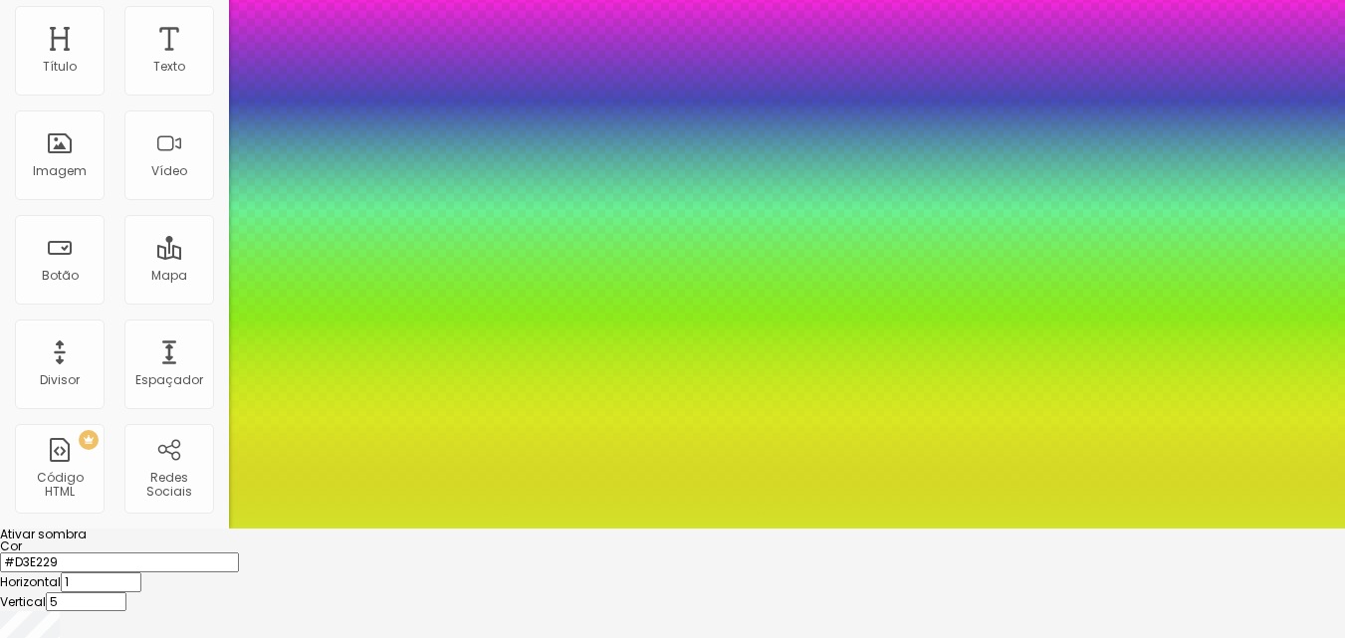
type input "34"
type input "37"
drag, startPoint x: 332, startPoint y: 574, endPoint x: 357, endPoint y: 570, distance: 25.2
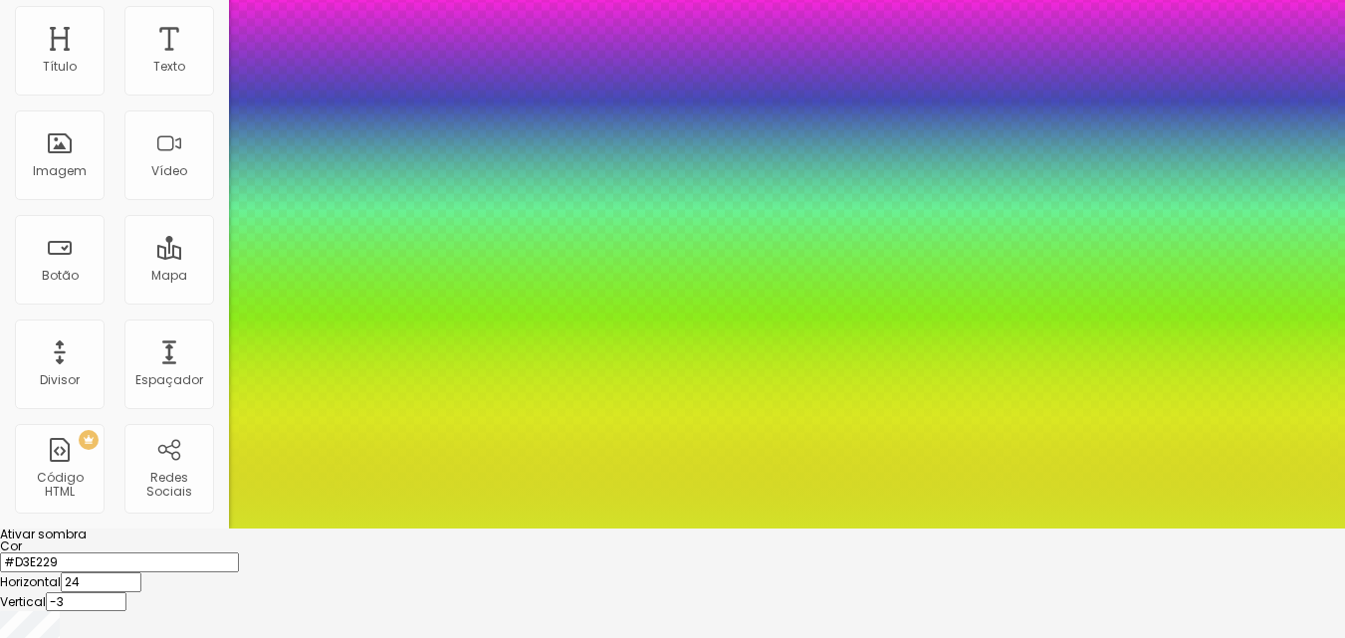
drag, startPoint x: 350, startPoint y: 571, endPoint x: 328, endPoint y: 568, distance: 22.1
drag, startPoint x: 322, startPoint y: 579, endPoint x: 346, endPoint y: 575, distance: 24.2
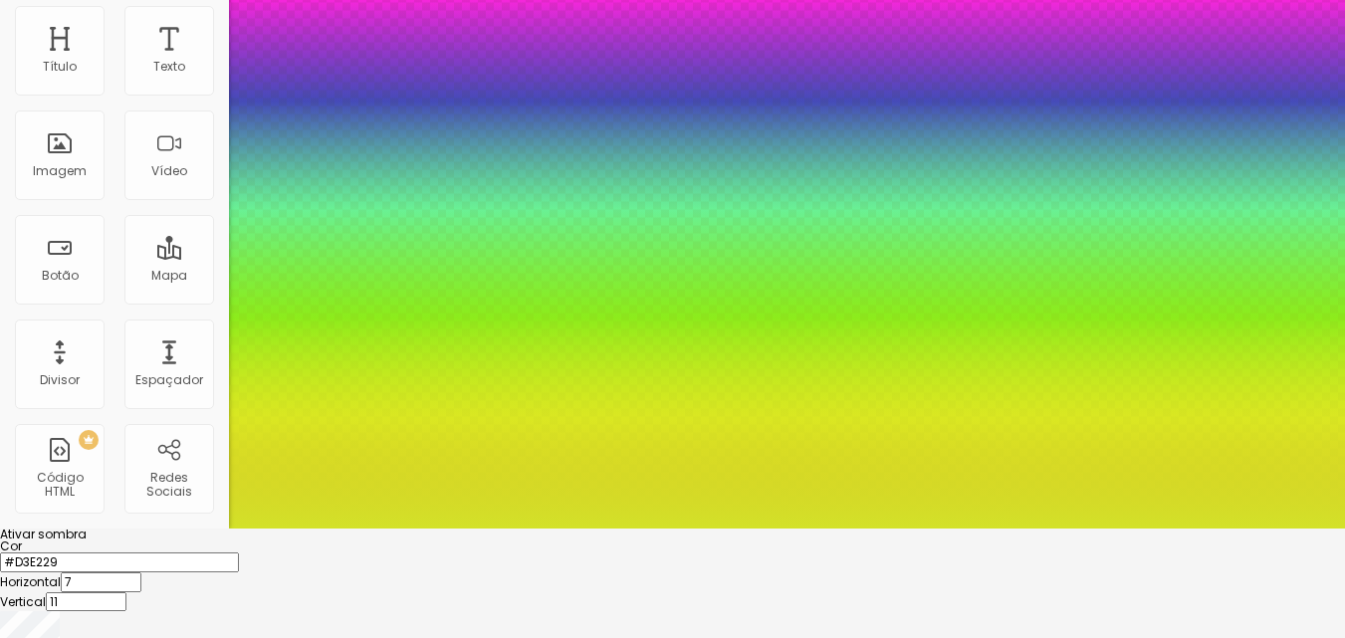
drag, startPoint x: 356, startPoint y: 573, endPoint x: 397, endPoint y: 576, distance: 41.9
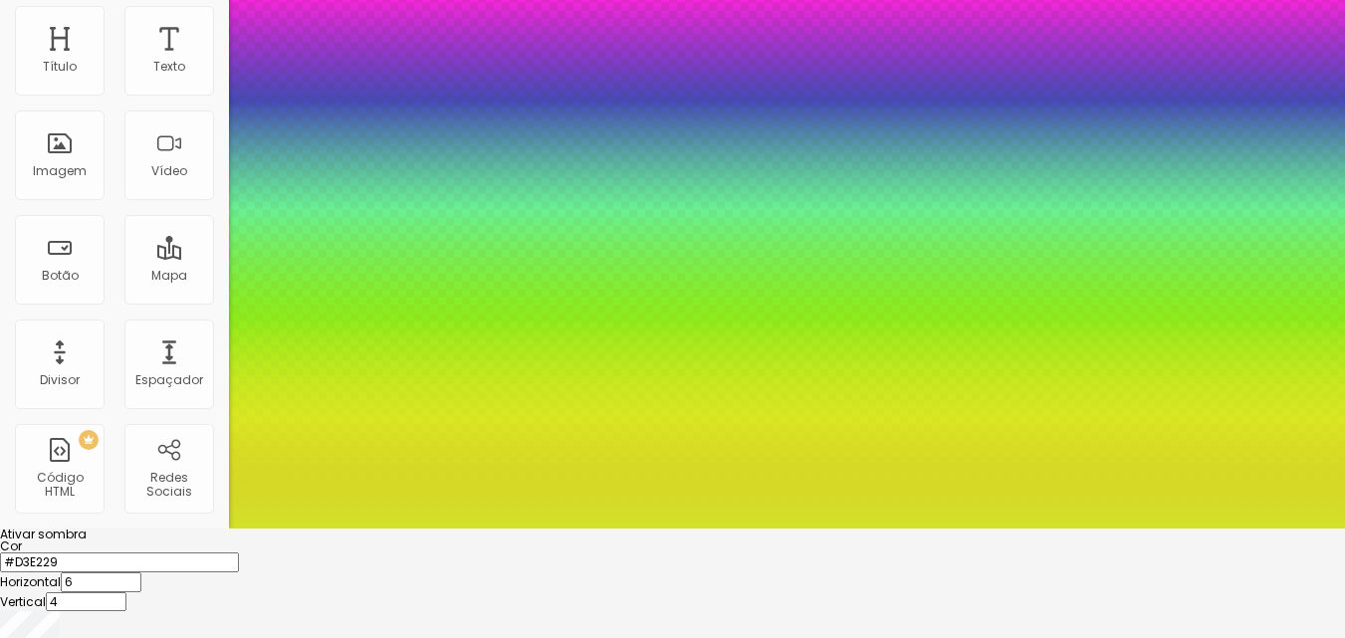
click at [1093, 529] on div at bounding box center [672, 529] width 1345 height 0
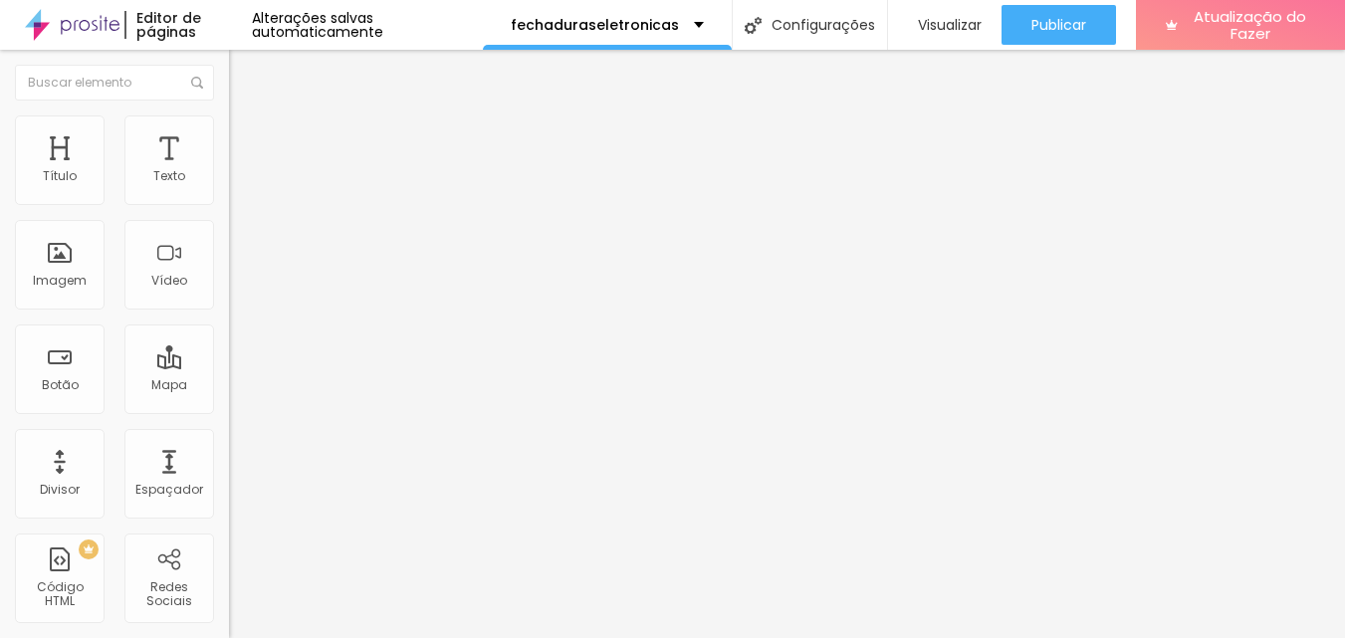
scroll to position [0, 0]
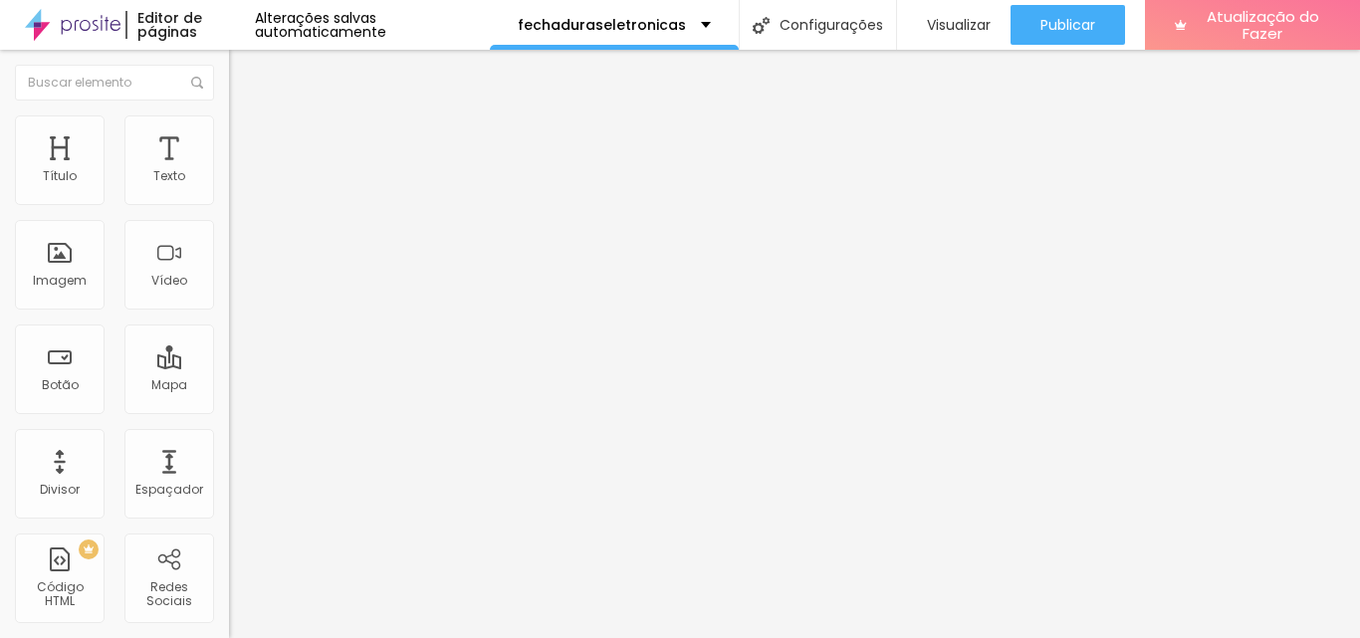
click at [244, 69] on div "Editar nulo" at bounding box center [296, 73] width 104 height 16
click at [130, 145] on div "Texto" at bounding box center [169, 161] width 90 height 90
click at [168, 171] on font "Texto" at bounding box center [169, 175] width 32 height 17
click at [237, 185] on icon "button" at bounding box center [243, 179] width 12 height 12
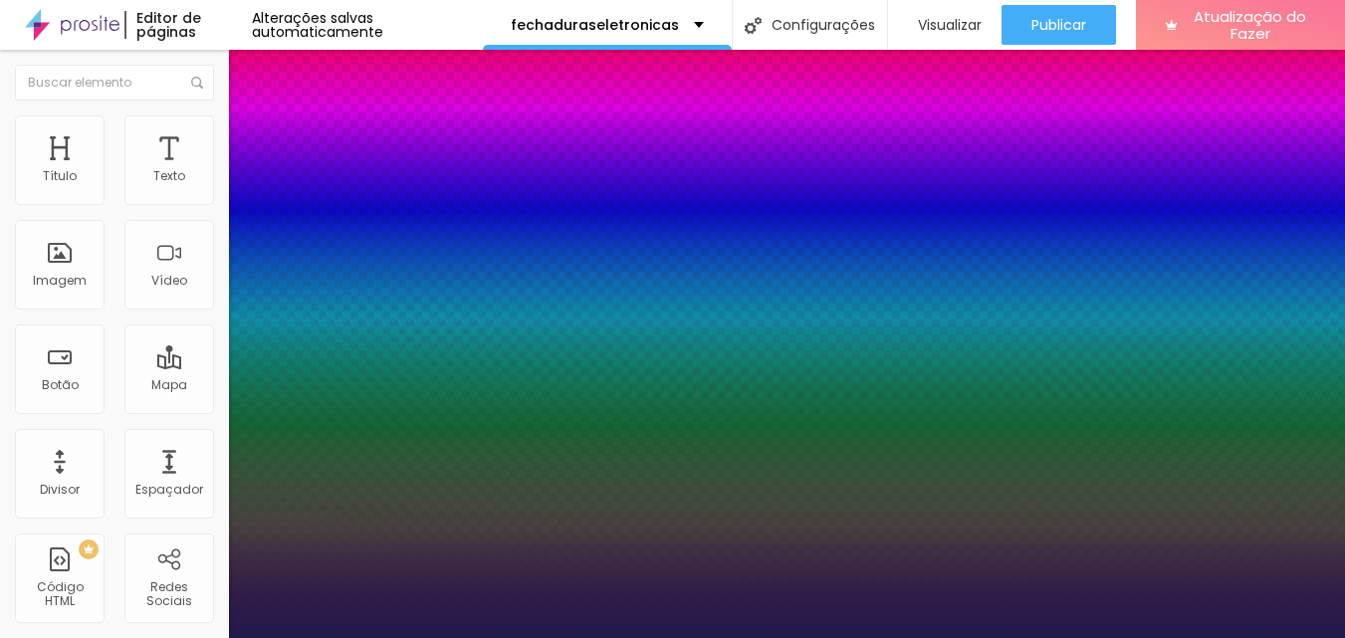
click at [697, 637] on div at bounding box center [672, 638] width 1345 height 0
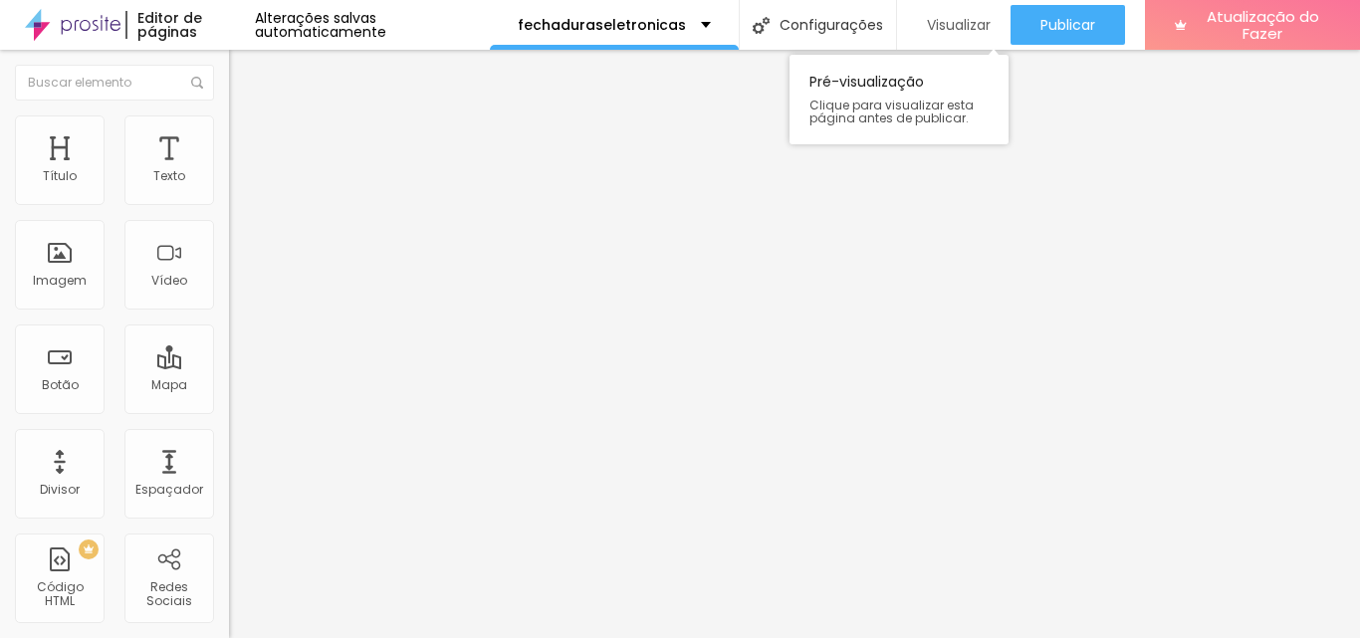
click at [972, 17] on font "Visualizar" at bounding box center [959, 25] width 64 height 20
click at [955, 40] on div "Visualizar" at bounding box center [954, 25] width 74 height 40
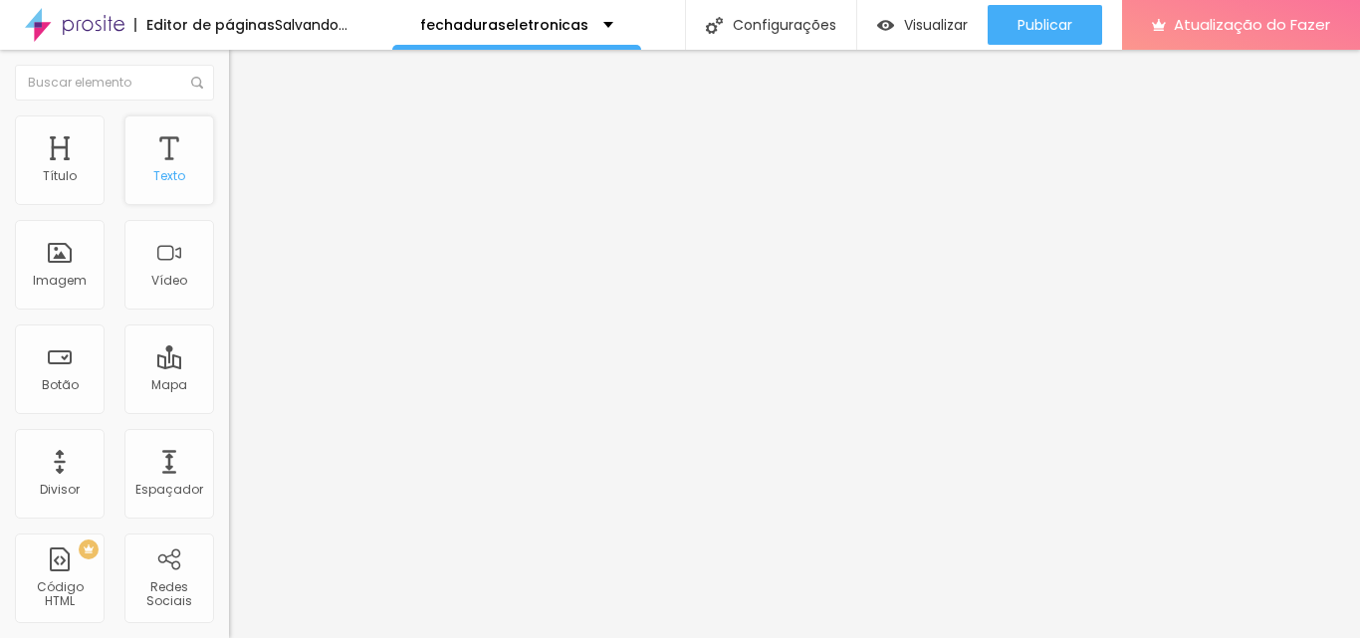
click at [131, 166] on div "Texto" at bounding box center [169, 161] width 90 height 90
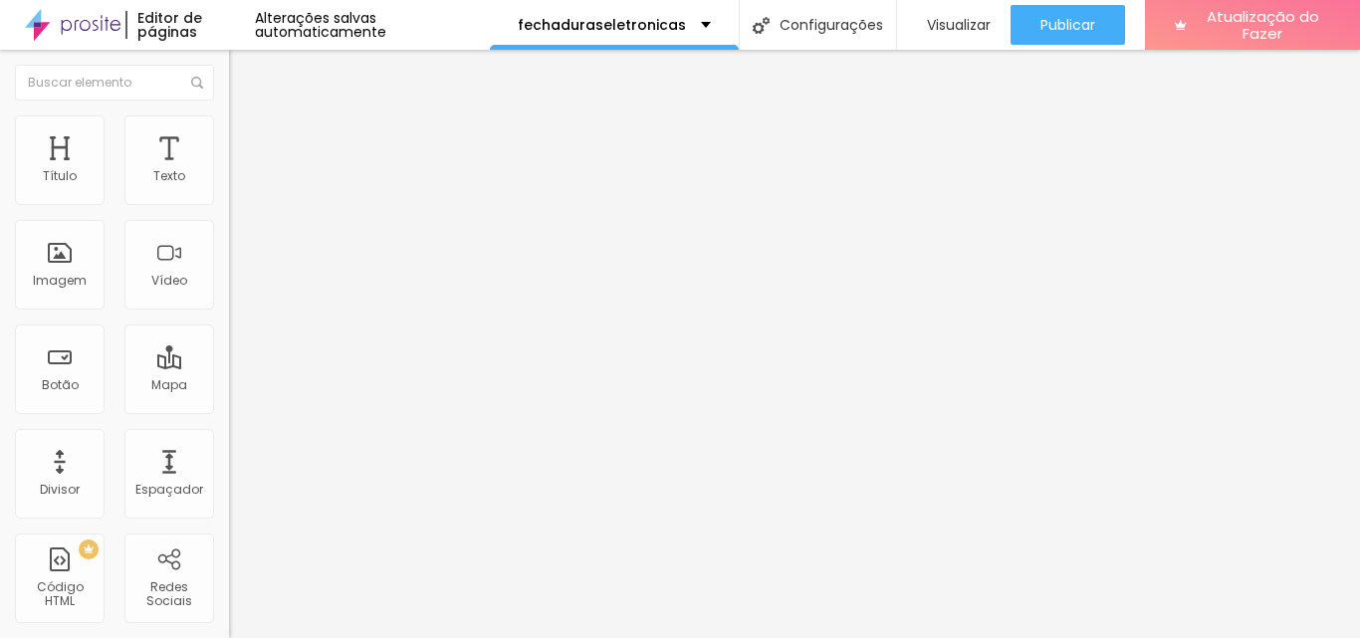
click at [239, 183] on icon "button" at bounding box center [243, 179] width 8 height 8
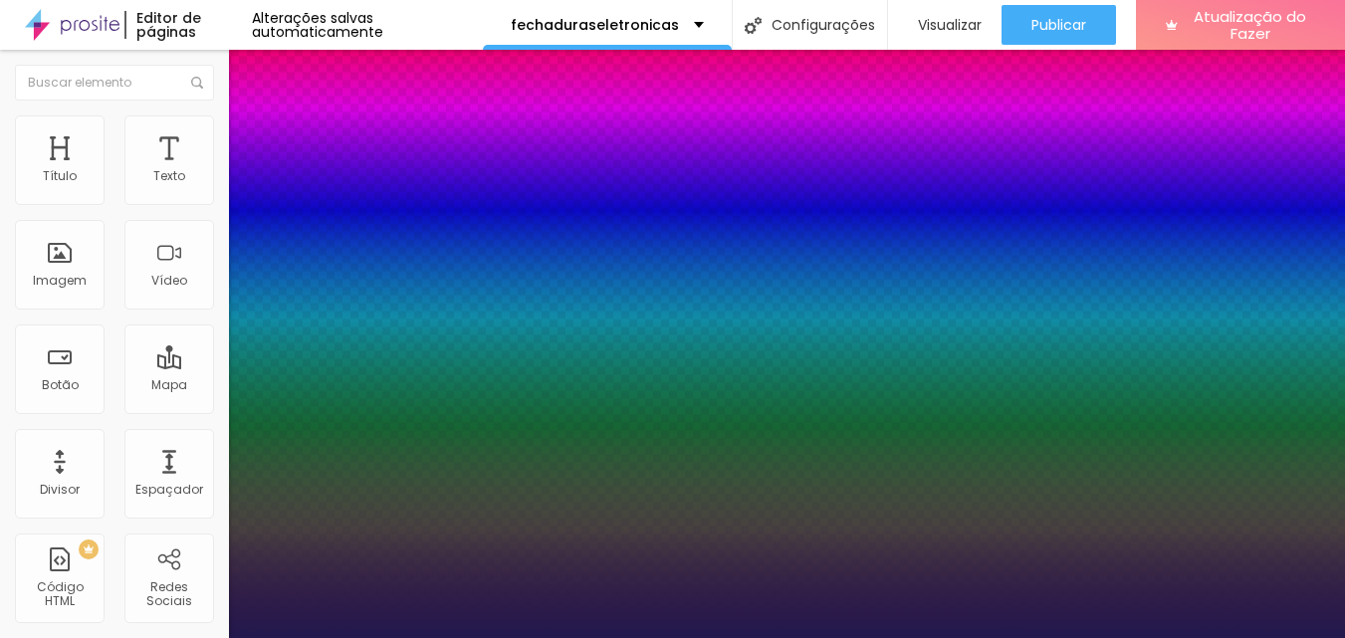
click at [1019, 637] on div at bounding box center [672, 638] width 1345 height 0
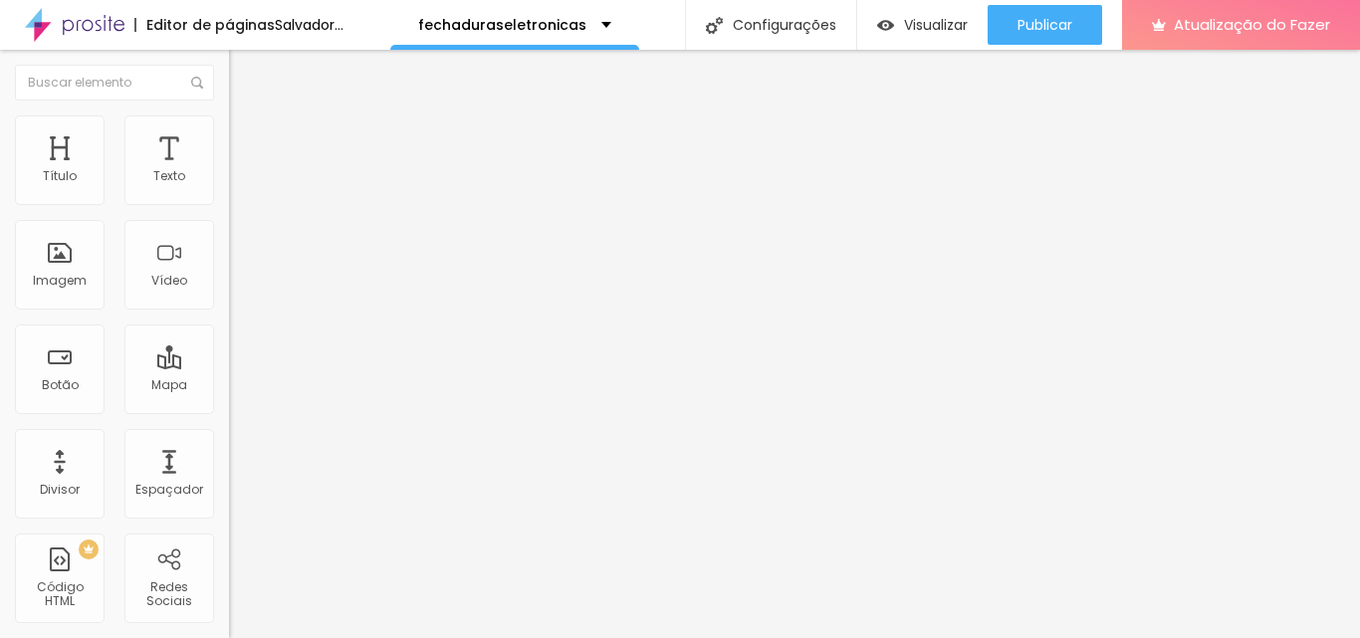
click at [239, 287] on icon "button" at bounding box center [243, 283] width 8 height 8
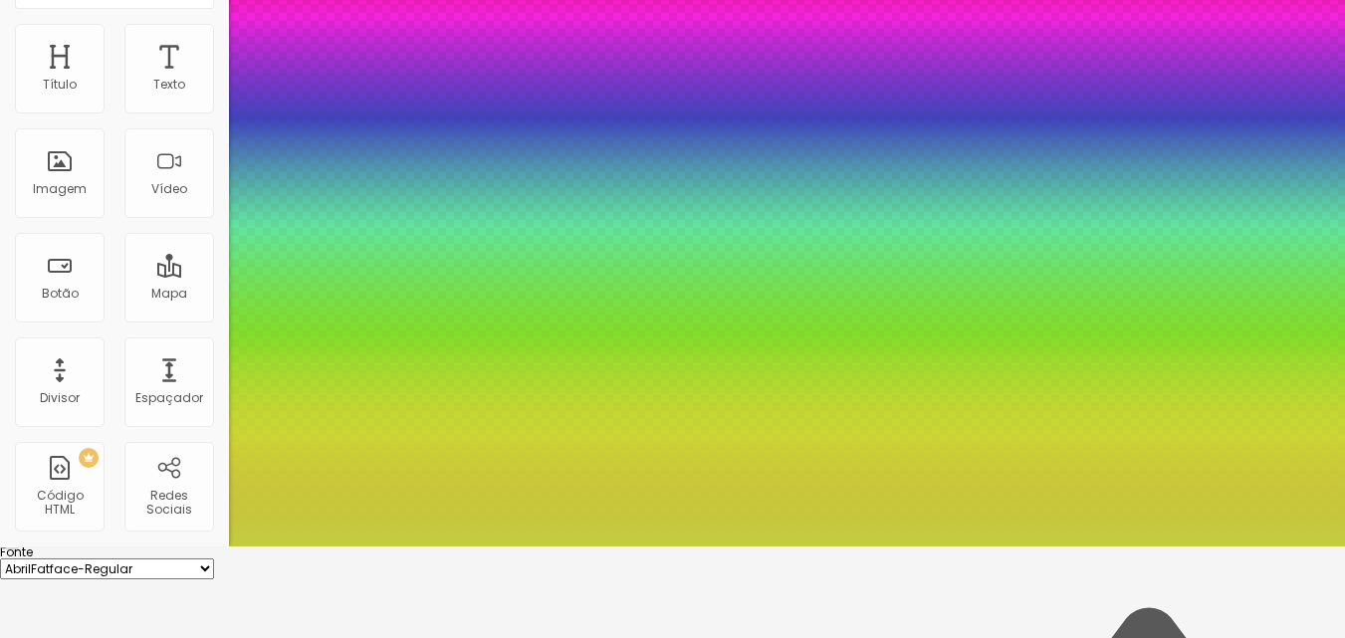
scroll to position [87, 0]
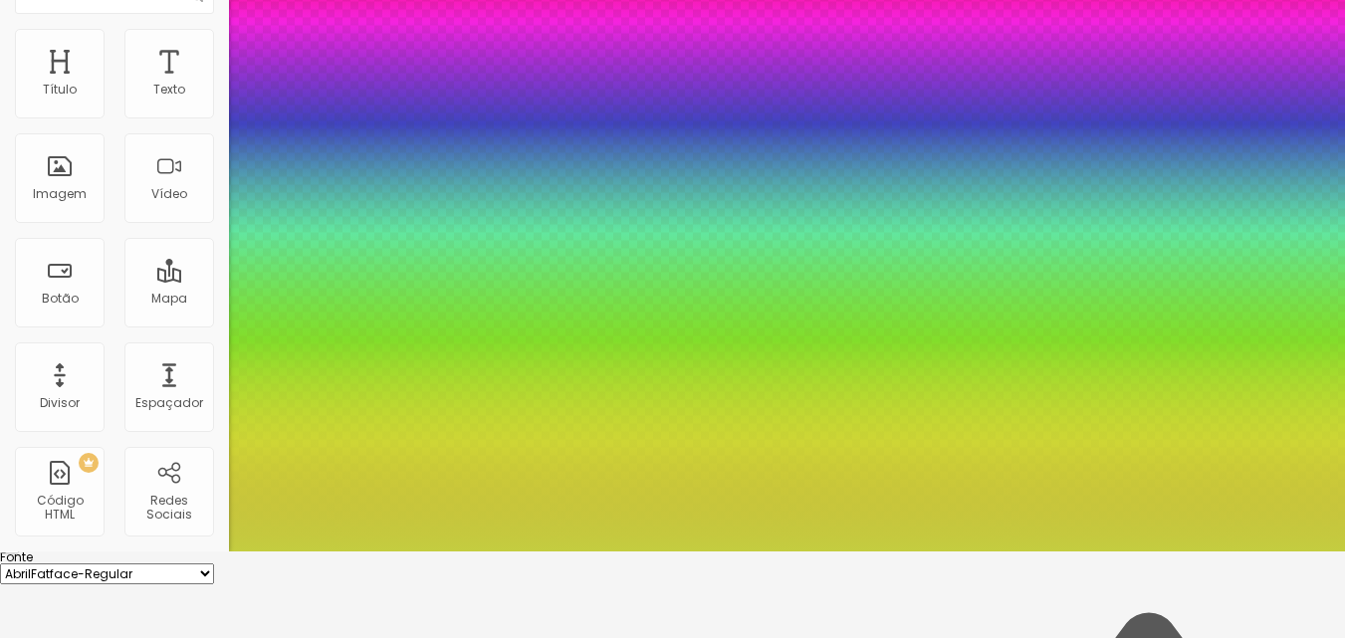
click at [120, 552] on div at bounding box center [672, 552] width 1345 height 0
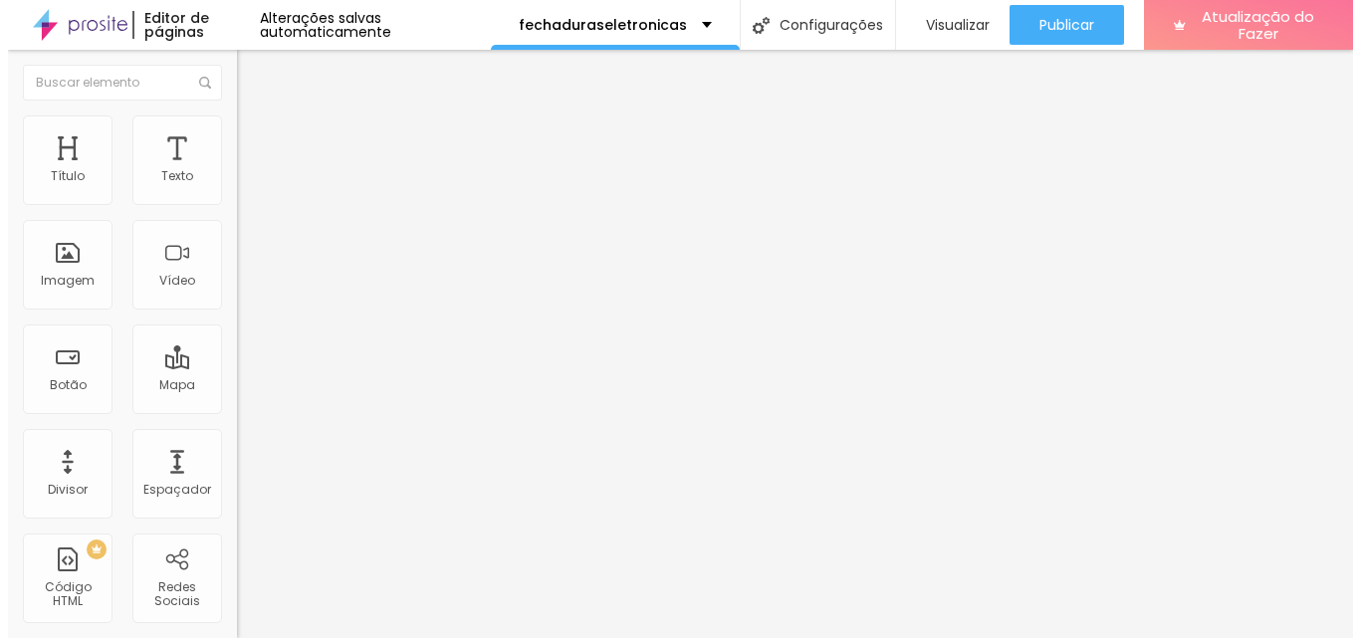
scroll to position [0, 0]
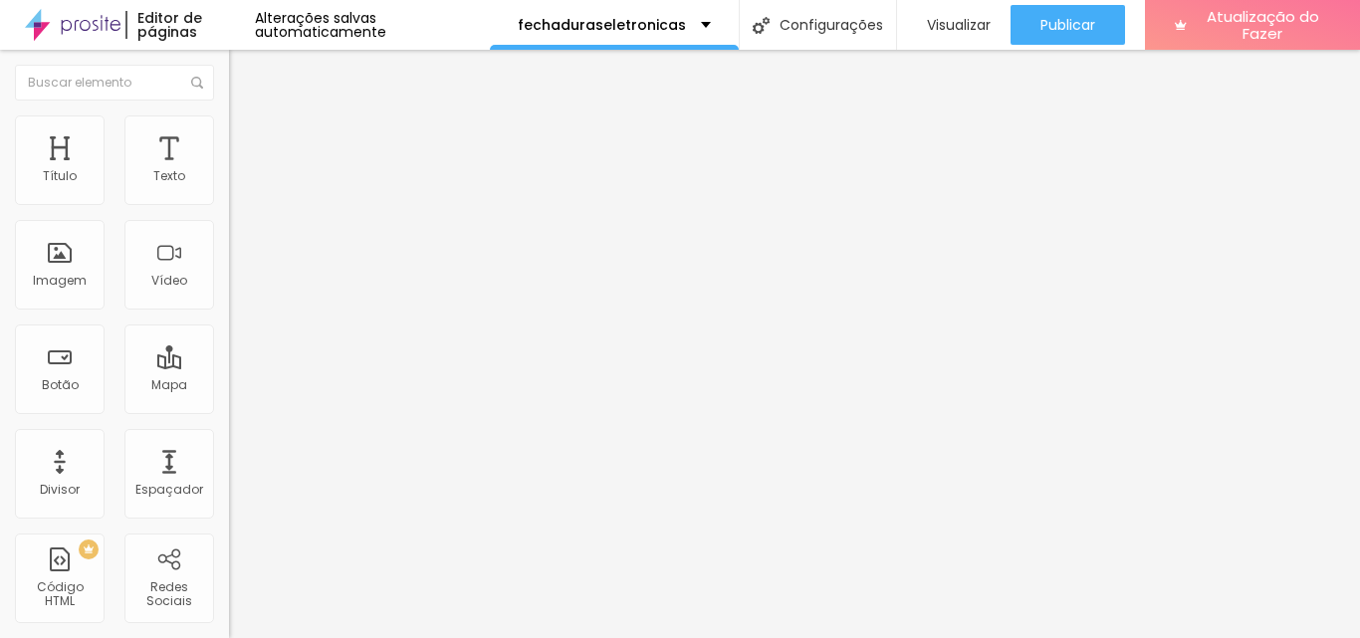
click at [229, 188] on font "Título 2" at bounding box center [262, 175] width 66 height 25
click at [229, 206] on font "Título 3" at bounding box center [258, 194] width 58 height 23
click at [229, 222] on font "Título 4" at bounding box center [256, 212] width 54 height 20
click at [229, 204] on span "Título 3" at bounding box center [258, 192] width 58 height 23
click at [229, 222] on font "Título 4" at bounding box center [256, 212] width 54 height 20
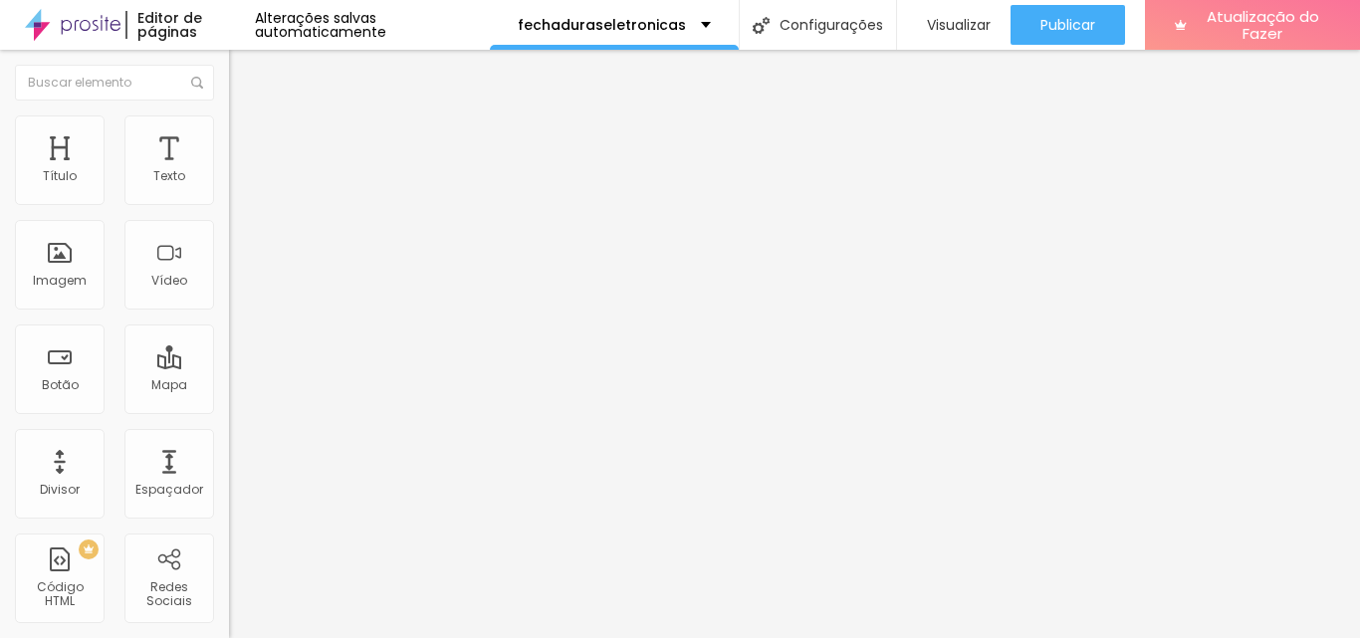
click at [229, 188] on font "Título 2" at bounding box center [262, 175] width 66 height 25
click at [229, 187] on div "Título 2 H2" at bounding box center [343, 177] width 229 height 20
click at [229, 205] on div "Título 3 H3" at bounding box center [343, 195] width 229 height 20
click at [229, 188] on font "Título 2" at bounding box center [262, 175] width 66 height 25
click at [229, 171] on font "Título 1" at bounding box center [262, 157] width 67 height 28
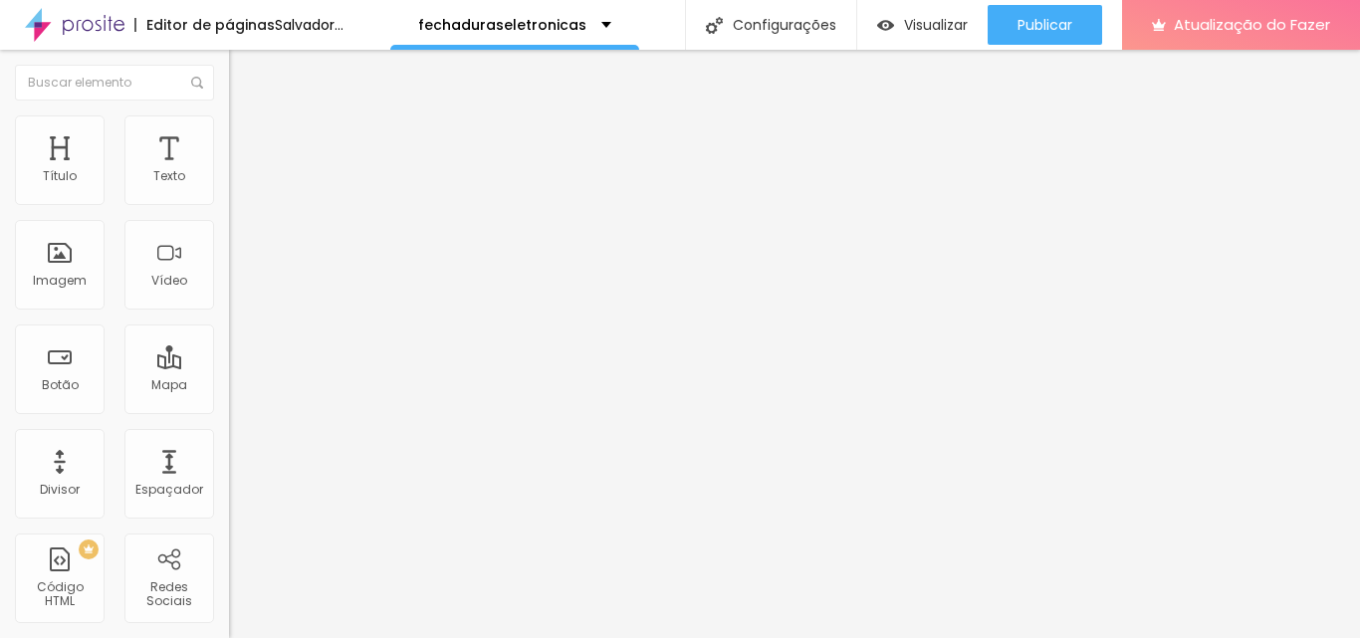
click at [247, 137] on font "Avançado" at bounding box center [280, 129] width 66 height 17
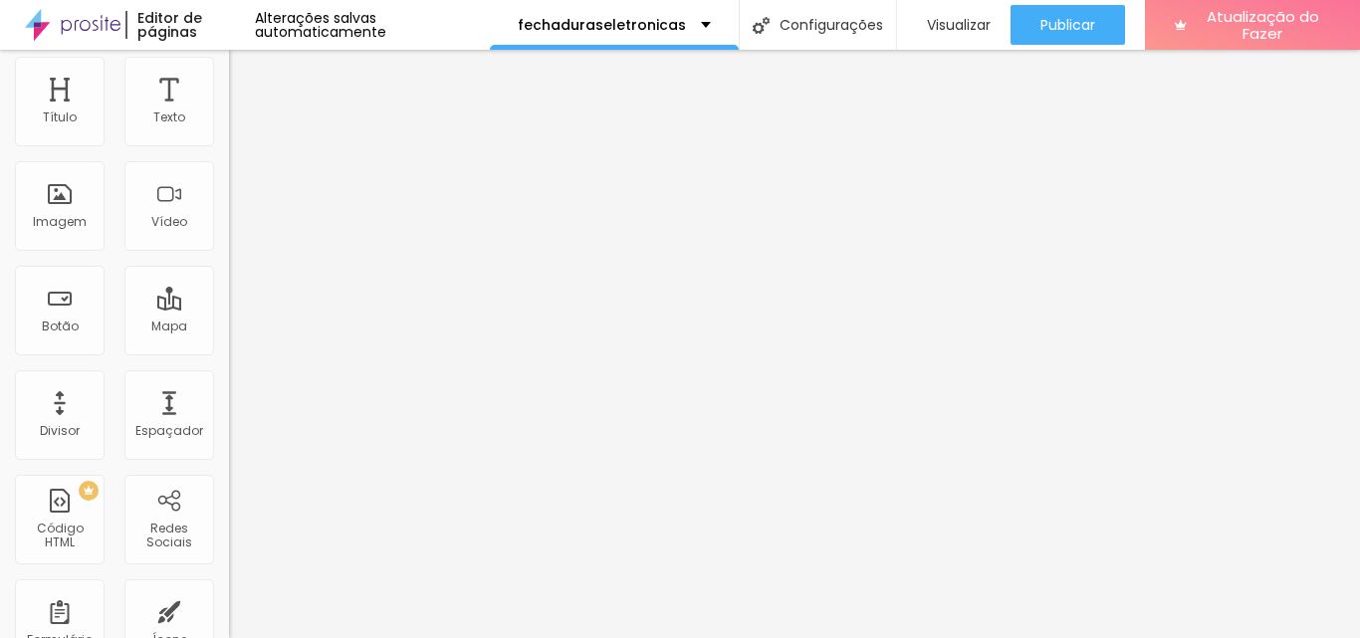
scroll to position [114, 0]
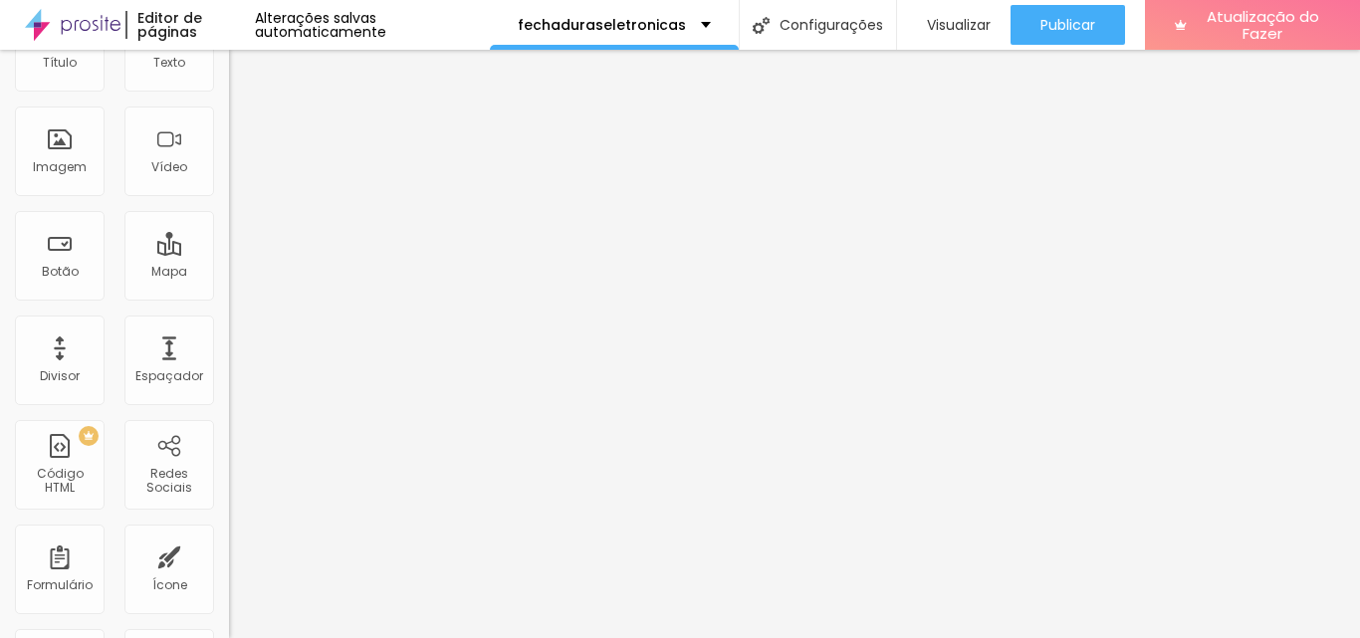
click at [229, 521] on div "20 Espaço de cima 18 Espaço de baixo ID HTML Classes Html Visível nos dispositi…" at bounding box center [343, 441] width 229 height 838
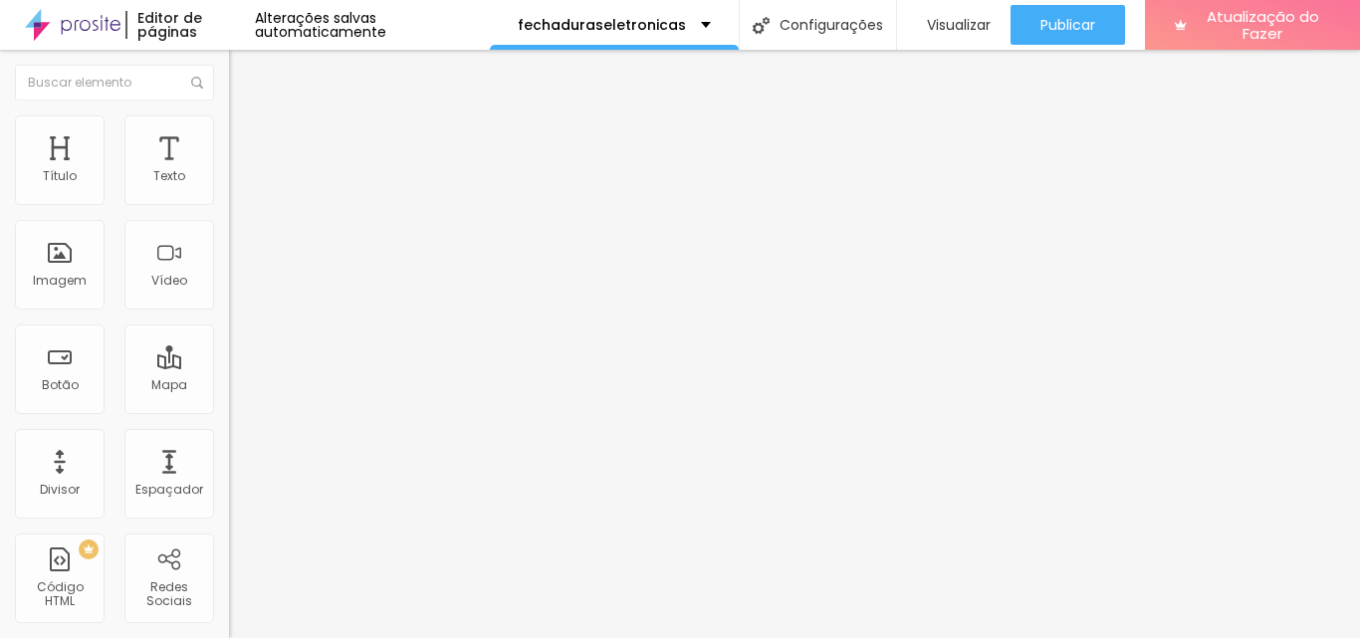
click at [229, 119] on li "Avançado" at bounding box center [343, 126] width 229 height 20
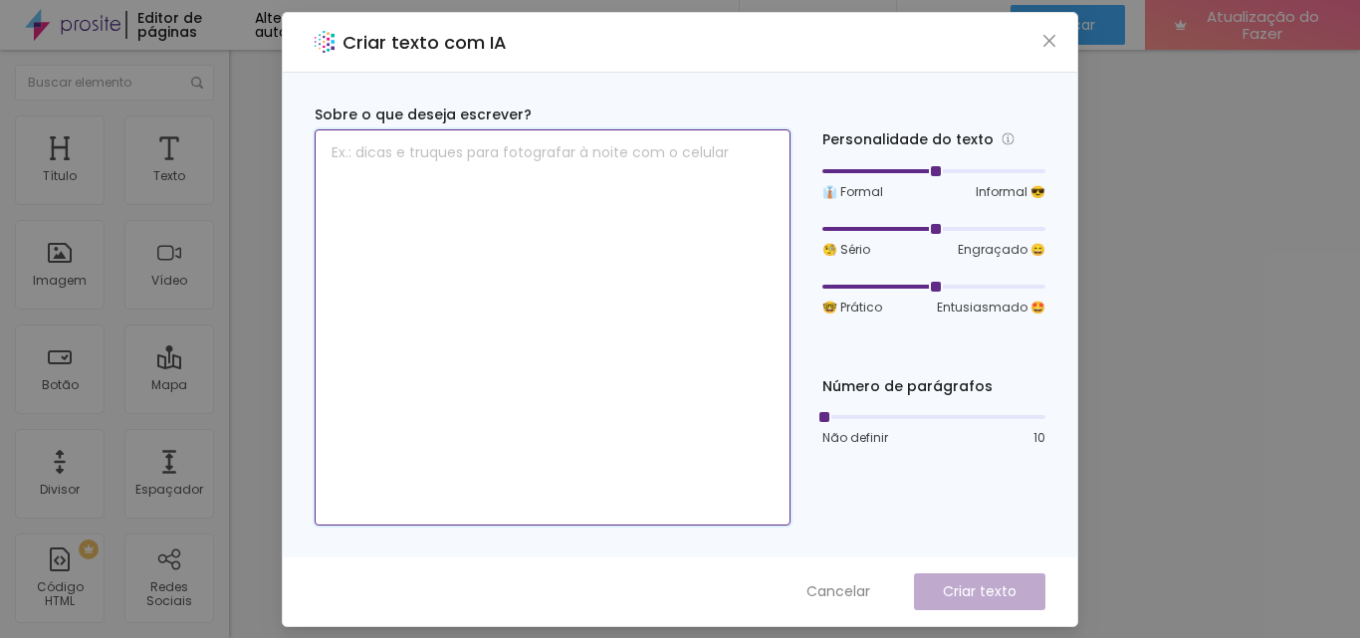
click at [647, 170] on textarea at bounding box center [553, 327] width 476 height 396
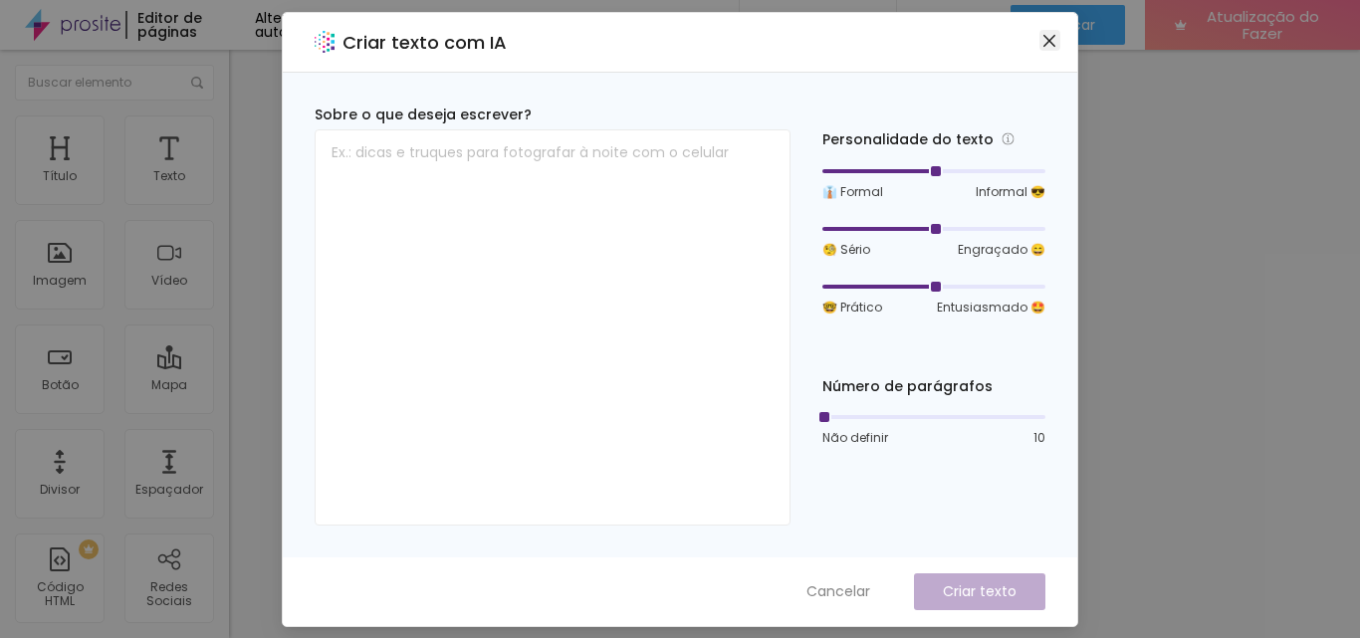
click at [1045, 42] on icon "fechar" at bounding box center [1050, 41] width 16 height 16
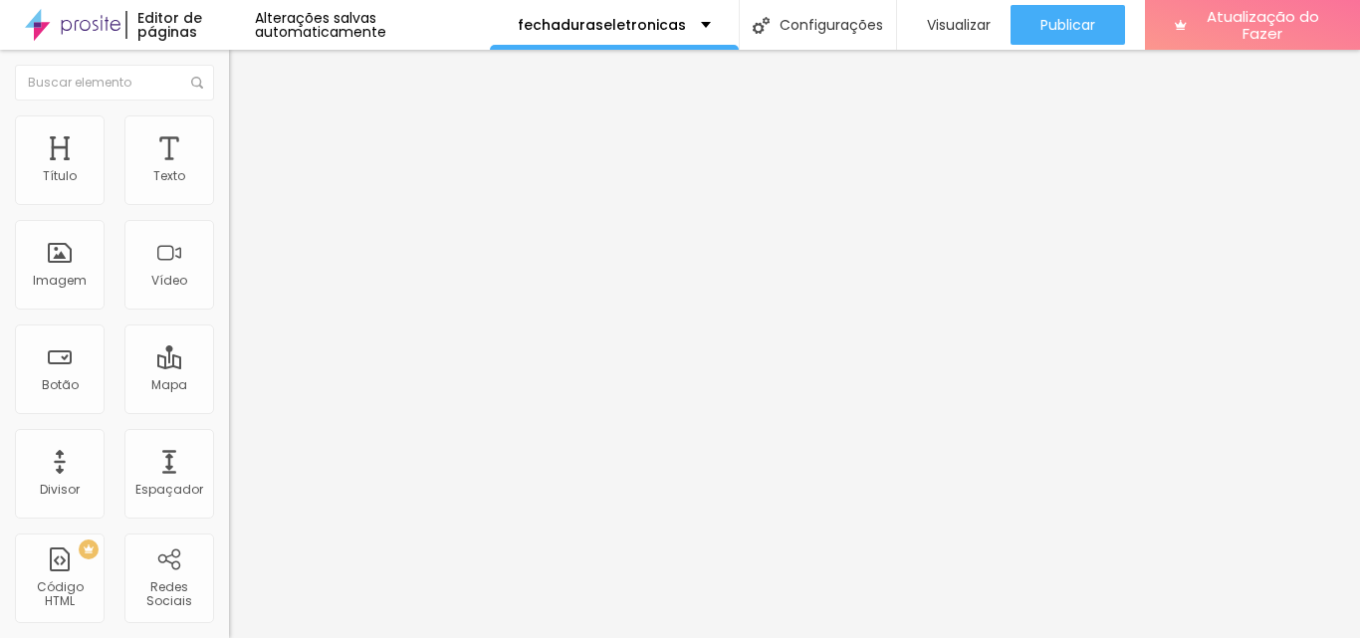
click at [229, 274] on button "Voltar ao padrão" at bounding box center [296, 262] width 135 height 23
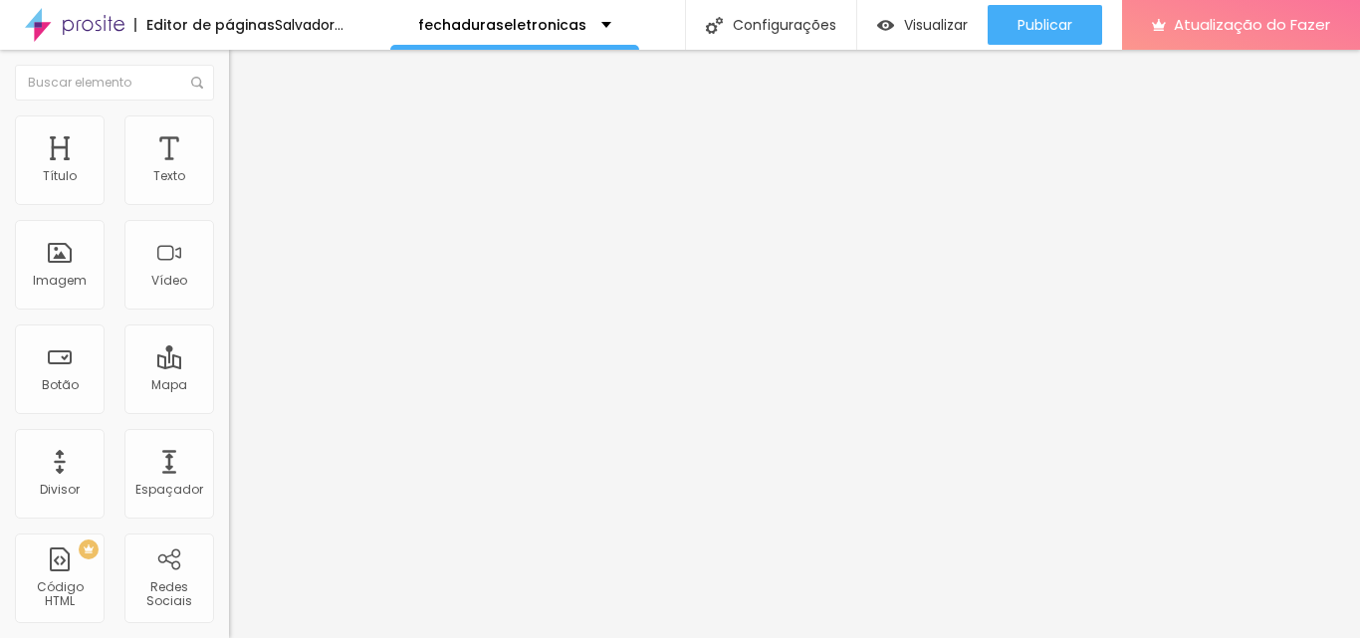
click at [237, 289] on icon "button" at bounding box center [239, 287] width 4 height 4
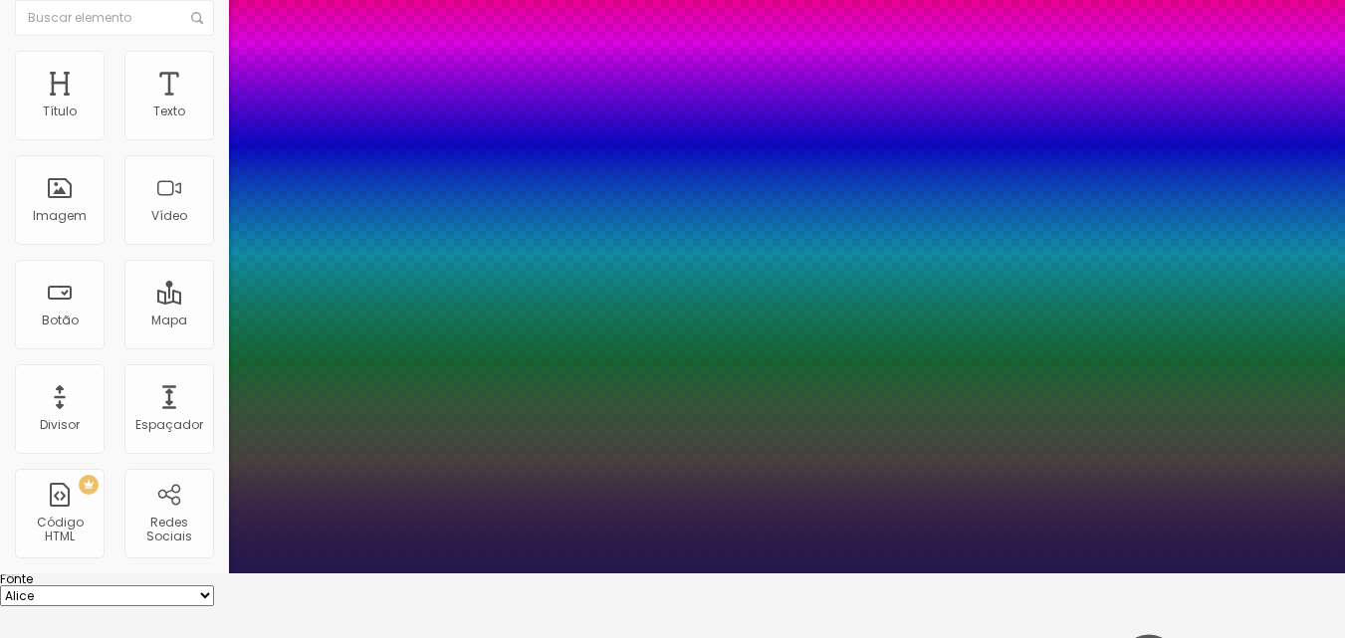
scroll to position [100, 0]
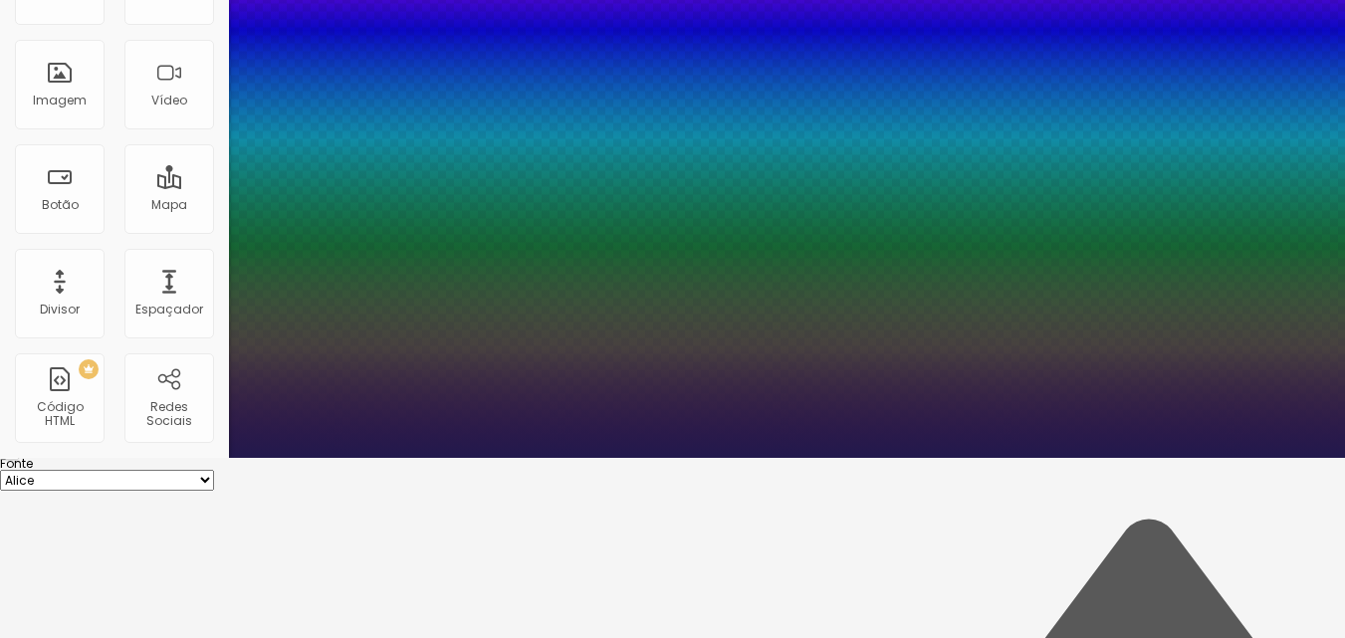
scroll to position [286, 0]
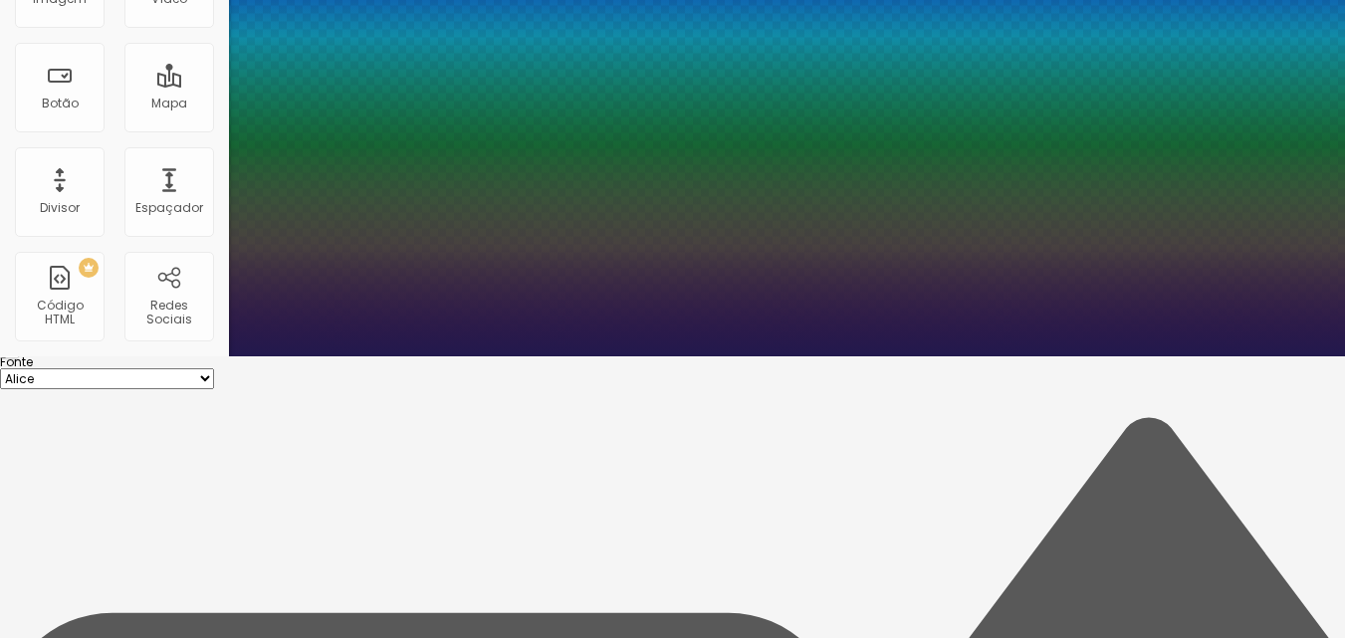
scroll to position [280, 0]
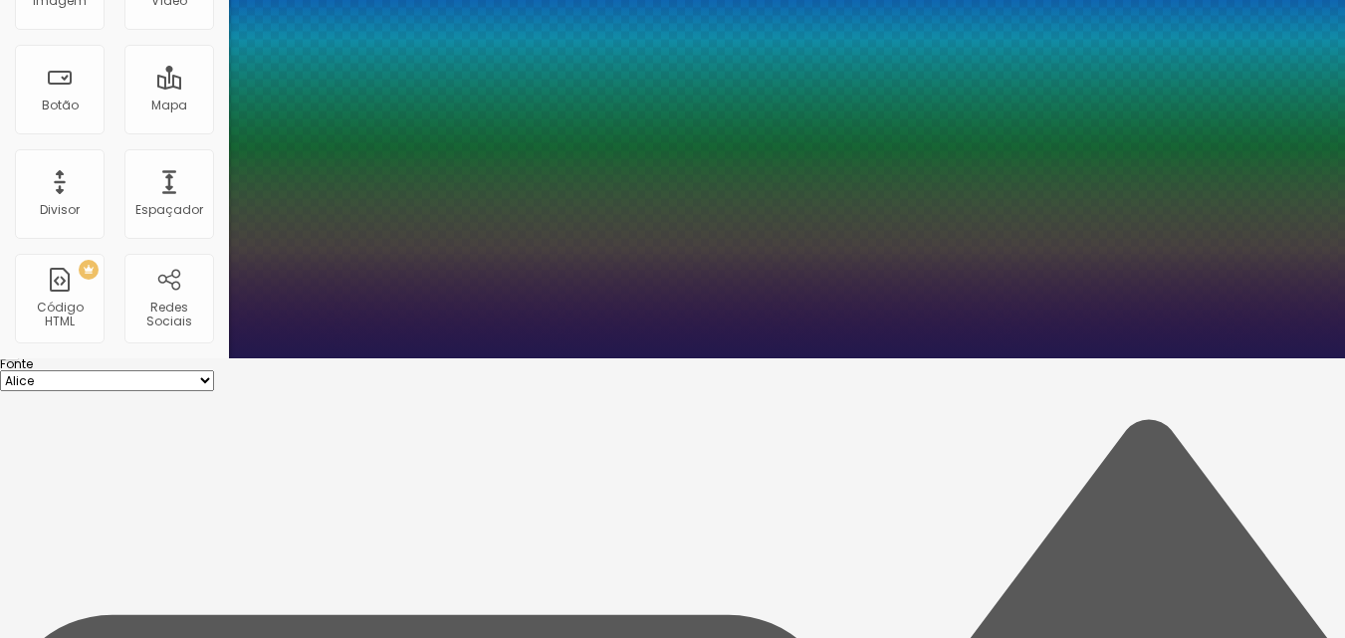
click at [424, 359] on div at bounding box center [672, 39] width 1345 height 638
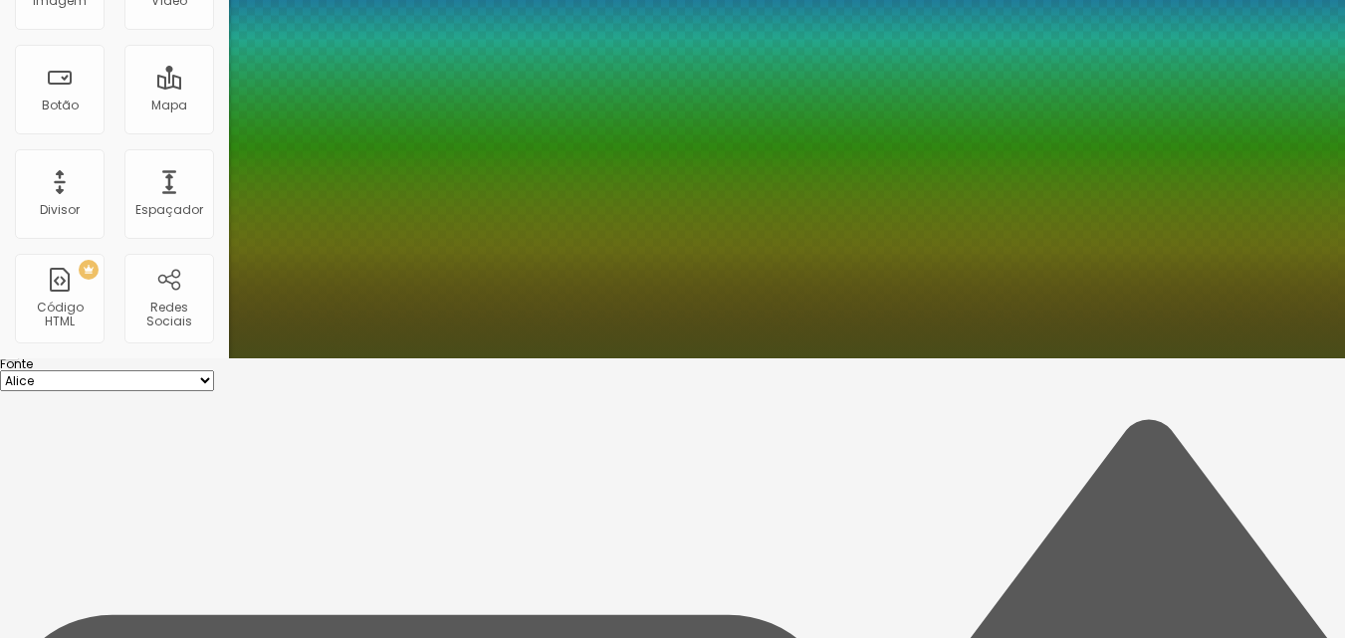
click at [354, 359] on div at bounding box center [672, 39] width 1345 height 638
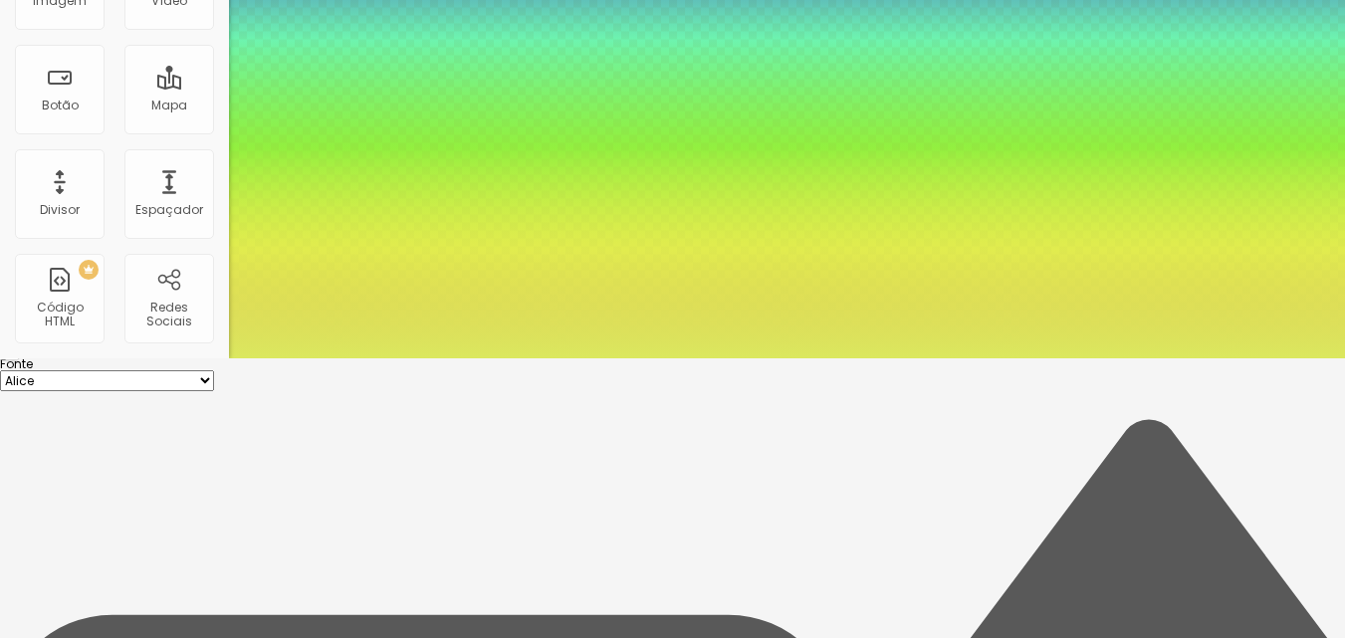
click at [368, 359] on div at bounding box center [672, 39] width 1345 height 638
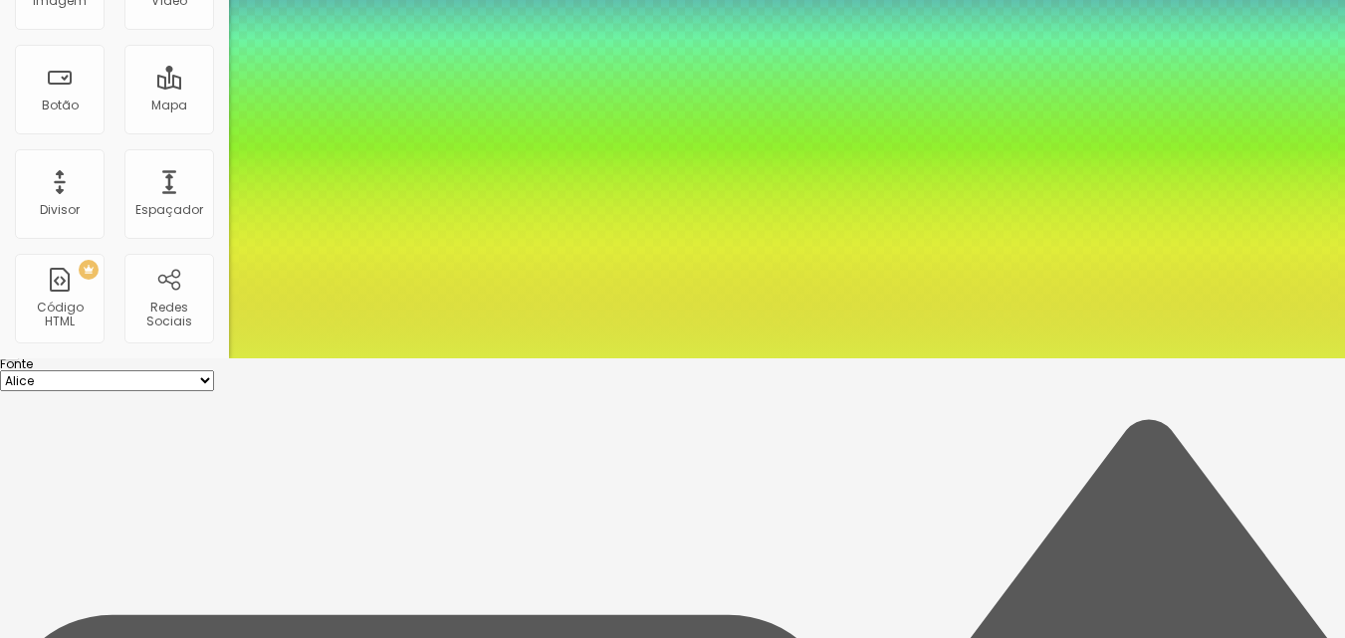
click at [357, 359] on div at bounding box center [672, 39] width 1345 height 638
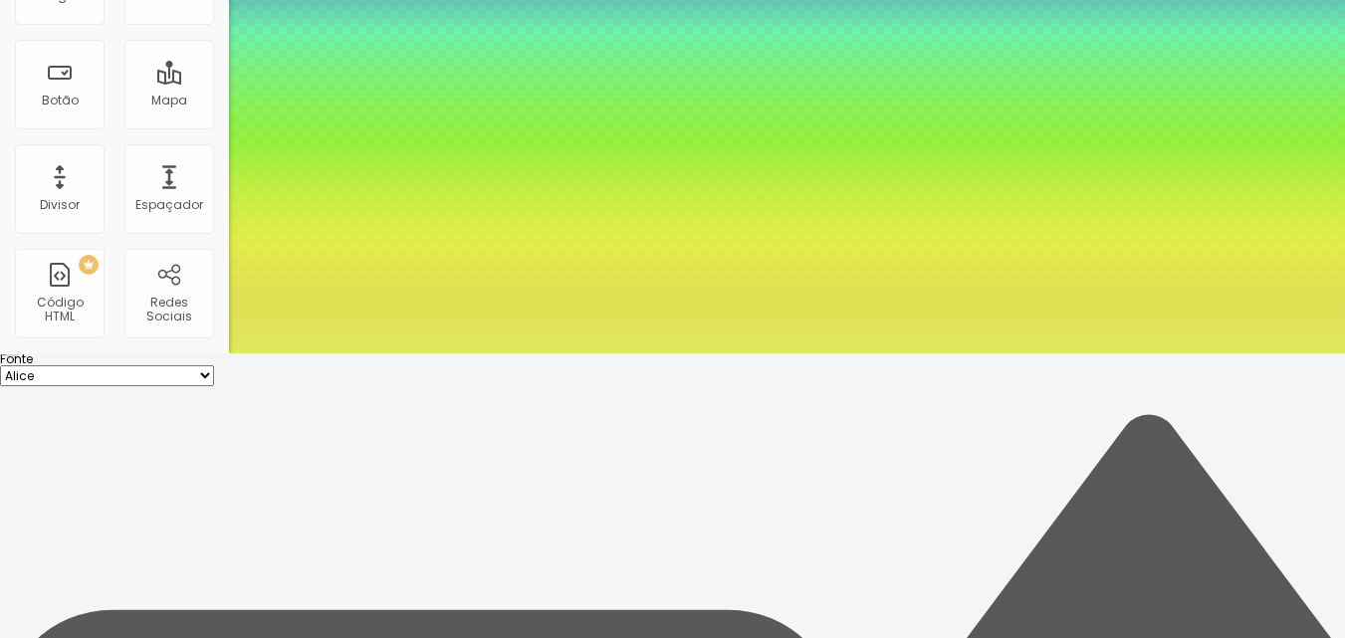
scroll to position [286, 0]
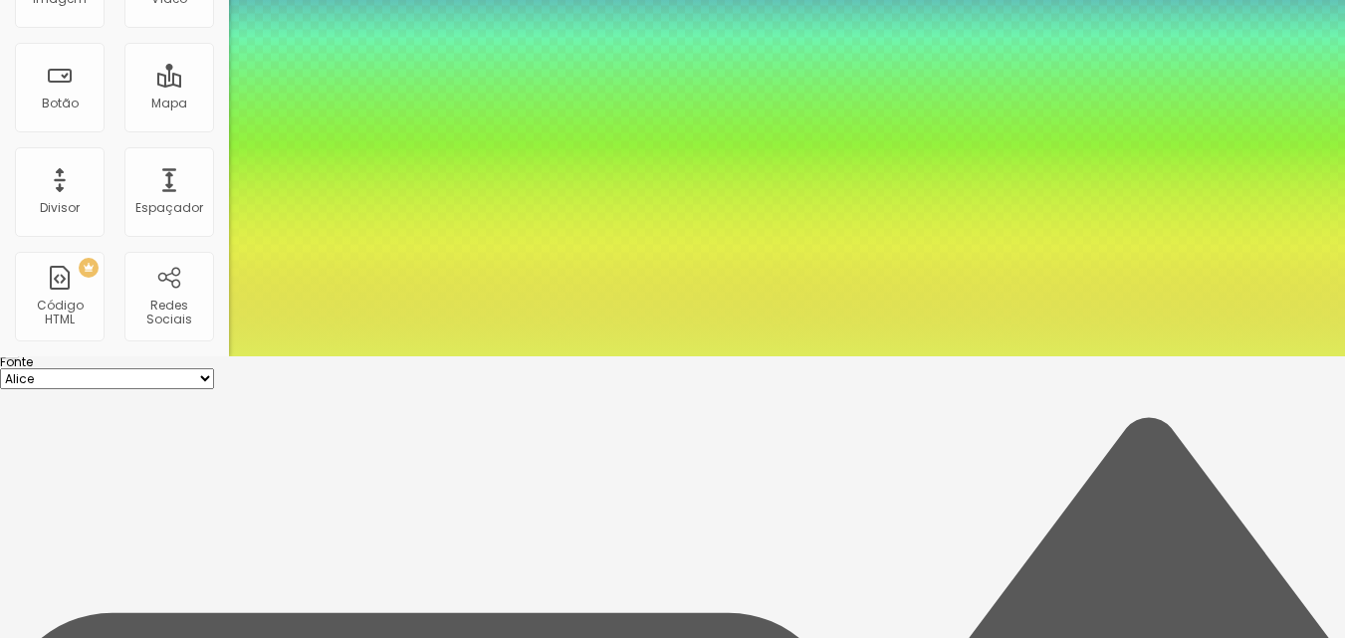
scroll to position [280, 0]
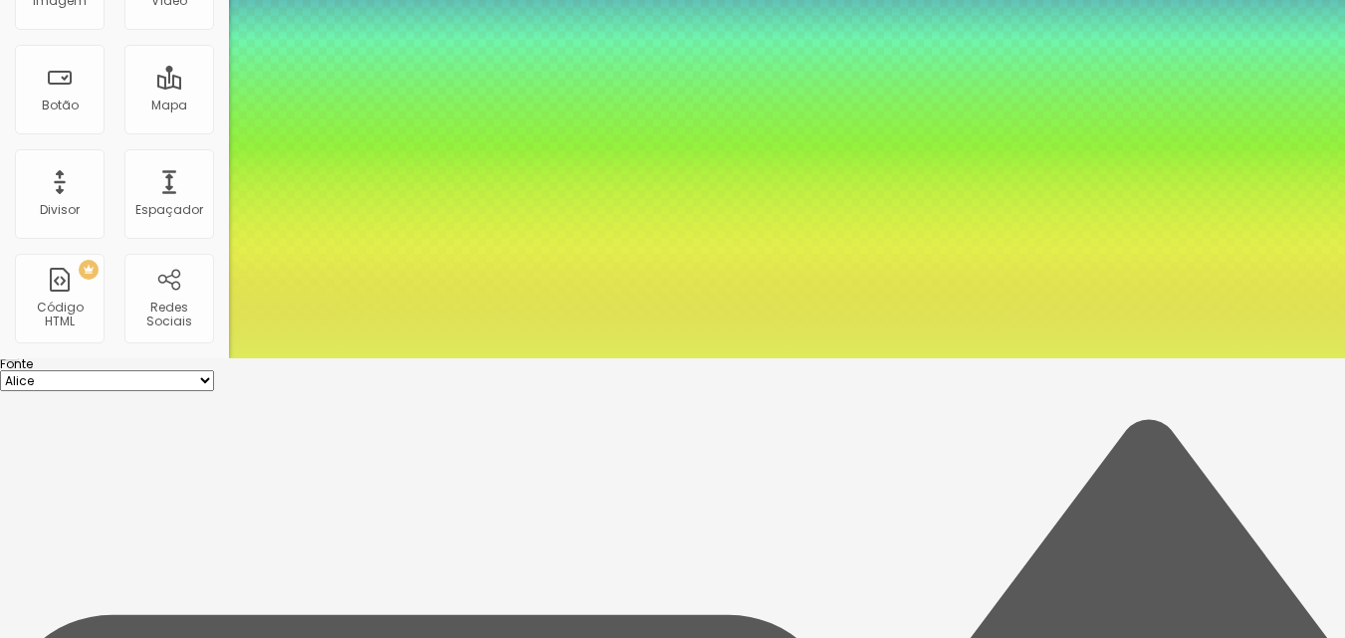
click at [381, 359] on div at bounding box center [672, 39] width 1345 height 638
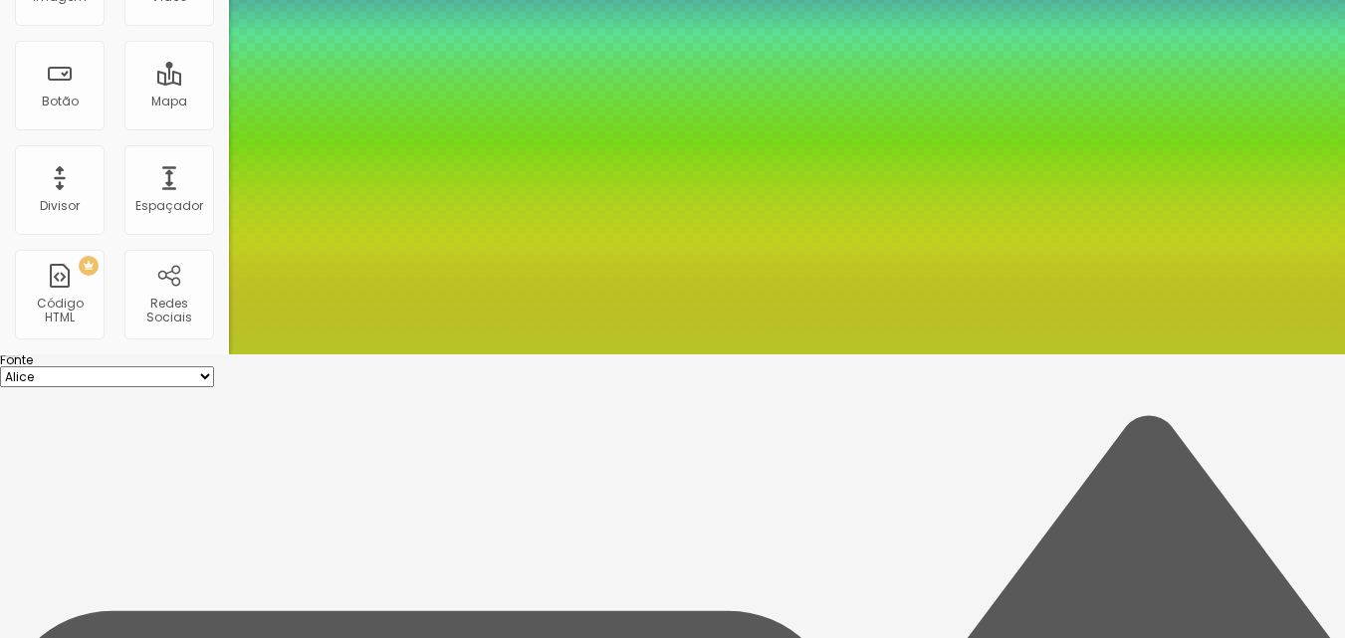
scroll to position [286, 0]
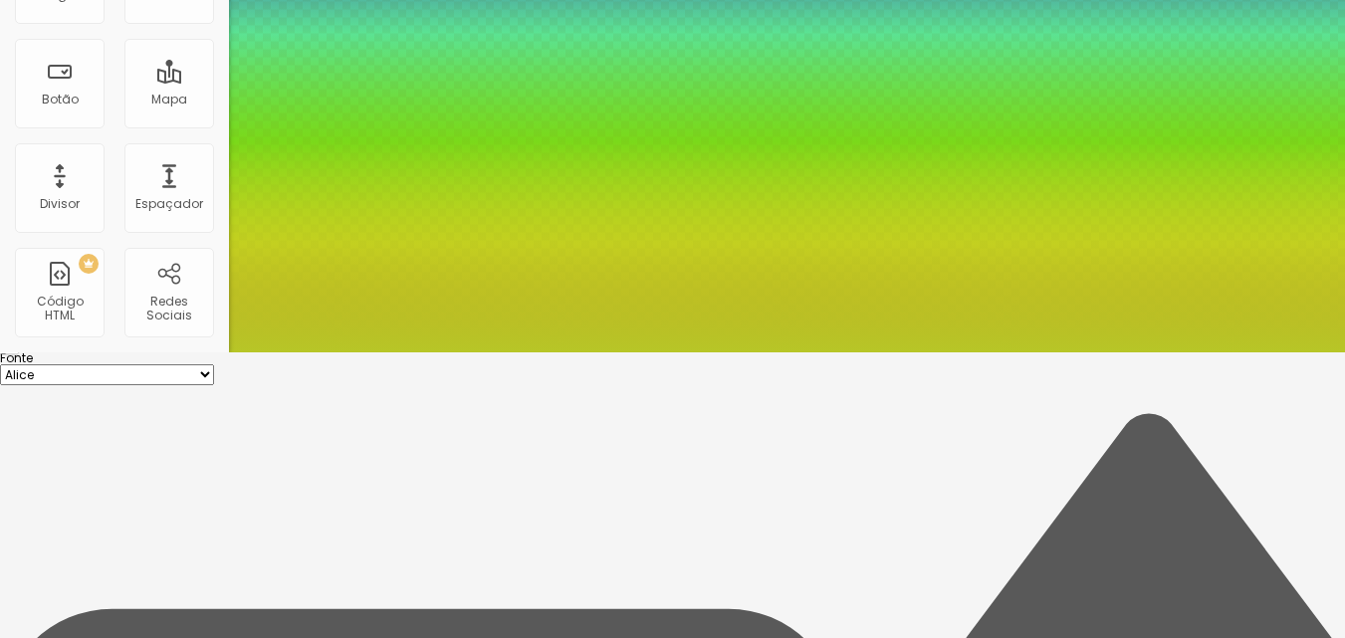
drag, startPoint x: 251, startPoint y: 368, endPoint x: 232, endPoint y: 371, distance: 19.2
drag, startPoint x: 254, startPoint y: 321, endPoint x: 244, endPoint y: 323, distance: 10.2
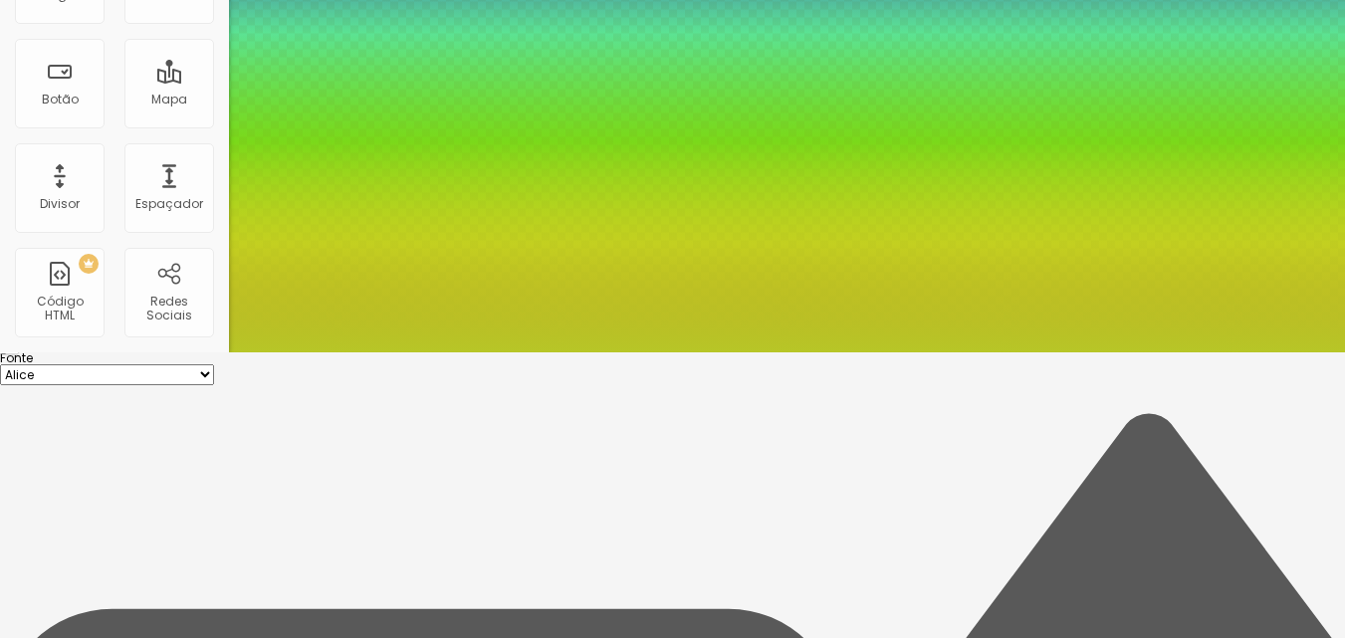
click at [1083, 353] on div at bounding box center [672, 353] width 1345 height 0
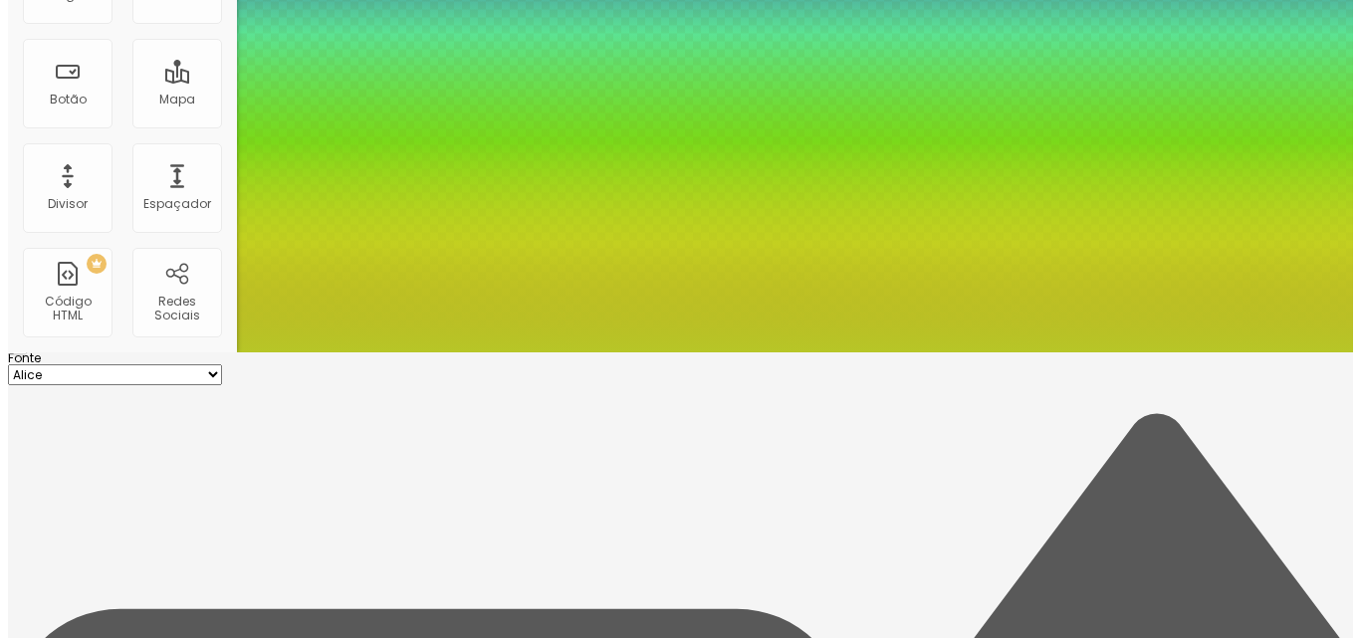
scroll to position [0, 0]
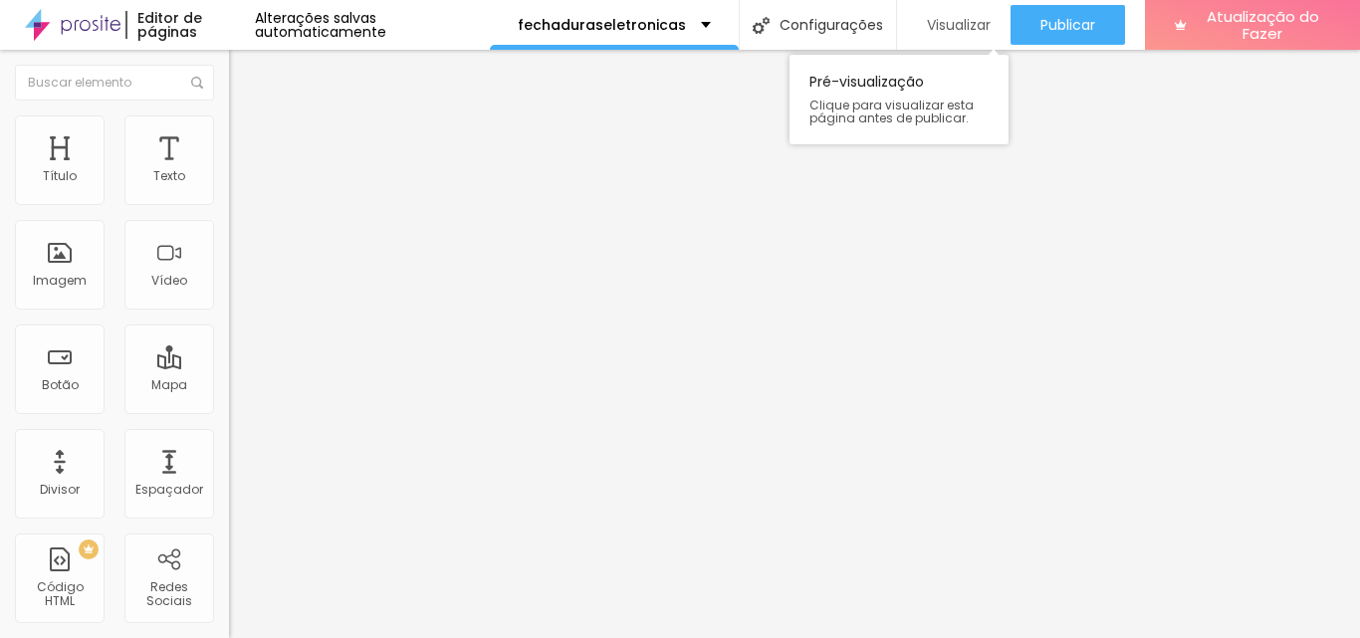
click at [978, 27] on font "Visualizar" at bounding box center [959, 25] width 64 height 20
click at [247, 136] on font "Avançado" at bounding box center [280, 129] width 66 height 17
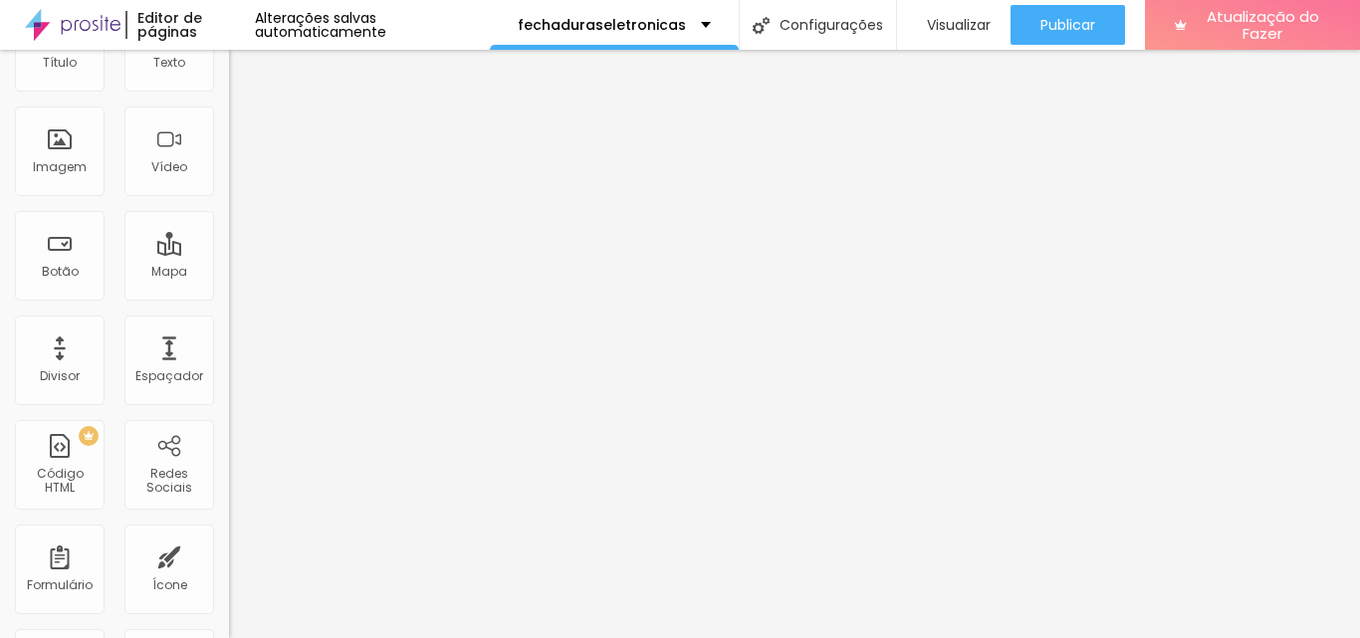
drag, startPoint x: 150, startPoint y: 233, endPoint x: 162, endPoint y: 237, distance: 12.6
click at [229, 637] on div "Classes Html" at bounding box center [343, 648] width 229 height 12
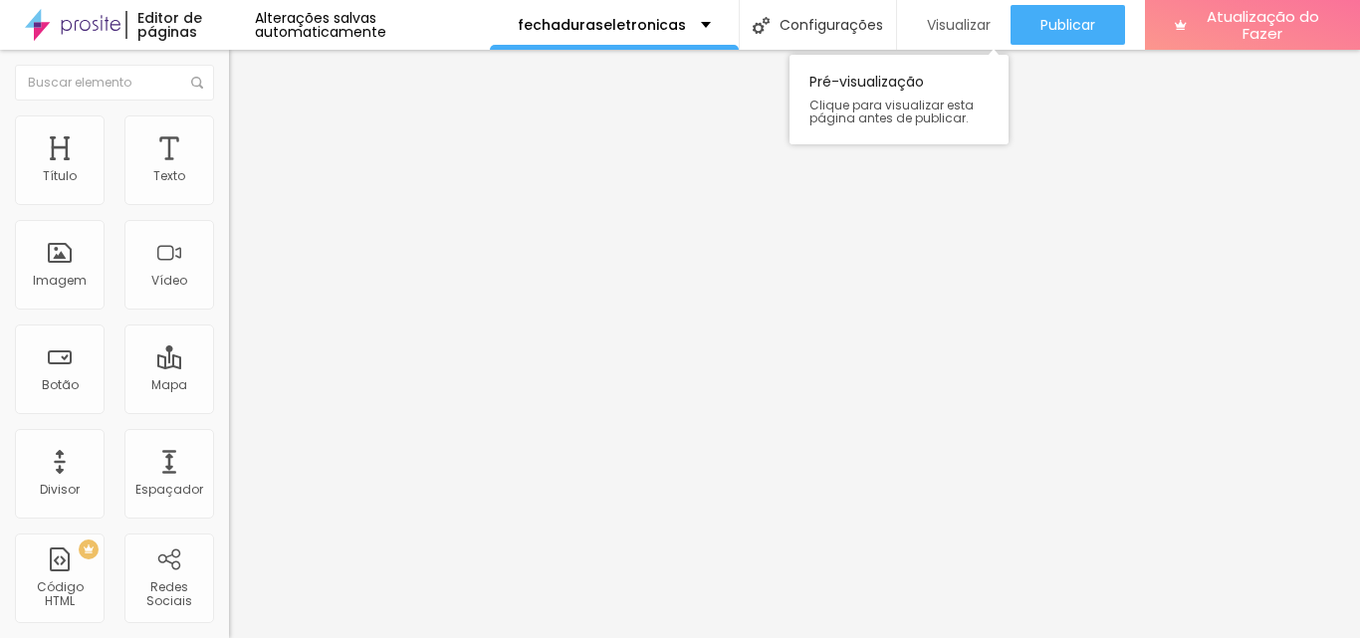
click at [966, 24] on font "Visualizar" at bounding box center [959, 25] width 64 height 20
click at [229, 135] on ul "Estilo Avançado" at bounding box center [343, 116] width 229 height 40
click at [247, 118] on font "Estilo" at bounding box center [262, 109] width 31 height 17
click at [247, 137] on font "Avançado" at bounding box center [280, 129] width 66 height 17
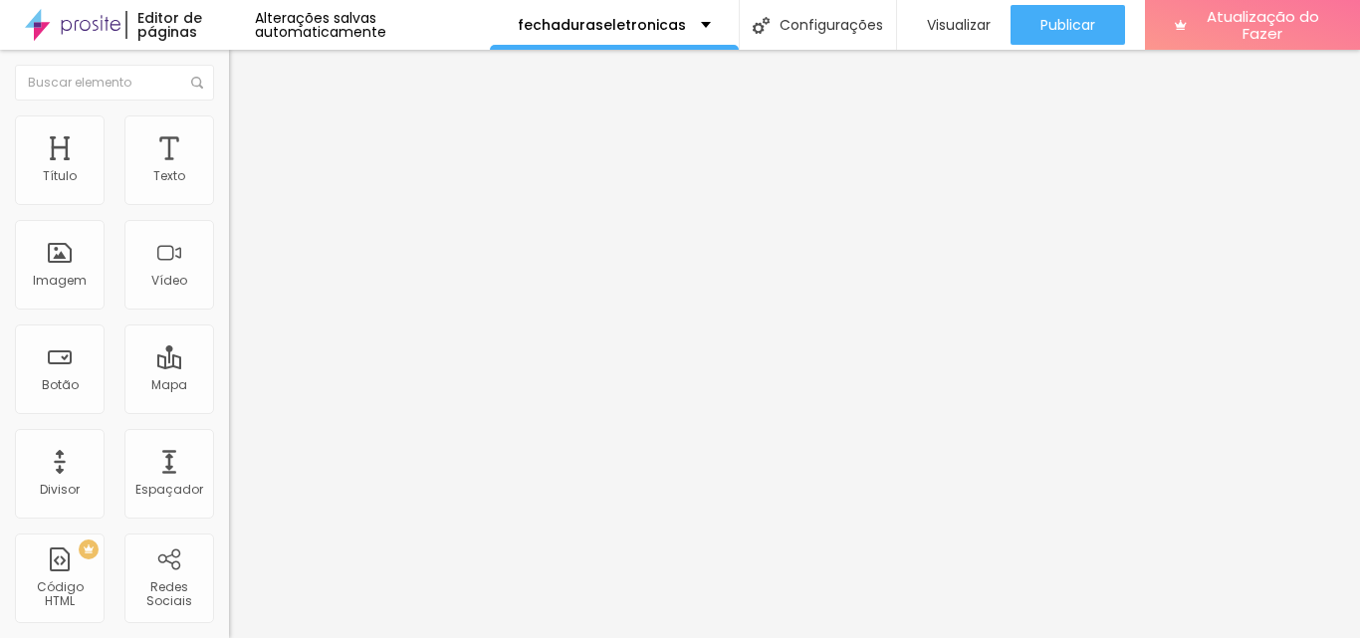
drag, startPoint x: 54, startPoint y: 237, endPoint x: 129, endPoint y: 257, distance: 78.3
drag, startPoint x: 55, startPoint y: 200, endPoint x: 13, endPoint y: 201, distance: 41.8
click at [229, 366] on input "range" at bounding box center [293, 374] width 128 height 16
click at [153, 175] on font "Texto" at bounding box center [169, 175] width 32 height 17
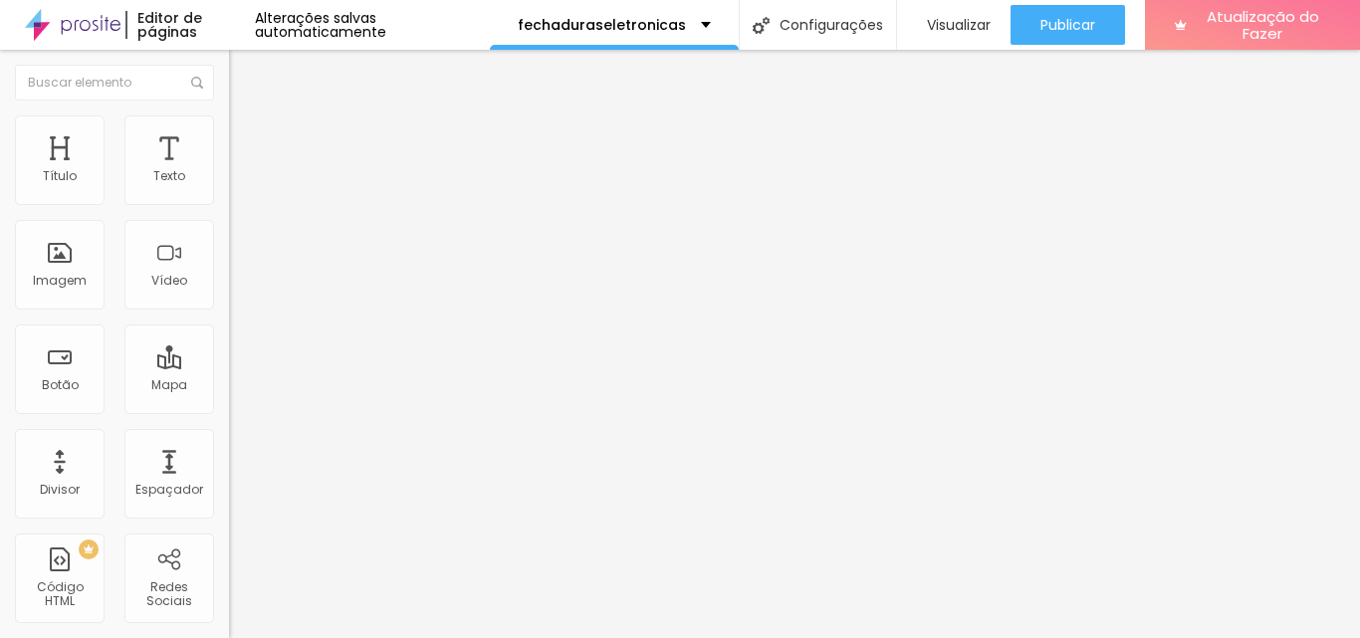
click at [229, 135] on li "Avançado" at bounding box center [343, 126] width 229 height 20
click at [970, 29] on font "Visualizar" at bounding box center [959, 25] width 64 height 20
click at [229, 125] on img at bounding box center [238, 125] width 18 height 18
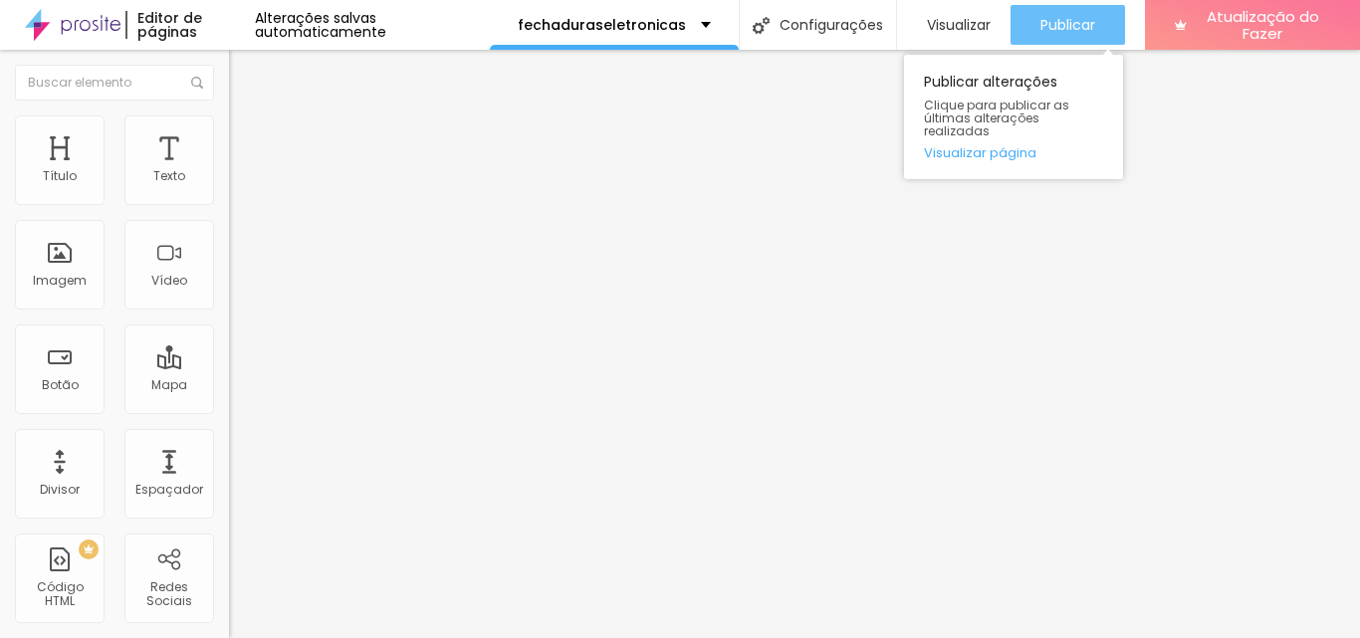
click at [1082, 24] on font "Publicar" at bounding box center [1068, 25] width 55 height 20
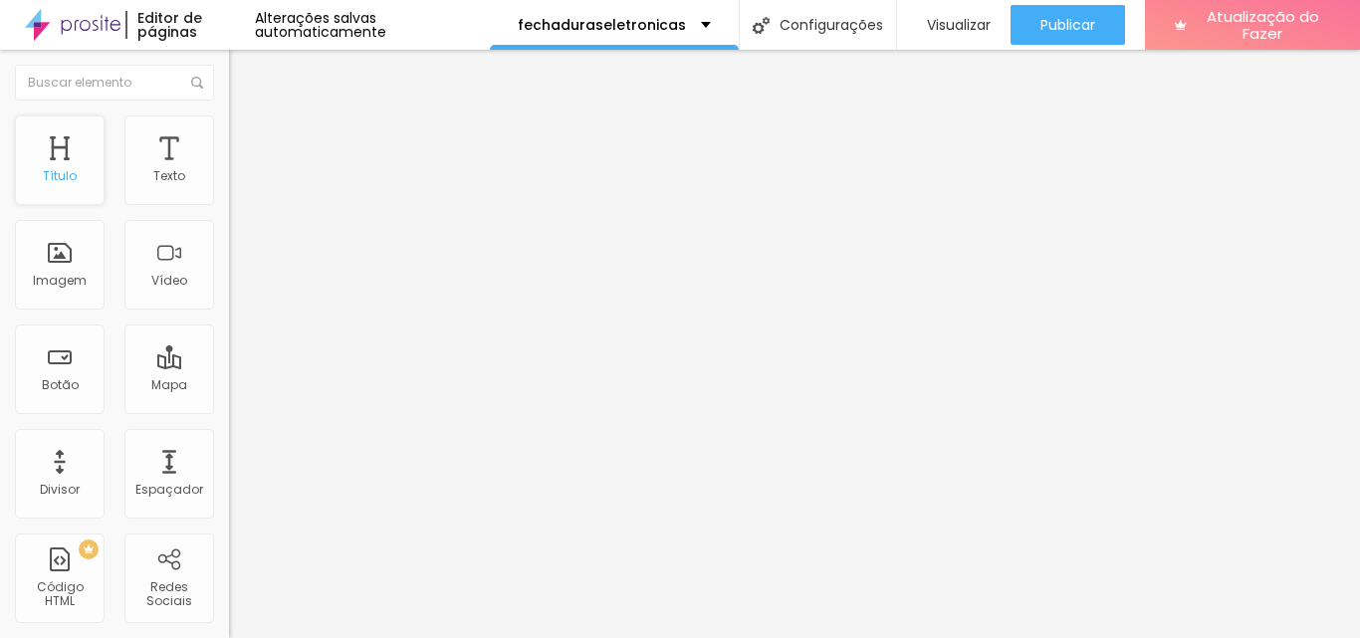
click at [60, 168] on font "Título" at bounding box center [60, 175] width 34 height 17
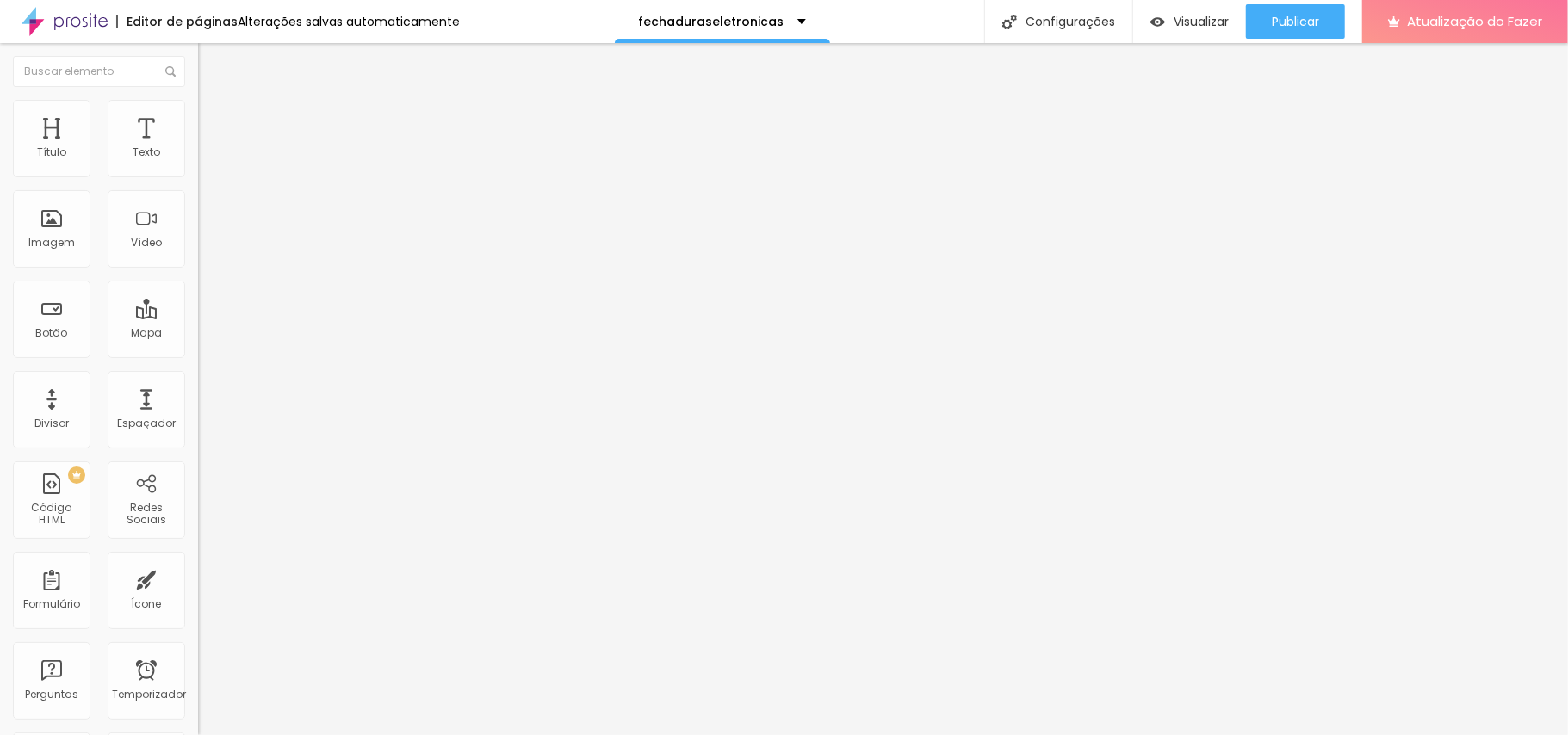
click at [205, 250] on icon "button" at bounding box center [210, 245] width 10 height 10
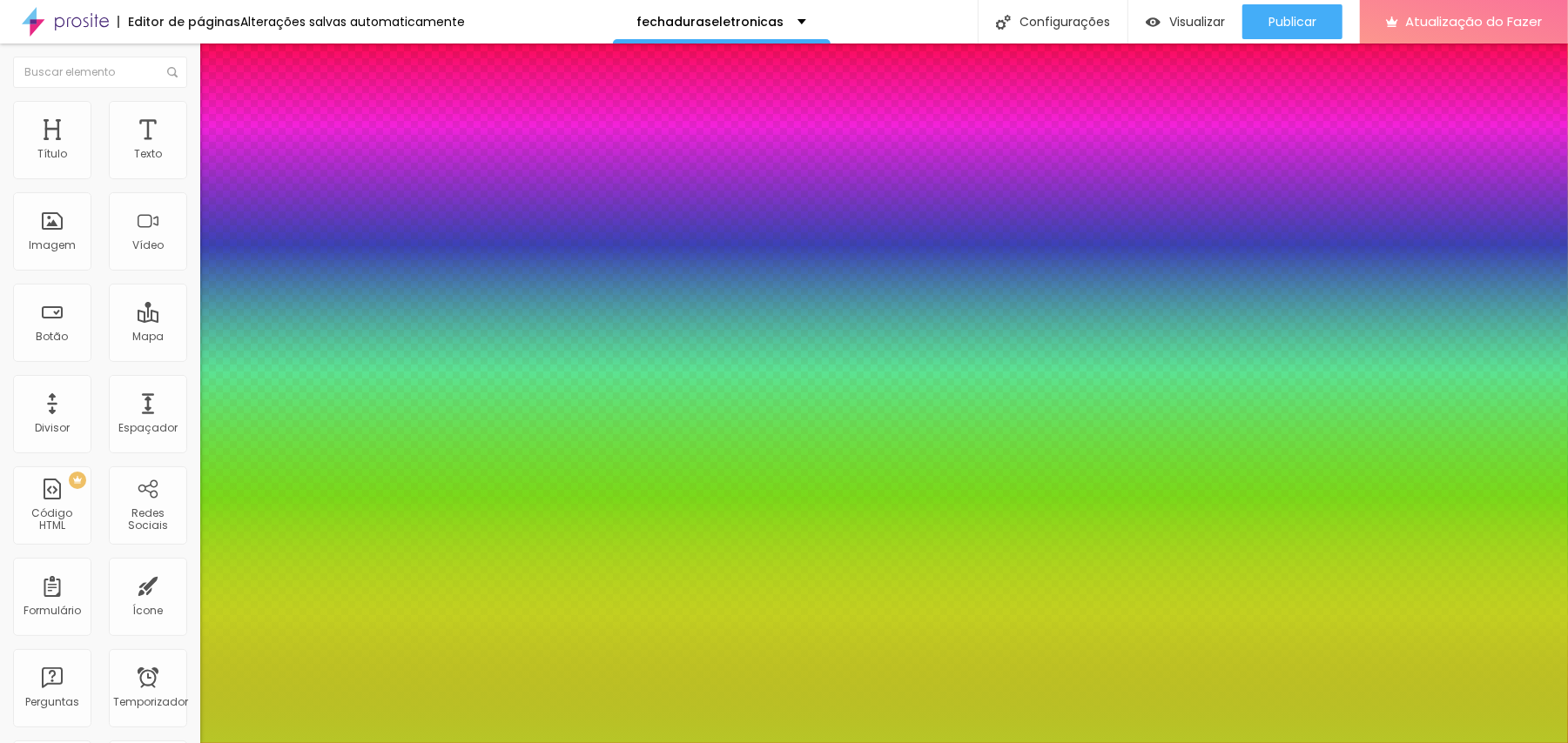
type input "22"
type input "23"
type input "24"
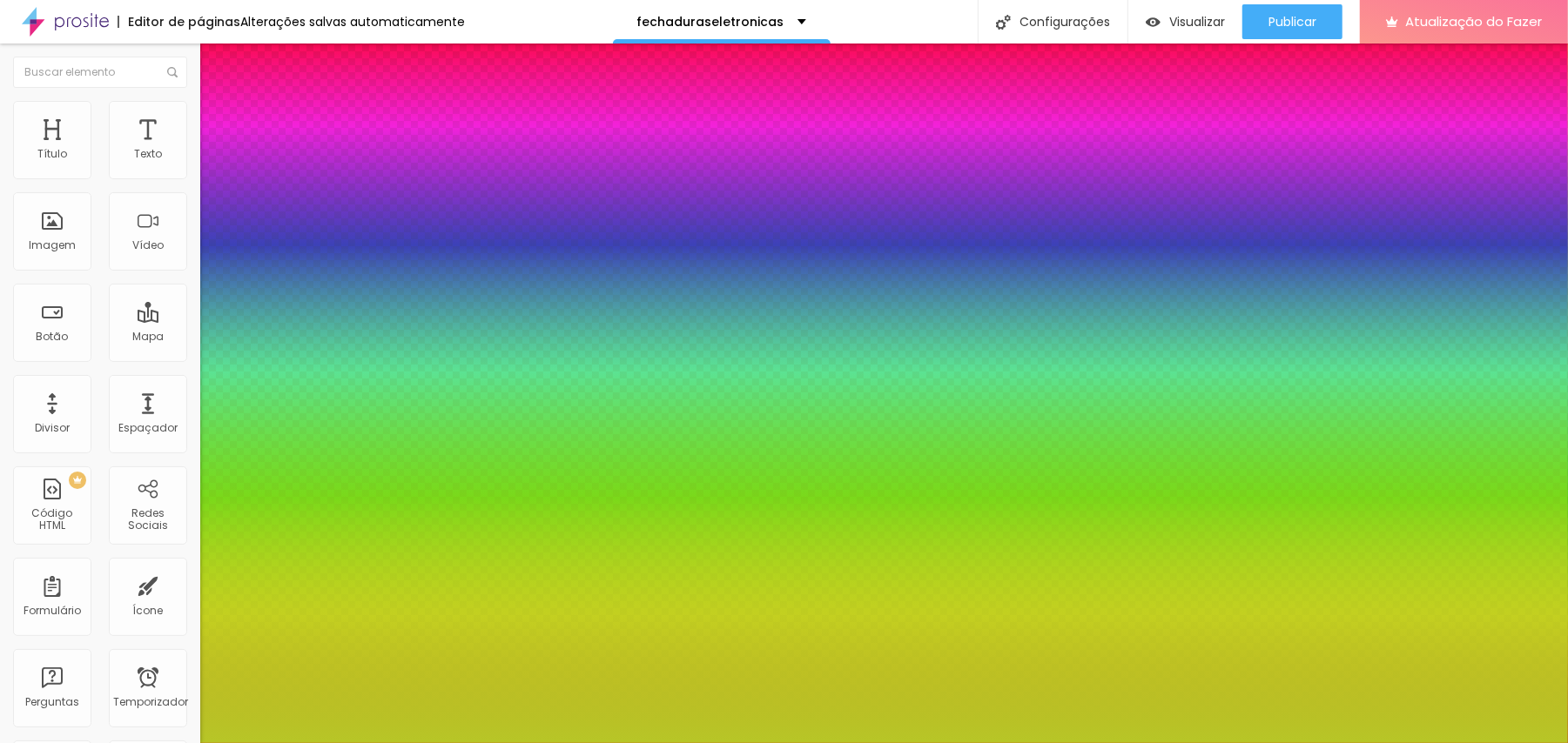
type input "24"
type input "25"
type input "26"
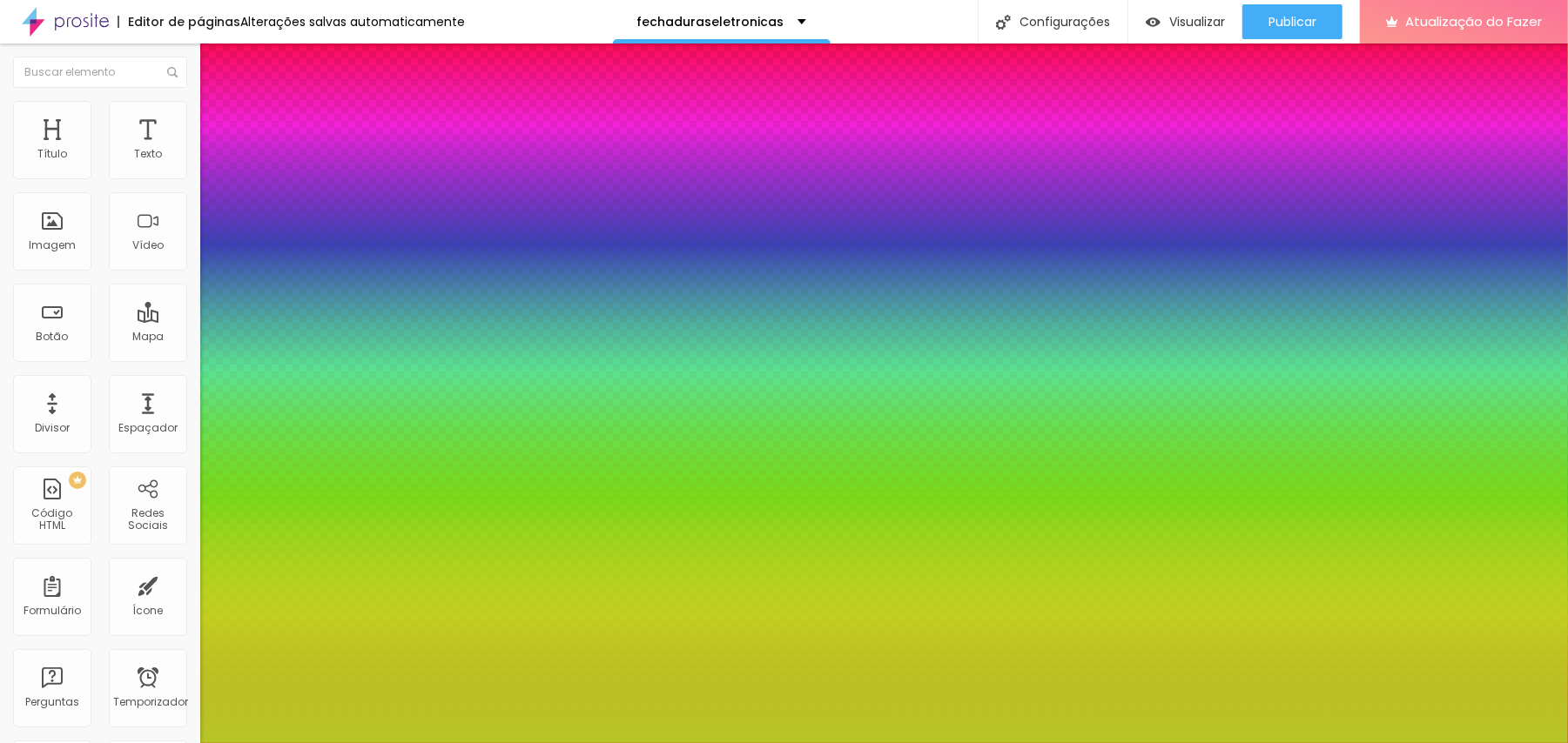
type input "26"
type input "1.2"
type input "1.3"
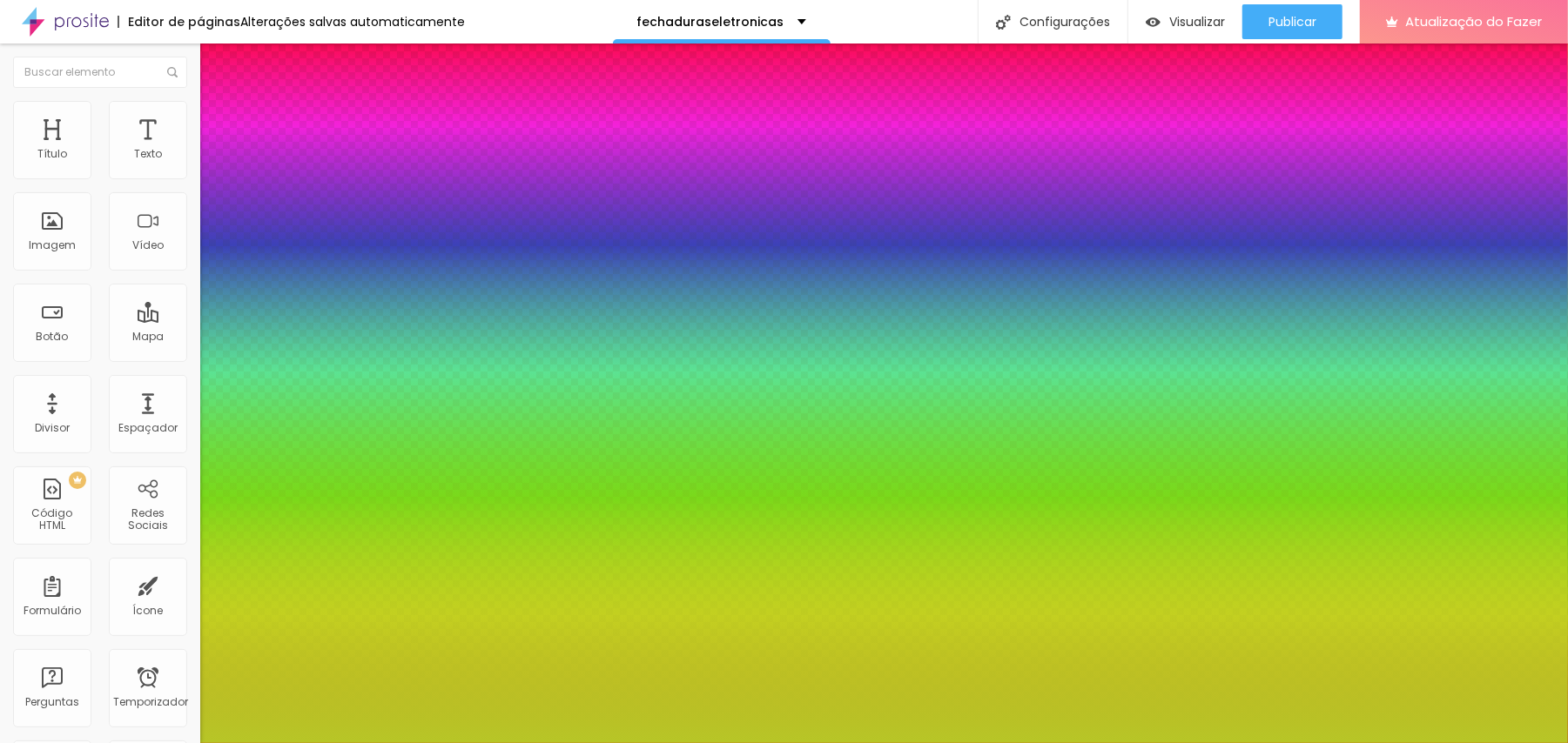
type input "1.3"
type input "0.2"
type input "0.6"
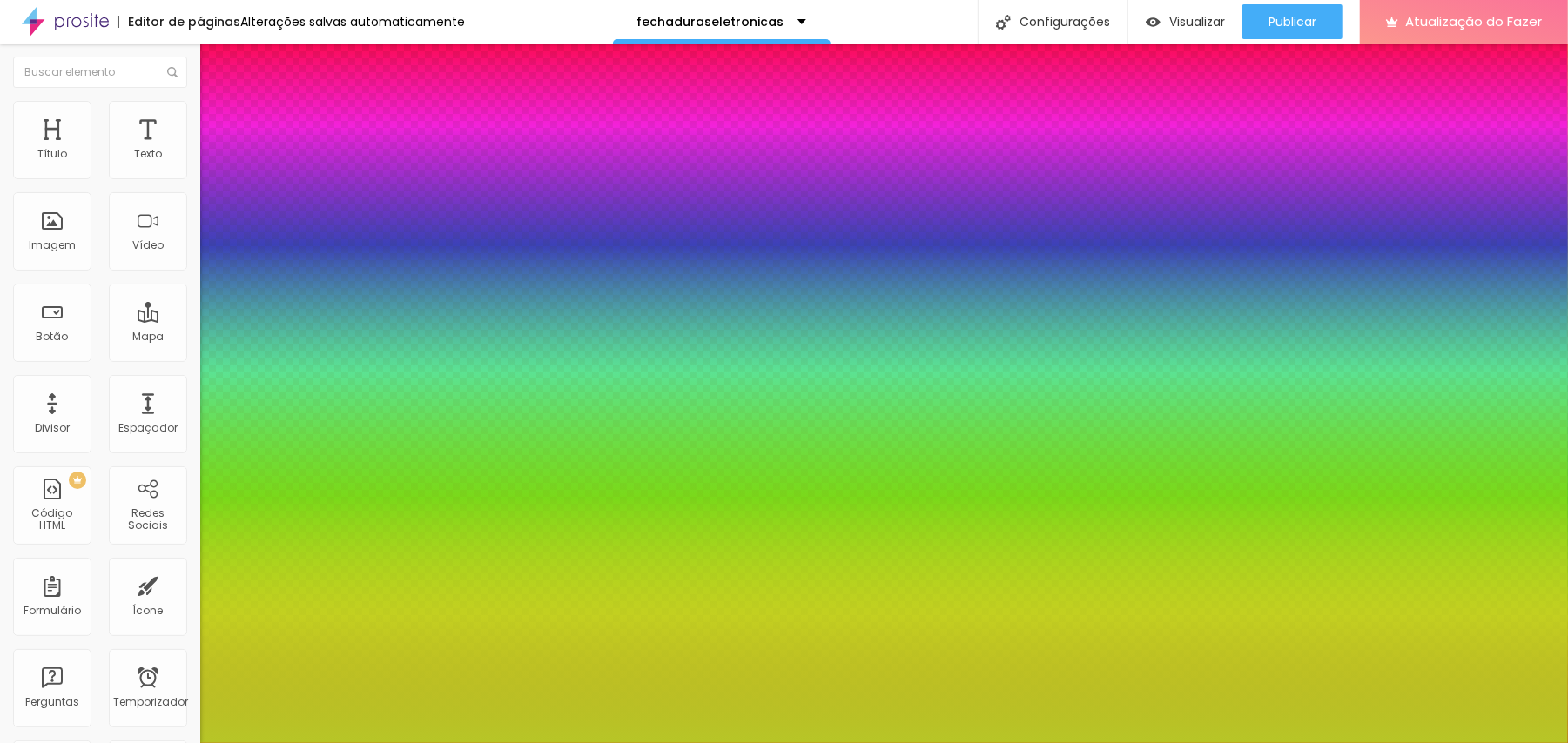
type input "0.6"
type input "0.7"
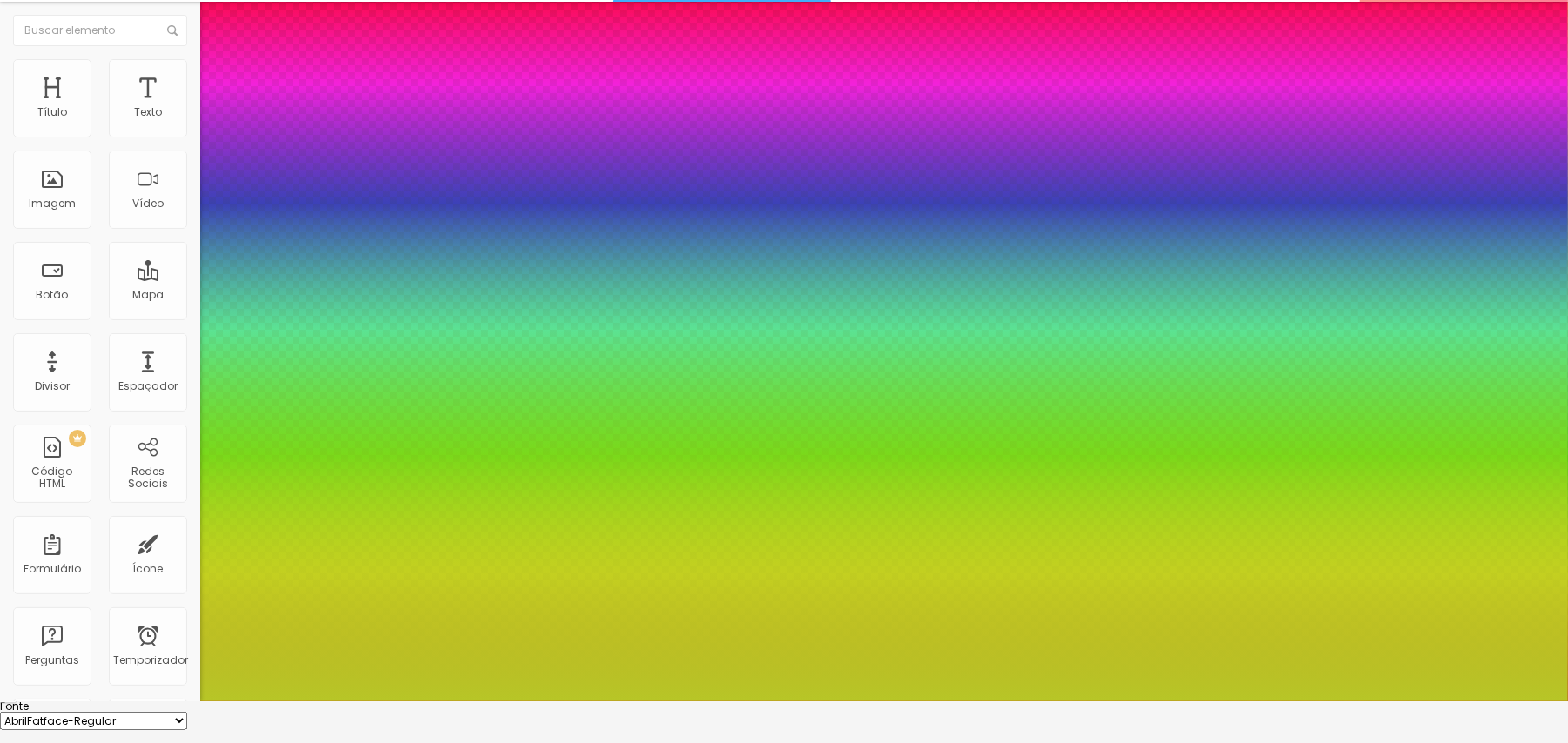
scroll to position [64, 0]
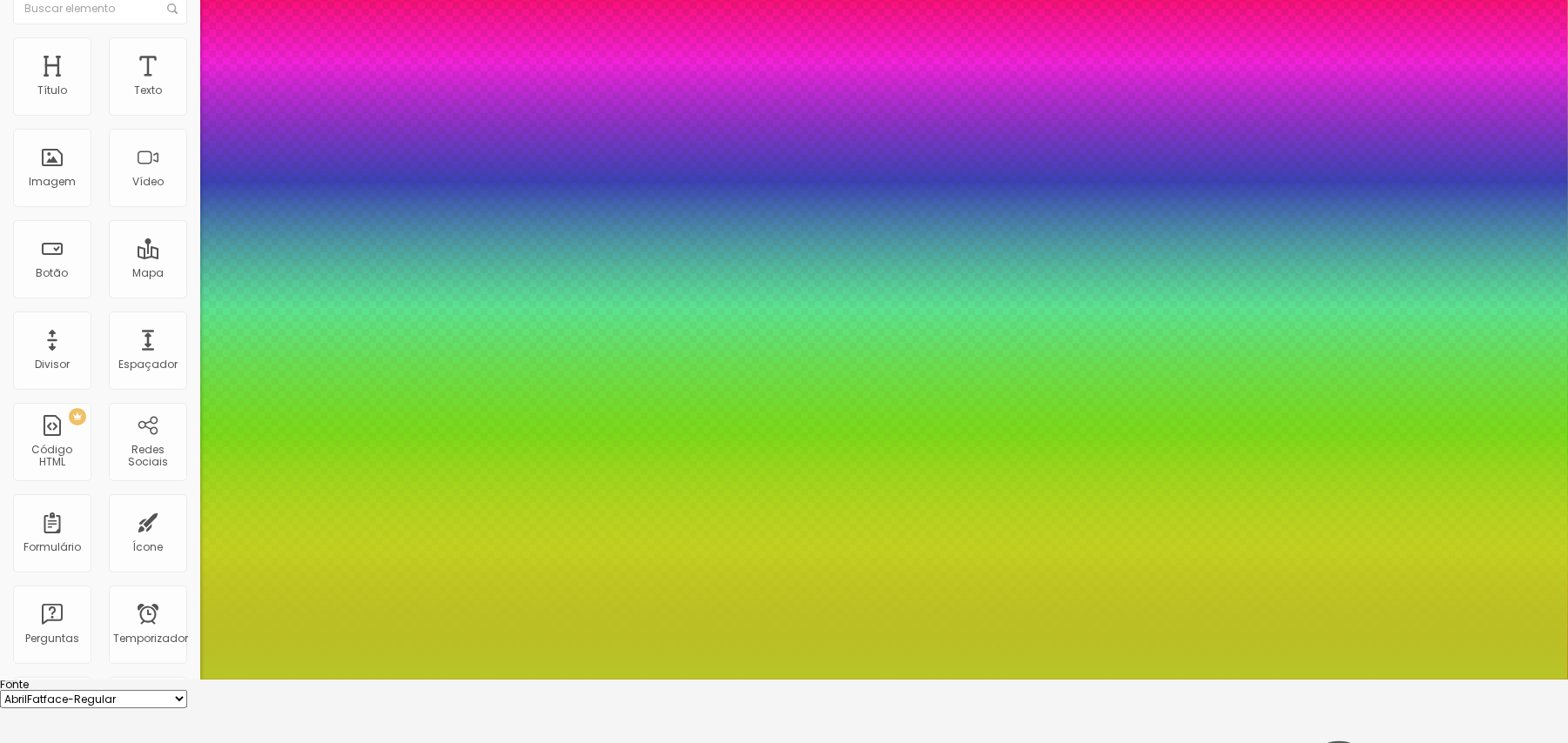
drag, startPoint x: 1558, startPoint y: 345, endPoint x: 1558, endPoint y: 400, distance: 55.0
click at [1188, 557] on div at bounding box center [784, 680] width 1568 height 0
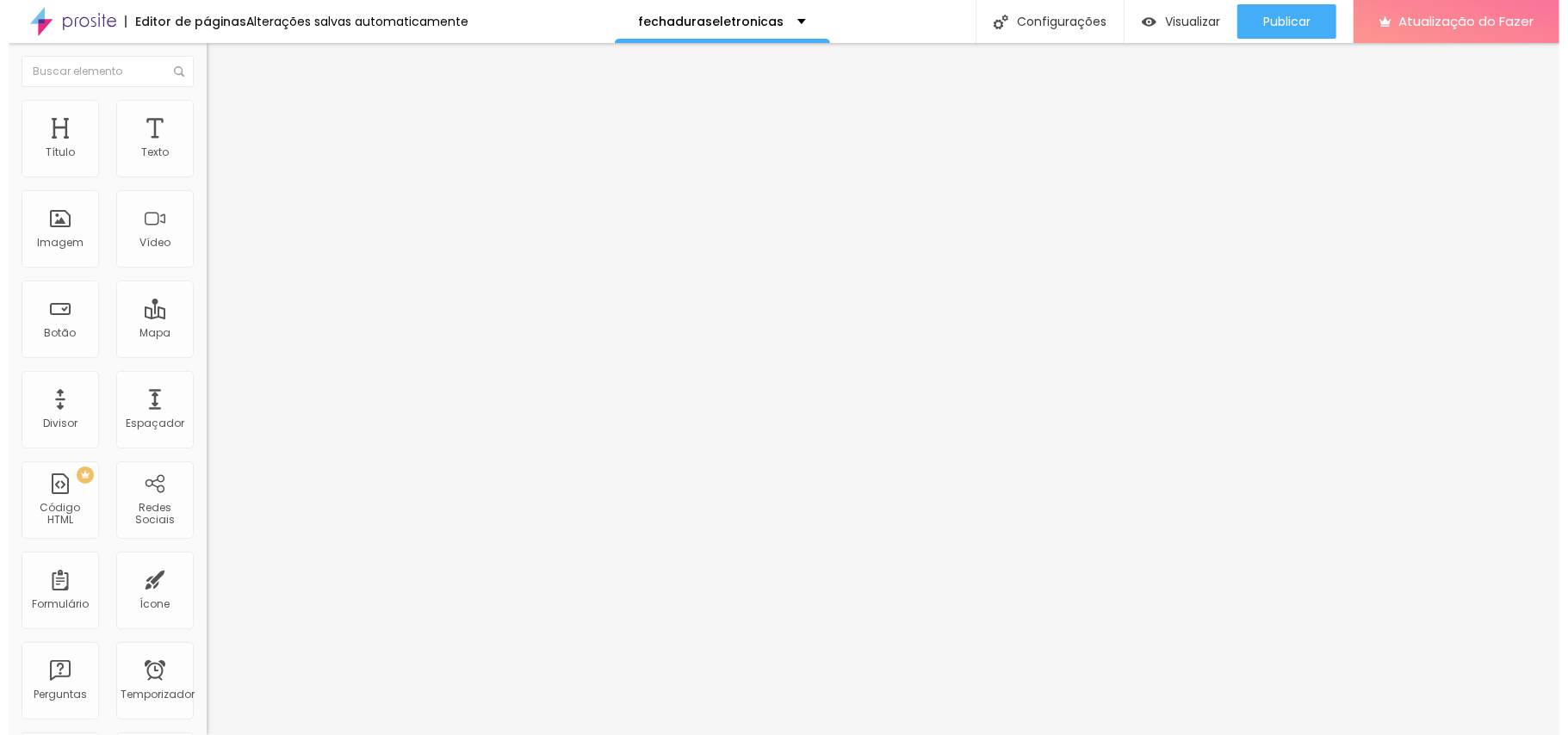
scroll to position [0, 0]
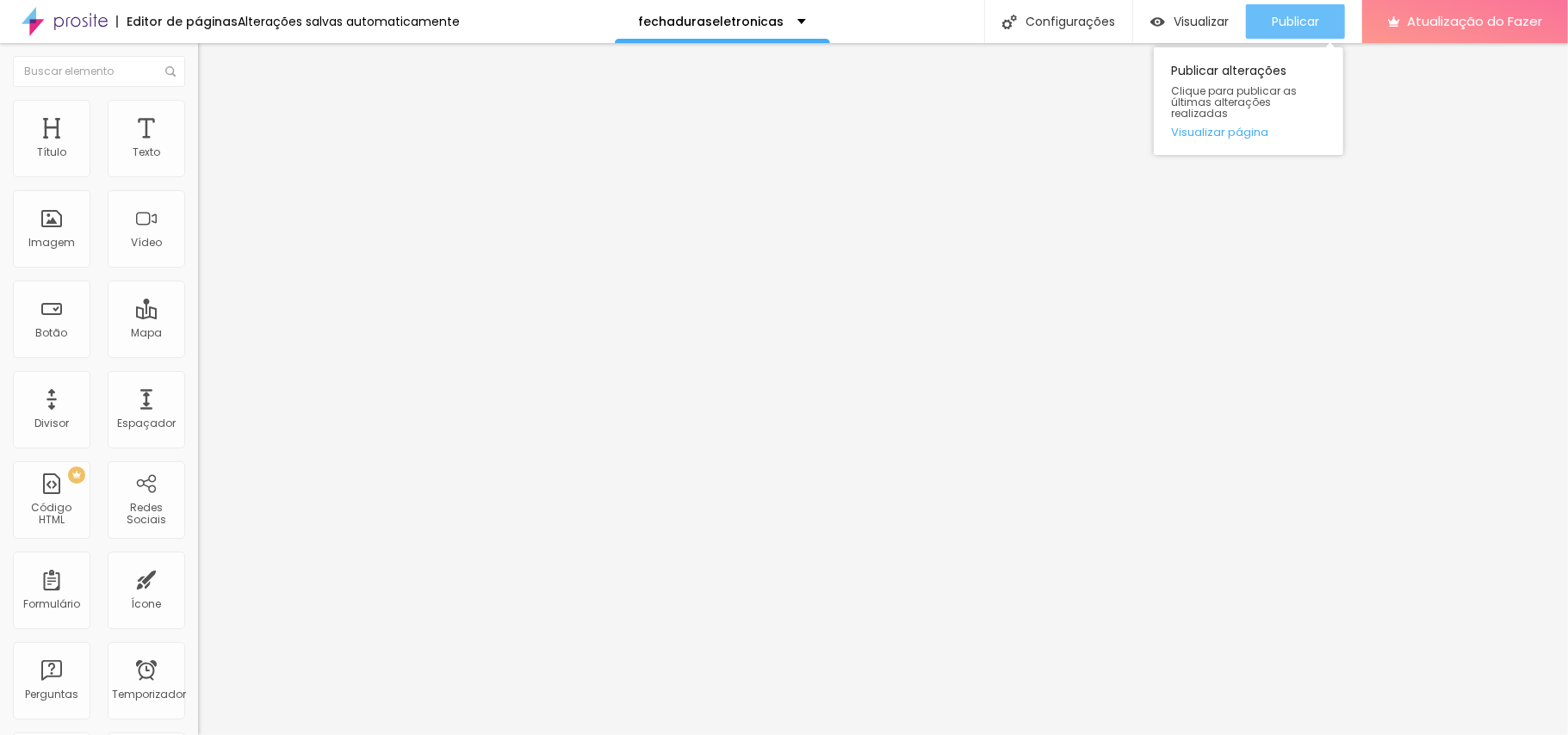
click at [1175, 28] on font "Publicar" at bounding box center [1296, 22] width 48 height 17
